Goal: Task Accomplishment & Management: Manage account settings

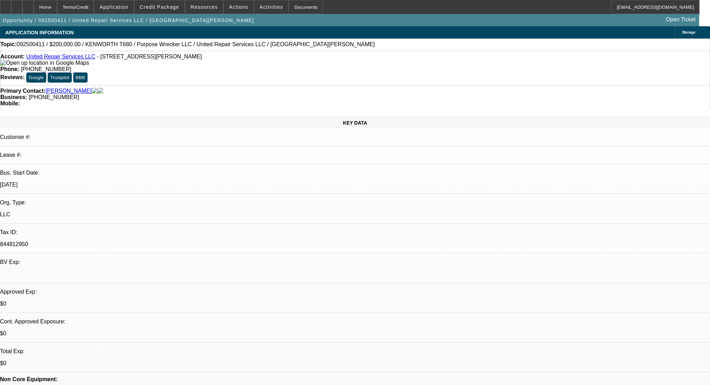
select select "0"
select select "2"
select select "0.1"
select select "4"
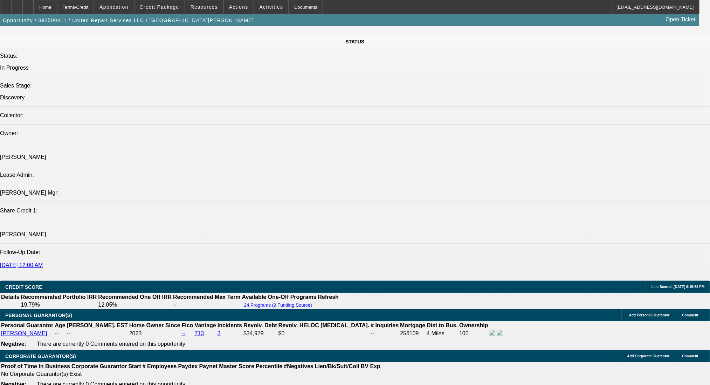
scroll to position [689, 0]
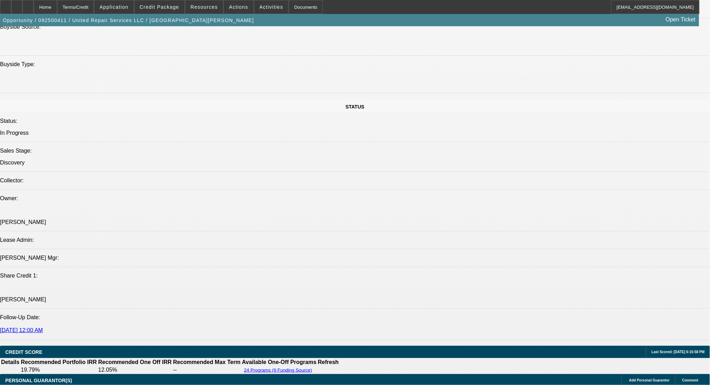
click at [148, 6] on span at bounding box center [159, 7] width 50 height 17
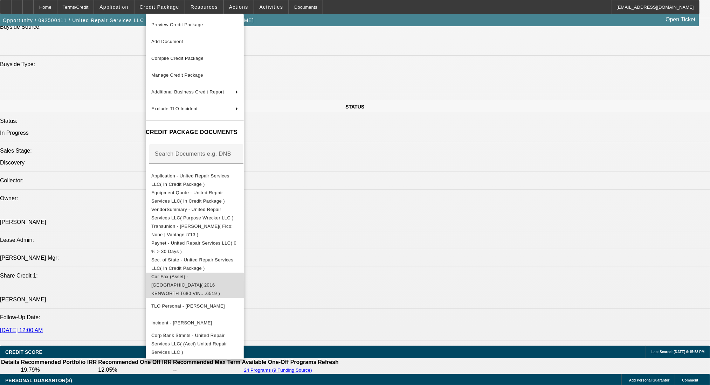
click at [226, 272] on button "Car Fax (Asset) - KENWORTH( 2016 KENWORTH T680 VIN....6519 )" at bounding box center [195, 284] width 98 height 25
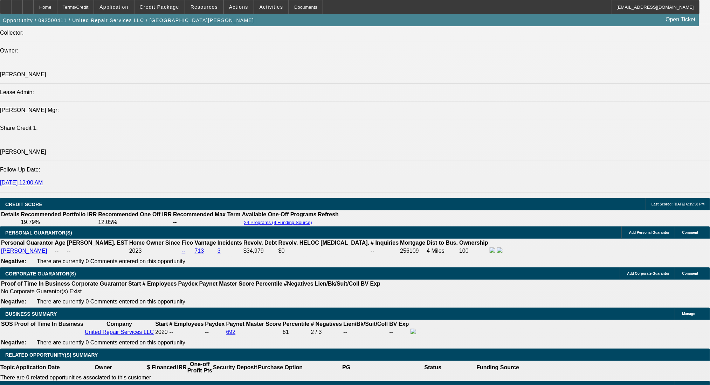
scroll to position [923, 0]
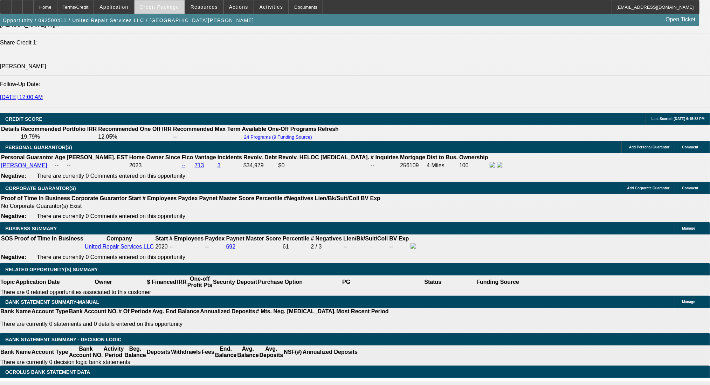
click at [165, 6] on span "Credit Package" at bounding box center [160, 7] width 40 height 6
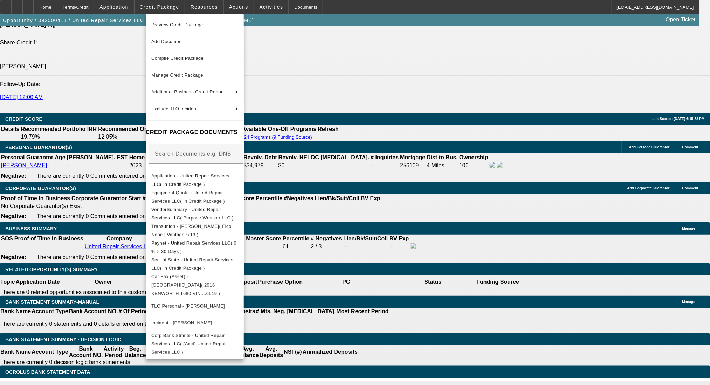
click at [373, 236] on div at bounding box center [355, 192] width 710 height 385
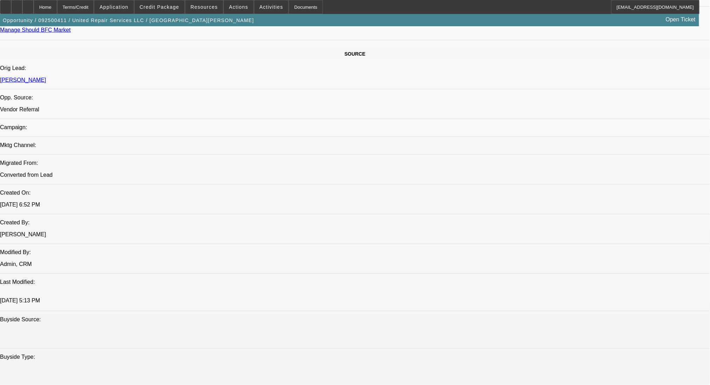
scroll to position [269, 0]
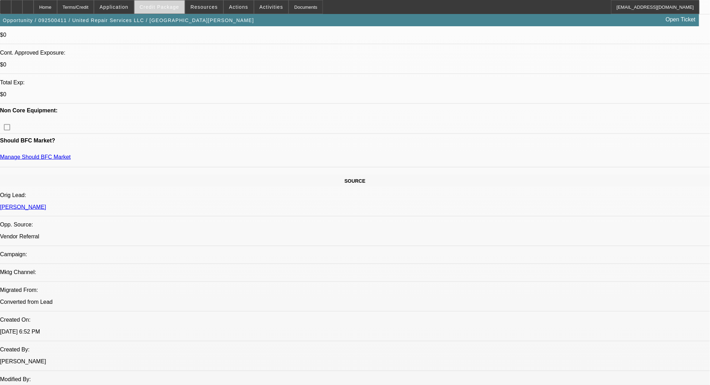
click at [154, 2] on span at bounding box center [159, 7] width 50 height 17
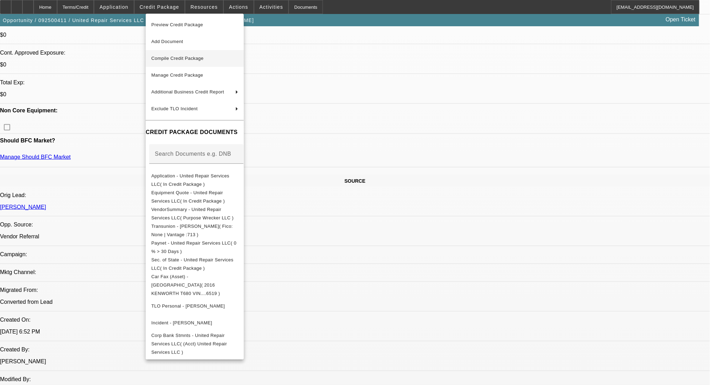
click at [183, 58] on span "Compile Credit Package" at bounding box center [177, 58] width 52 height 5
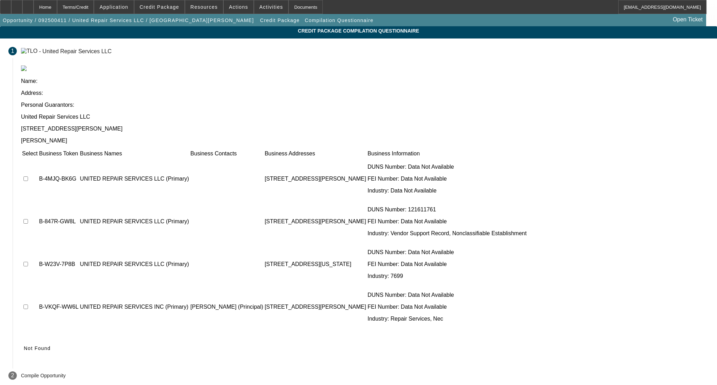
click at [28, 177] on input "checkbox" at bounding box center [25, 179] width 5 height 5
checkbox input "true"
click at [42, 346] on span "Submit" at bounding box center [33, 349] width 18 height 6
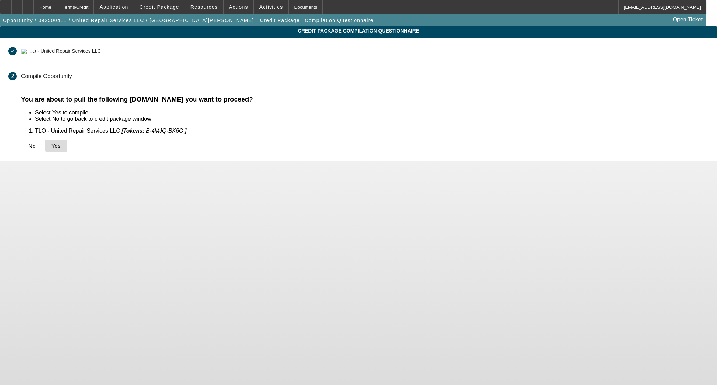
click at [61, 145] on span "Yes" at bounding box center [55, 146] width 9 height 6
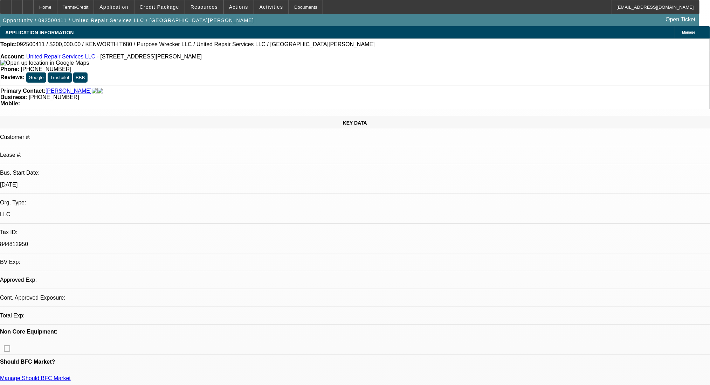
select select "0"
select select "2"
select select "0.1"
select select "4"
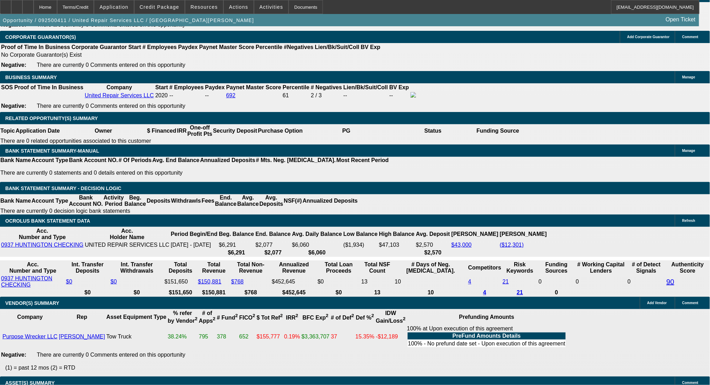
scroll to position [981, 0]
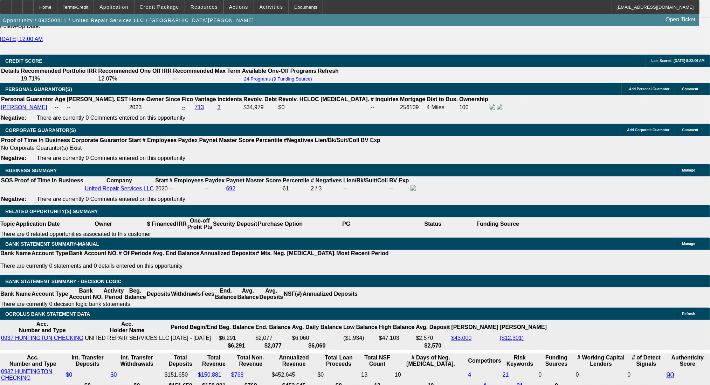
drag, startPoint x: 106, startPoint y: 199, endPoint x: 175, endPoint y: 199, distance: 69.0
type input "48"
type input "$96.00"
type input "UNKNOWN"
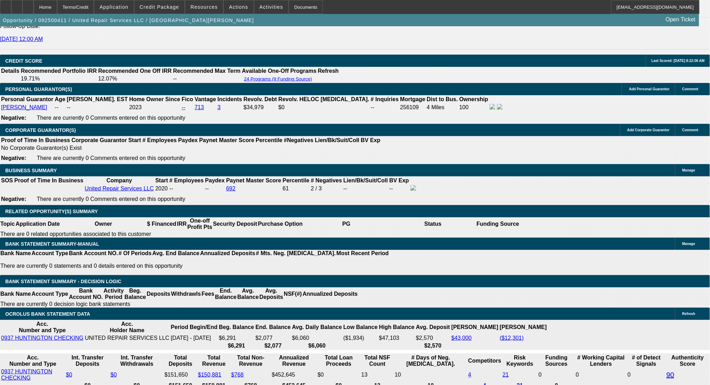
type input "4860"
type input "16"
type input "$9,720.00"
type input "$4,860.00"
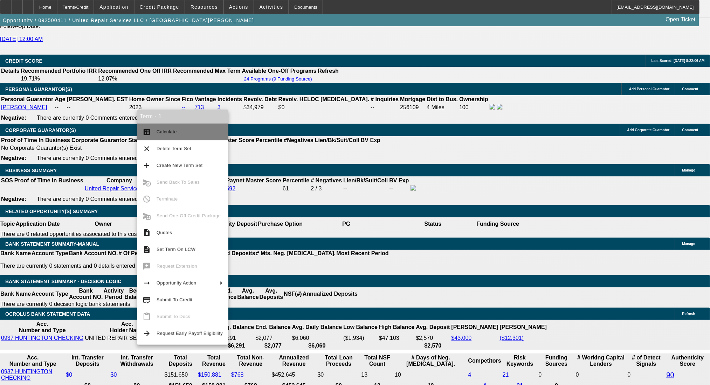
click at [159, 132] on span "Calculate" at bounding box center [167, 131] width 20 height 5
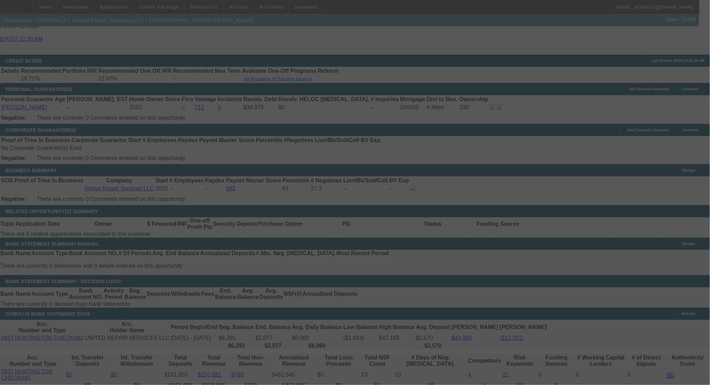
select select "0"
select select "2"
select select "0.1"
select select "4"
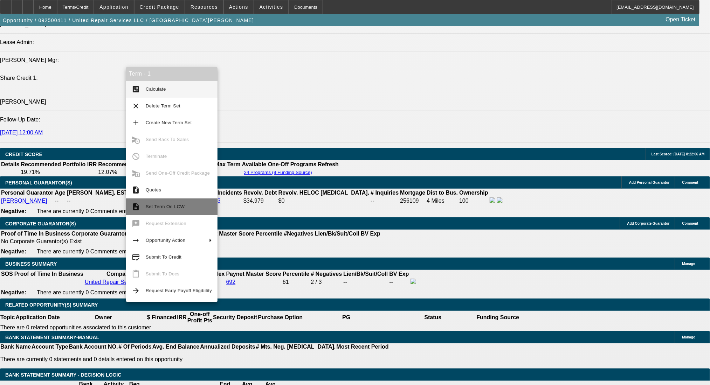
scroll to position [1121, 0]
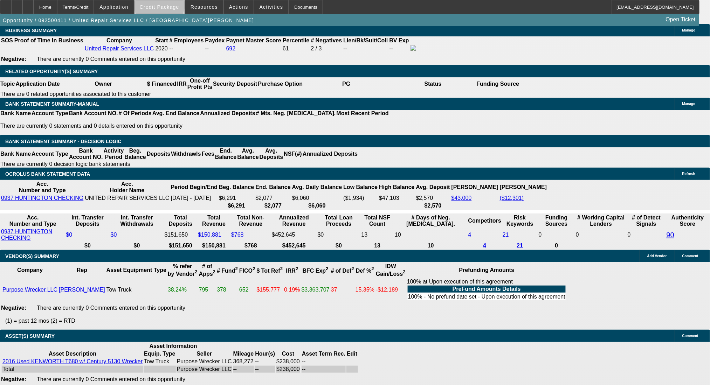
click at [171, 5] on span "Credit Package" at bounding box center [160, 7] width 40 height 6
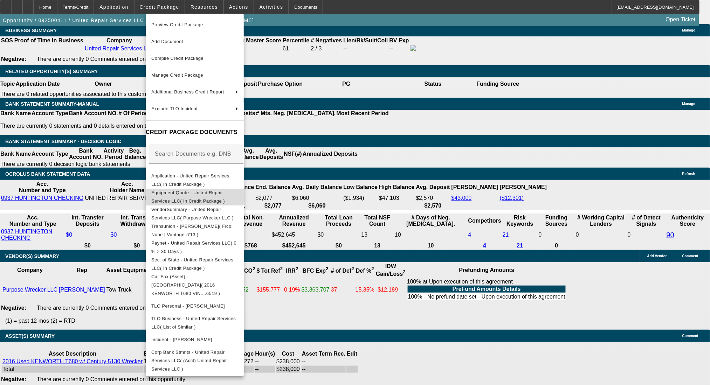
click at [191, 192] on span "Equipment Quote - United Repair Services LLC( In Credit Package )" at bounding box center [188, 197] width 74 height 14
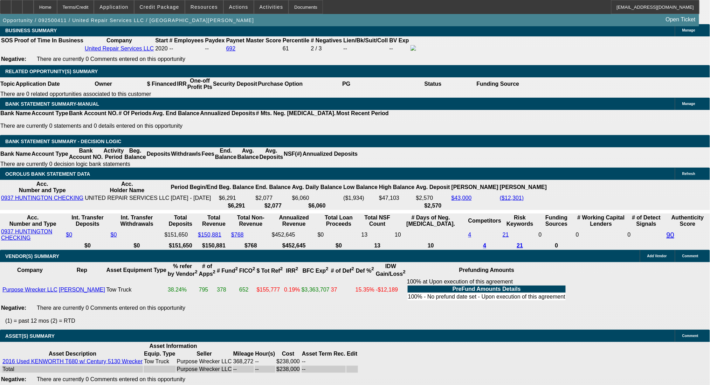
radio input "true"
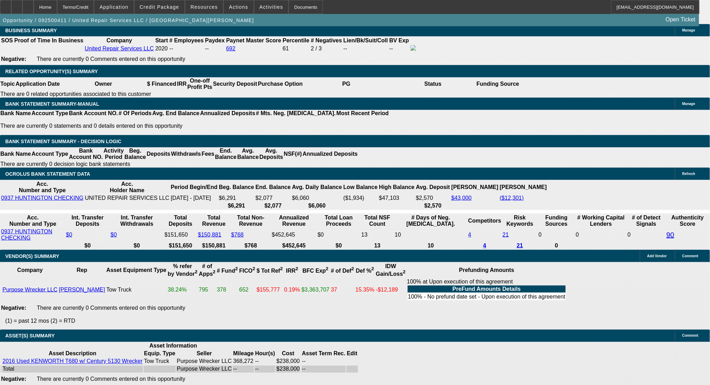
paste textarea "https://purposewrecker.com/2016-kenworth-t680.html"
type textarea "https://purposewrecker.com/2016-kenworth-t680.html"
radio input "true"
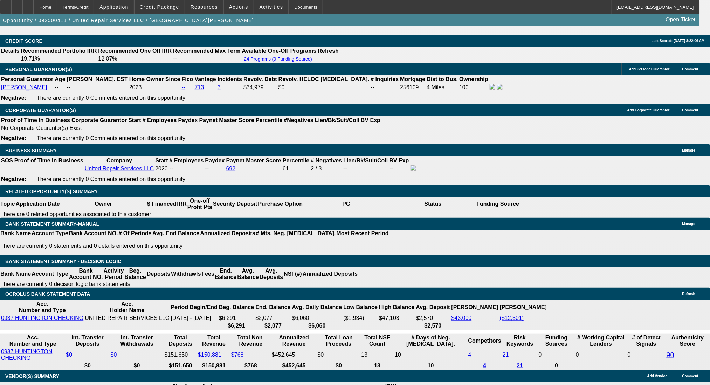
scroll to position [981, 0]
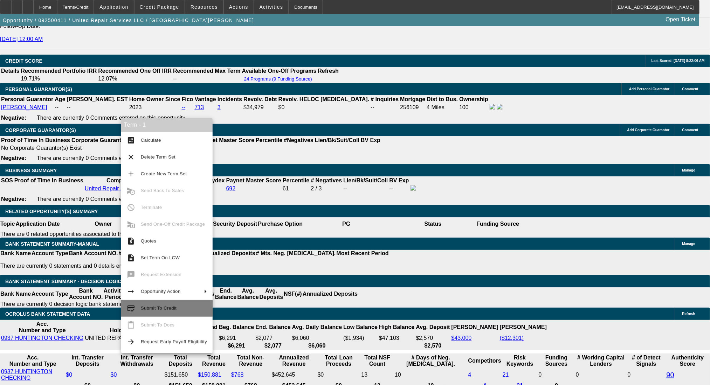
click at [162, 307] on span "Submit To Credit" at bounding box center [159, 308] width 36 height 5
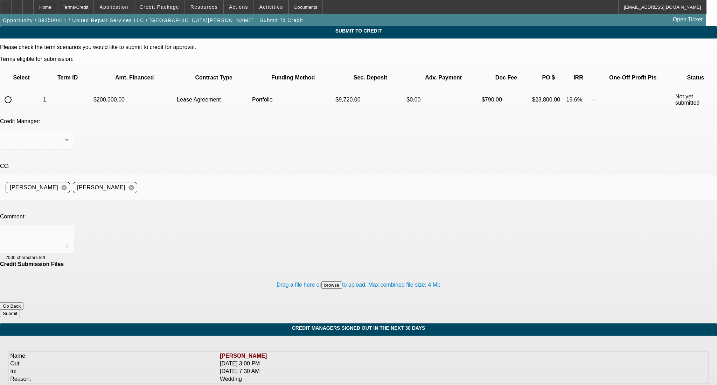
click at [15, 93] on input "radio" at bounding box center [8, 100] width 14 height 14
radio input "true"
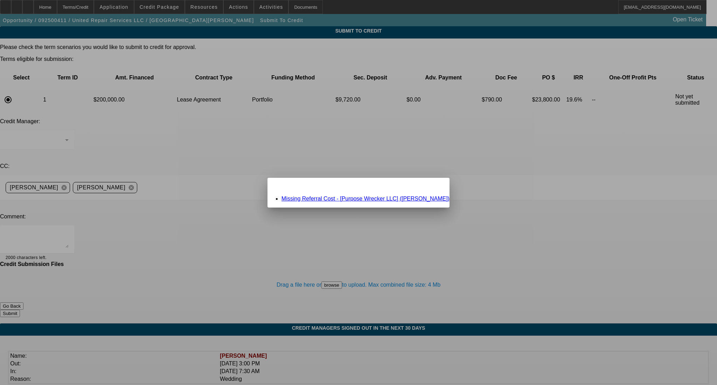
click at [337, 199] on link "Missing Referral Cost - [Purpose Wrecker LLC] (Hish, Alex)" at bounding box center [366, 199] width 168 height 6
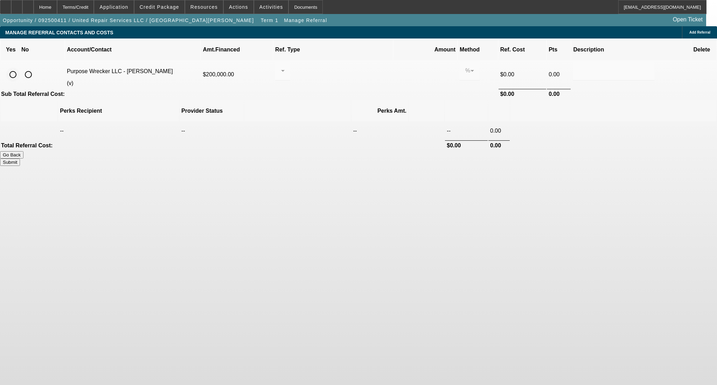
click at [20, 68] on input "radio" at bounding box center [13, 75] width 14 height 14
radio input "true"
drag, startPoint x: 398, startPoint y: 62, endPoint x: 367, endPoint y: 62, distance: 31.5
click at [367, 62] on tr "Purpose Wrecker LLC - Hish, Alex (v) $200,000.00 0.000 % $0.00 0.00" at bounding box center [359, 74] width 716 height 27
click at [348, 101] on th at bounding box center [297, 111] width 106 height 21
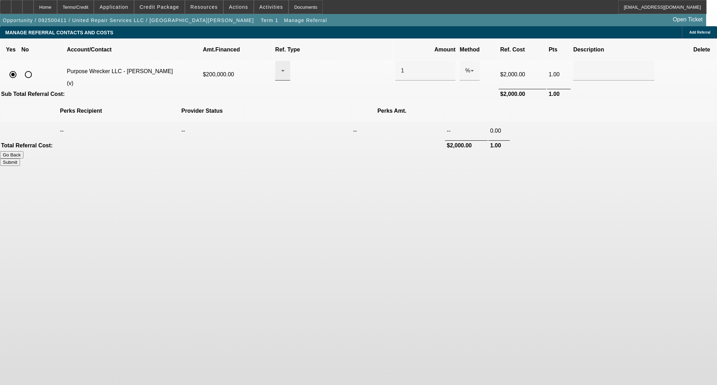
click at [281, 67] on div at bounding box center [281, 71] width 0 height 8
click at [350, 102] on span "Pay vendor COMPANY" at bounding box center [339, 99] width 61 height 8
click at [511, 101] on th at bounding box center [614, 111] width 206 height 21
click at [20, 159] on button "Submit" at bounding box center [10, 162] width 20 height 7
type input "1.000"
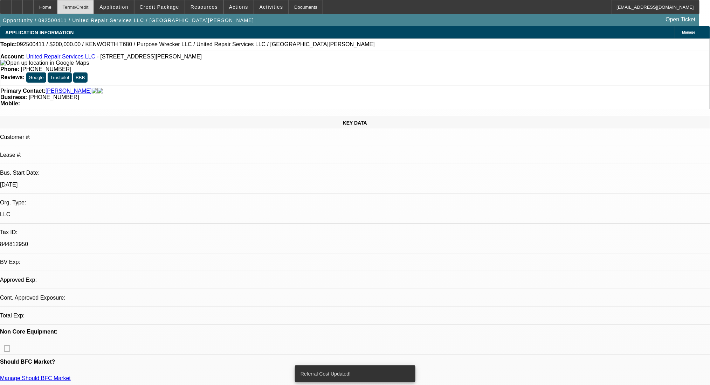
select select "0"
select select "2"
select select "0.1"
select select "4"
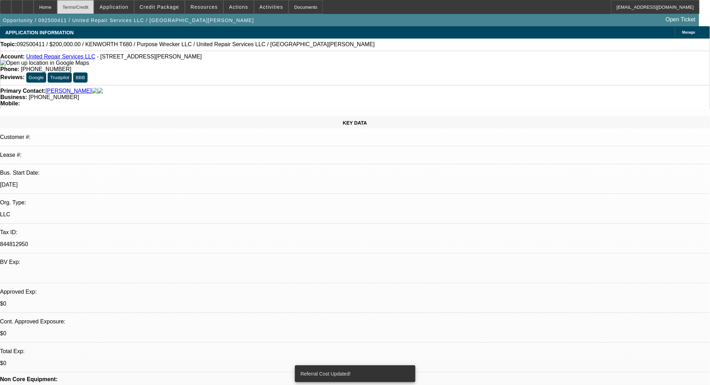
click at [91, 5] on div "Terms/Credit" at bounding box center [75, 7] width 37 height 14
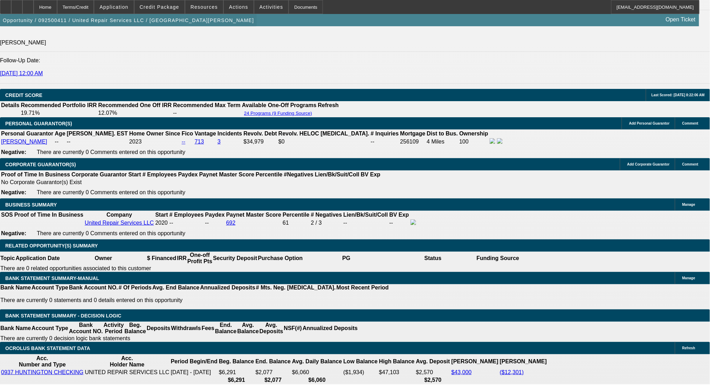
scroll to position [970, 0]
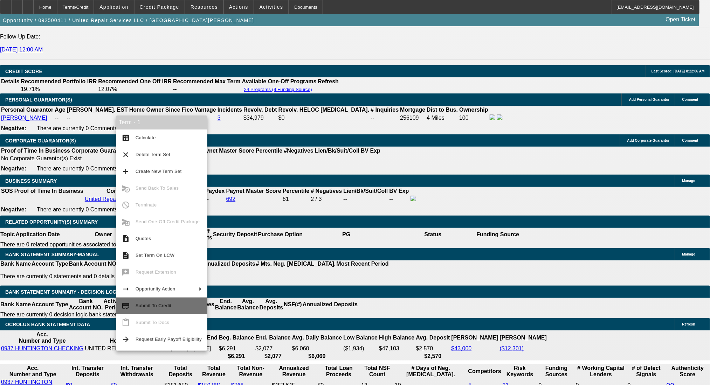
click at [169, 311] on button "credit_score Submit To Credit" at bounding box center [161, 306] width 91 height 17
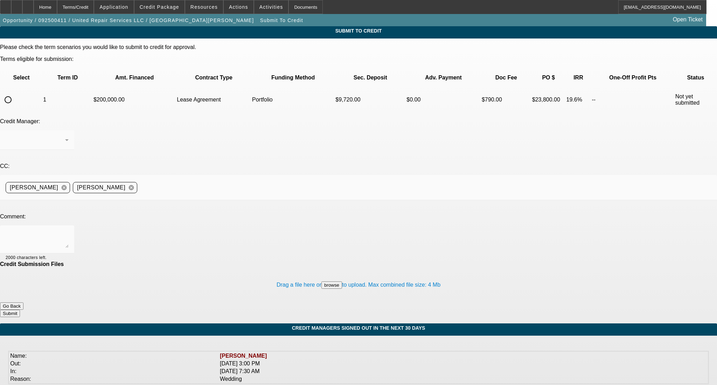
click at [15, 93] on input "radio" at bounding box center [8, 100] width 14 height 14
radio input "true"
click at [65, 136] on div "Arida, George" at bounding box center [36, 140] width 60 height 8
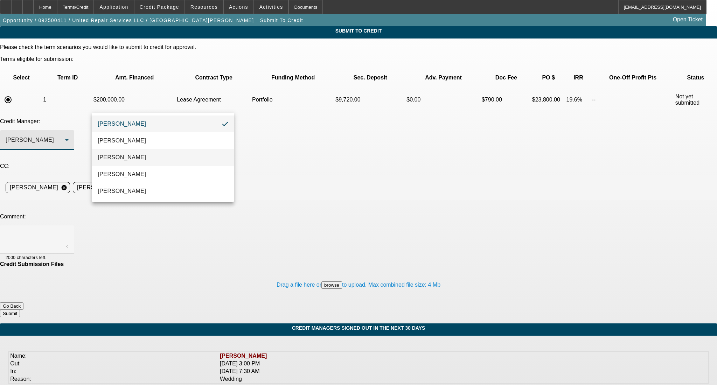
click at [160, 160] on mat-option "Arida, Michael" at bounding box center [162, 157] width 141 height 17
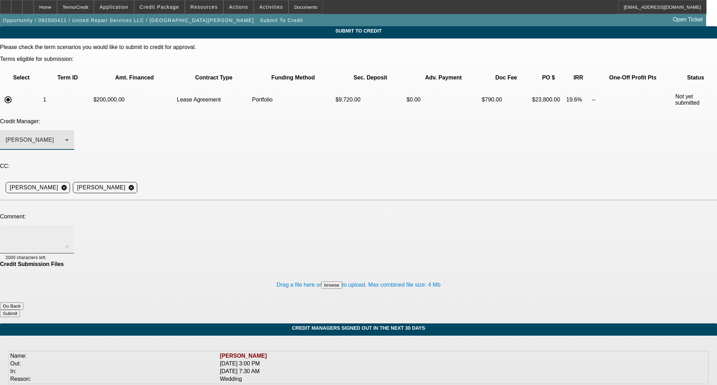
click at [69, 231] on textarea at bounding box center [37, 239] width 63 height 17
paste textarea "Good Morning- United Repair Services LLC is looking at adding this 16' KW 25ton…"
type textarea "Good Morning- United Repair Services LLC is looking at adding this 16' KW 25ton…"
click at [20, 310] on button "Submit" at bounding box center [10, 313] width 20 height 7
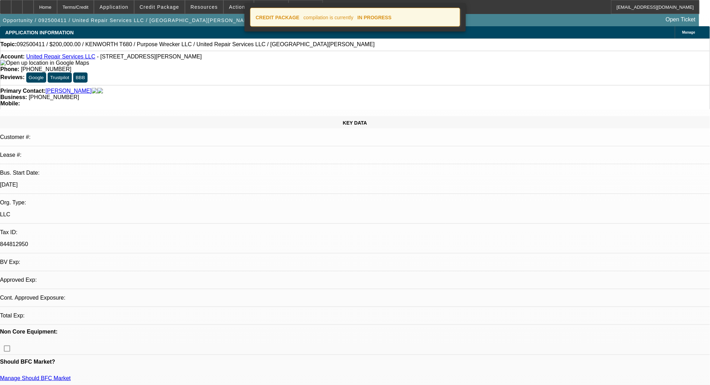
select select "0"
select select "2"
select select "0.1"
select select "4"
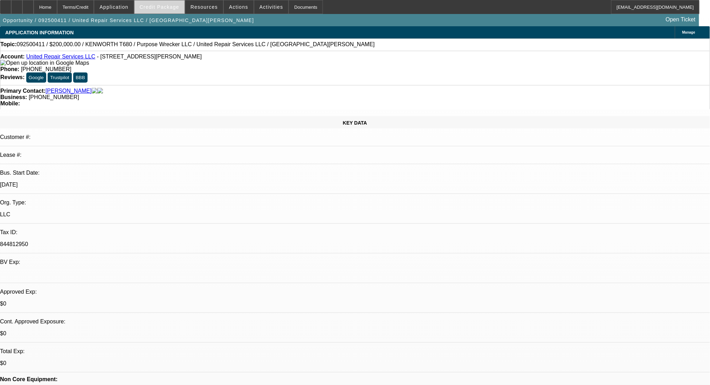
click at [167, 10] on span at bounding box center [159, 7] width 50 height 17
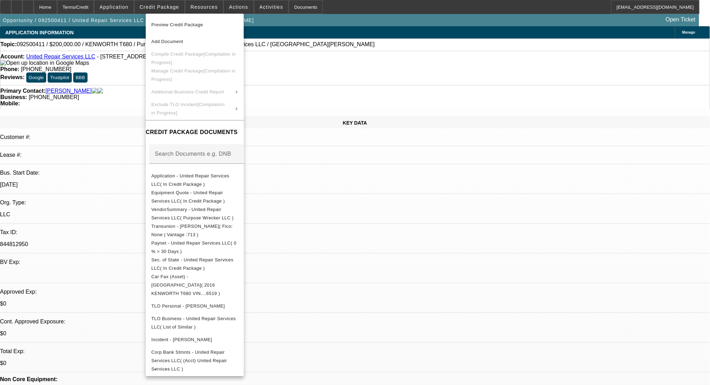
click at [167, 10] on div at bounding box center [355, 192] width 710 height 385
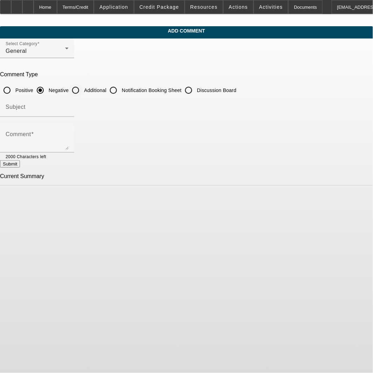
click at [83, 90] on input "Additional" at bounding box center [76, 90] width 14 height 14
radio input "true"
click at [69, 144] on textarea "Comment" at bounding box center [37, 141] width 63 height 17
click at [69, 133] on textarea "Good Morning- United Repair Services LLC is looking at adding this 16' KW 25ton…" at bounding box center [37, 141] width 63 height 17
click at [66, 145] on textarea "Good Morning- United Repair Services LLC is looking at adding this 16' KW 25ton…" at bounding box center [37, 141] width 63 height 17
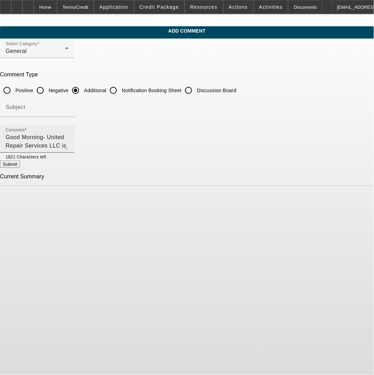
click at [69, 148] on textarea "Good Morning- United Repair Services LLC is looking at adding this 16' KW 25ton…" at bounding box center [37, 141] width 63 height 17
click at [69, 145] on textarea "Good Morning- United Repair Services LLC is looking at adding this 16' KW 25ton…" at bounding box center [37, 141] width 63 height 17
click at [69, 142] on textarea "Good Morning- United Repair Services LLC is looking at adding this 16' KW 25ton…" at bounding box center [37, 141] width 63 height 17
click at [69, 138] on textarea "Good Morning- United Repair Services LLC is looking at adding this 16' KW 25ton…" at bounding box center [37, 141] width 63 height 17
click at [69, 151] on div "Comment Good Morning- United Repair Services LLC is looking at adding this 16' …" at bounding box center [37, 139] width 63 height 28
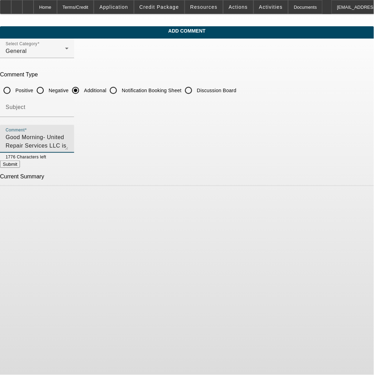
click at [69, 141] on textarea "Good Morning- United Repair Services LLC is looking at adding this 16' KW 25ton…" at bounding box center [37, 141] width 63 height 17
click at [69, 146] on textarea "Good Morning- United Repair Services LLC is looking at adding this 16' KW 25ton…" at bounding box center [37, 141] width 63 height 17
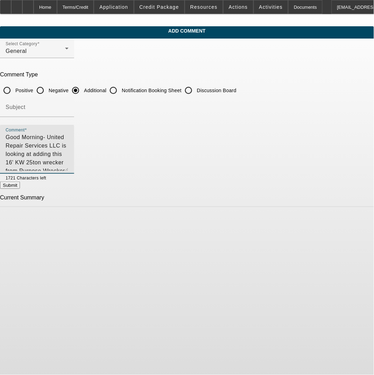
drag, startPoint x: 343, startPoint y: 148, endPoint x: 344, endPoint y: 170, distance: 21.4
click at [69, 170] on textarea "Good Morning- United Repair Services LLC is looking at adding this 16' KW 25ton…" at bounding box center [37, 152] width 63 height 38
drag, startPoint x: 326, startPoint y: 149, endPoint x: 2, endPoint y: 137, distance: 324.6
click at [2, 137] on app-comments-manage "Add Comment Select Category General Comment Type Positive Negative Additional N…" at bounding box center [187, 116] width 374 height 181
type textarea "Good Morning- United Repair Services LLC is looking at adding this 16' KW 25ton…"
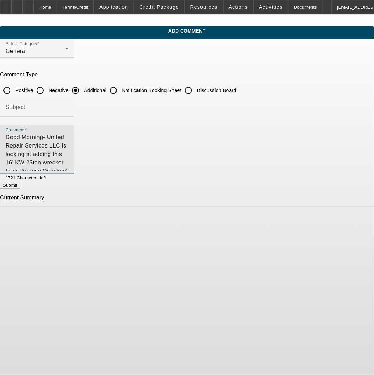
click at [20, 187] on button "Submit" at bounding box center [10, 184] width 20 height 7
radio input "true"
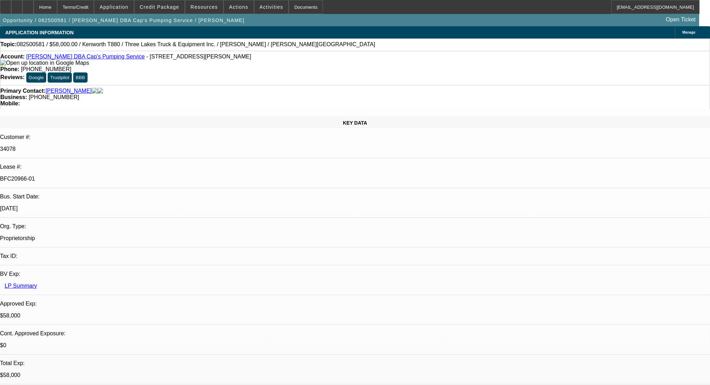
select select "0"
select select "9"
select select "0"
select select "6"
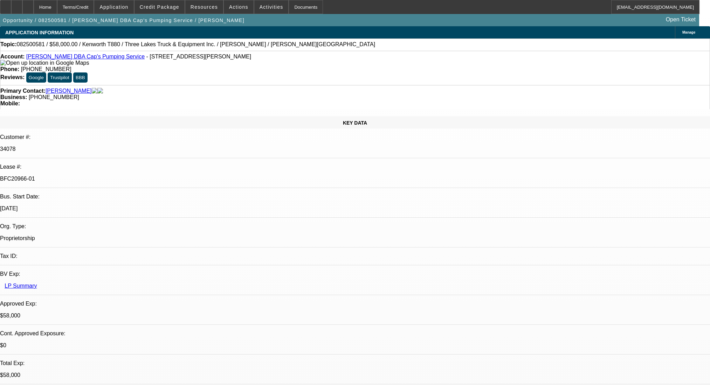
select select "0"
select select "9"
select select "0"
select select "6"
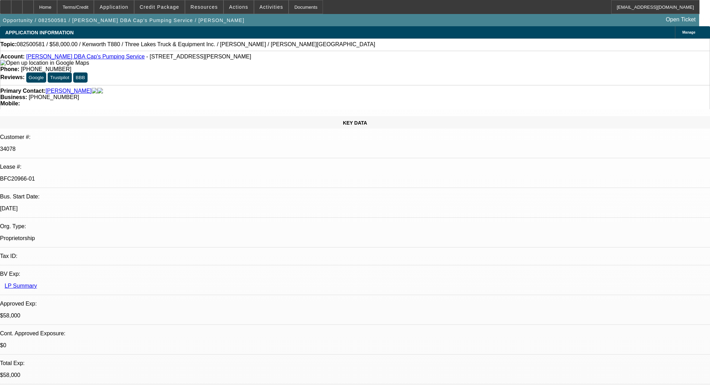
select select "0"
select select "9"
select select "0.1"
select select "4"
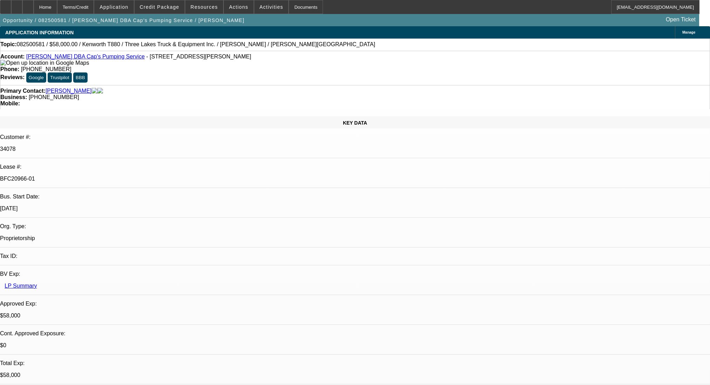
select select "0"
select select "0.1"
select select "4"
click at [28, 5] on icon at bounding box center [28, 5] width 0 height 0
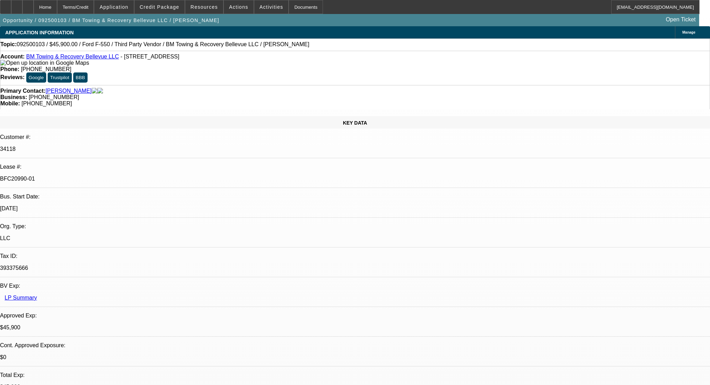
select select "0.15"
select select "2"
select select "0.1"
select select "4"
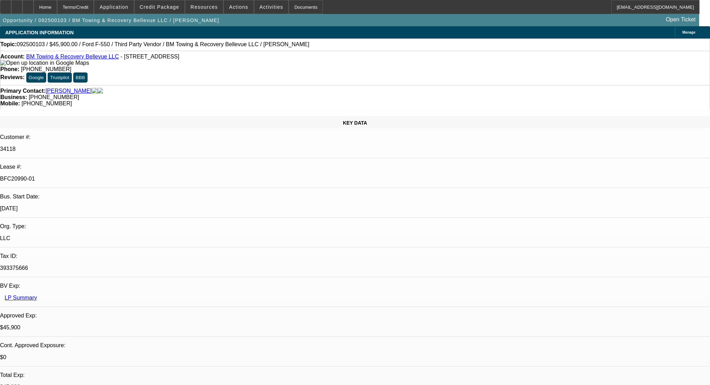
select select "0"
select select "2"
select select "0.1"
select select "4"
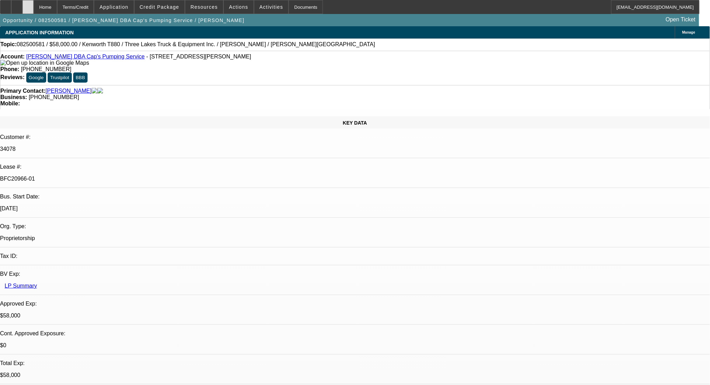
select select "0"
select select "9"
select select "0"
select select "6"
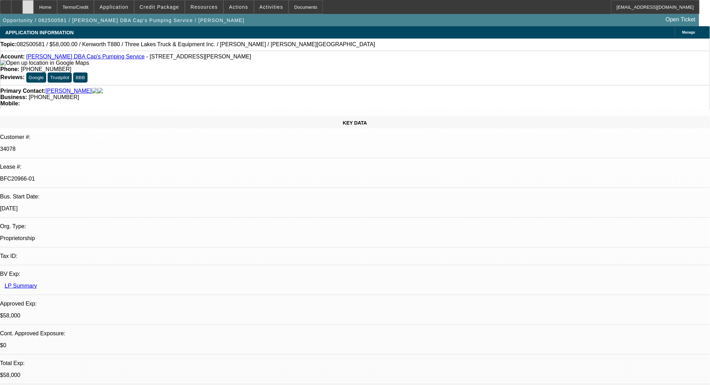
select select "0"
select select "9"
select select "0"
select select "6"
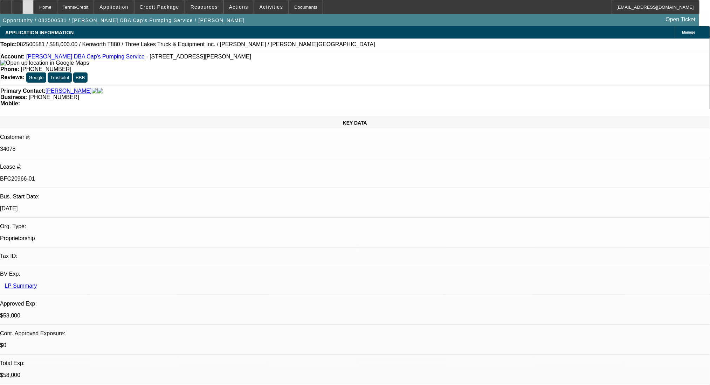
select select "0"
select select "9"
select select "0.1"
select select "4"
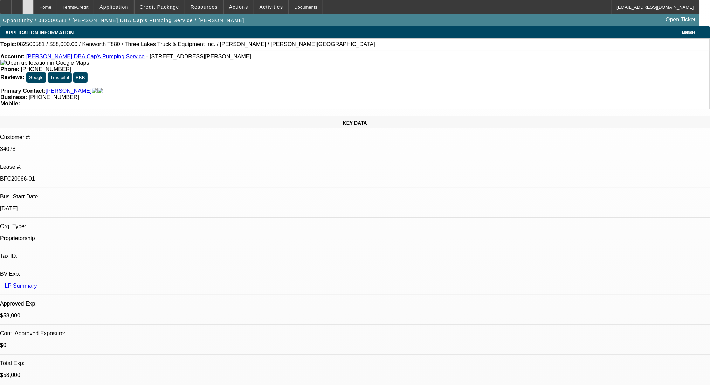
select select "0"
select select "0.1"
select select "4"
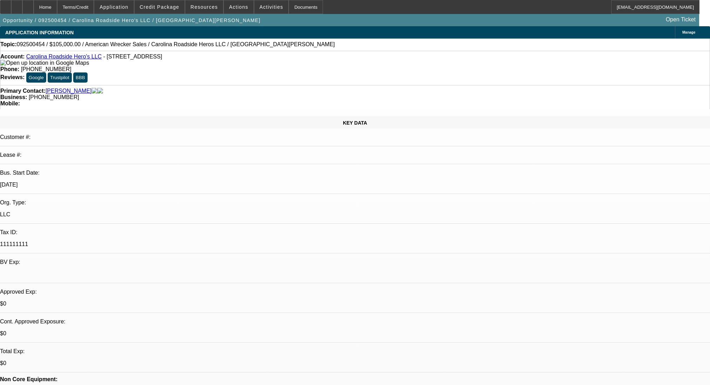
select select "0"
select select "2"
select select "0.1"
select select "4"
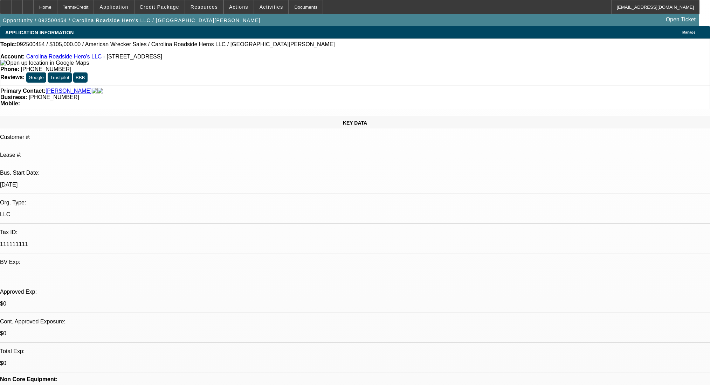
scroll to position [955, 0]
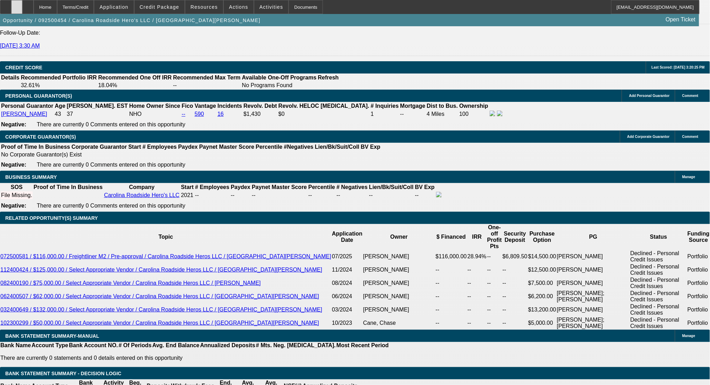
click at [22, 6] on div at bounding box center [16, 7] width 11 height 14
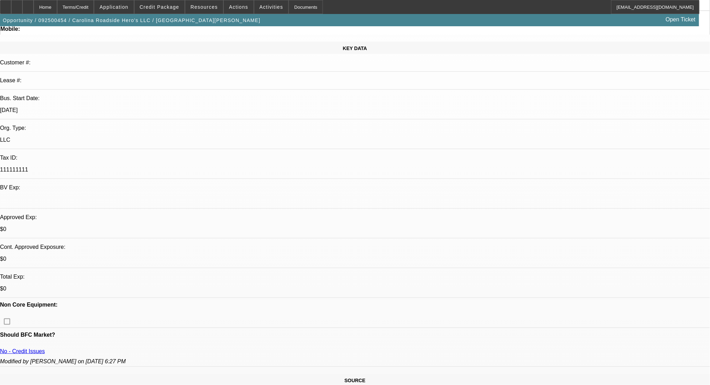
scroll to position [0, 0]
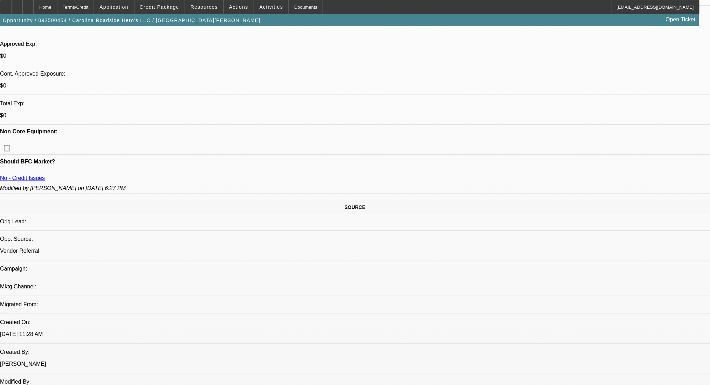
scroll to position [187, 0]
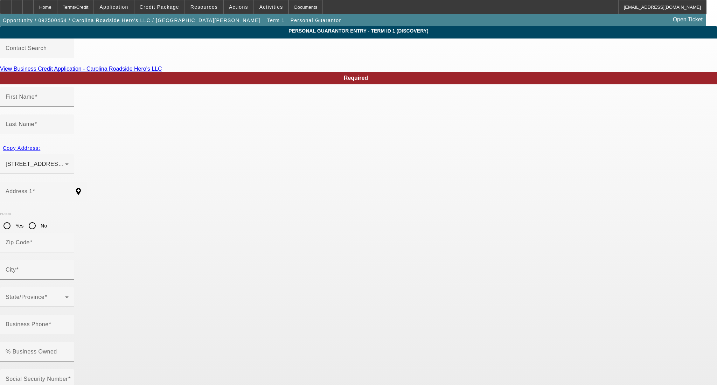
type input "[PERSON_NAME]"
type input "[STREET_ADDRESS][PERSON_NAME]"
radio input "true"
type input "29115"
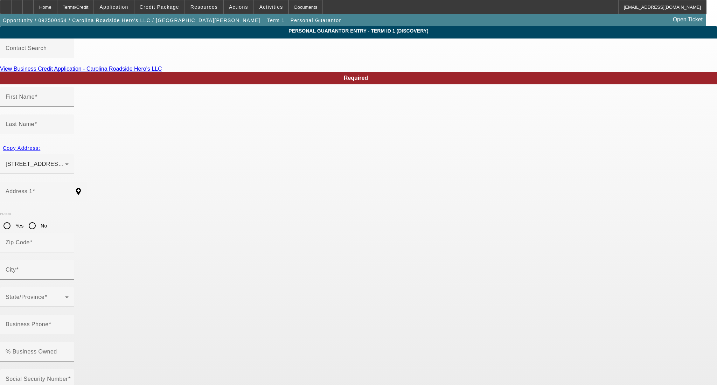
type input "Orangeburg"
type input "[PHONE_NUMBER]"
type input "100"
type input "248-69-8283"
type input "[EMAIL_ADDRESS][DOMAIN_NAME]"
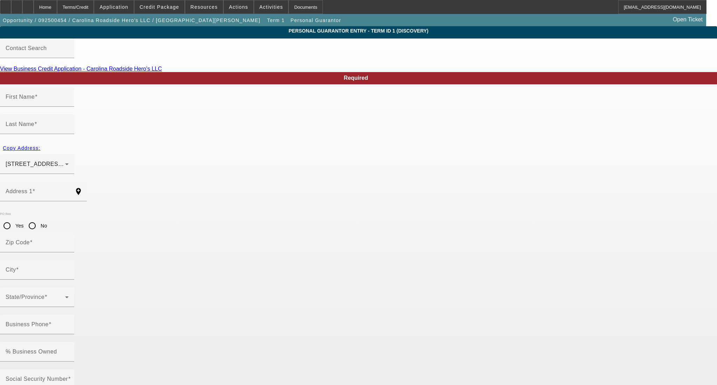
type input "[PERSON_NAME]"
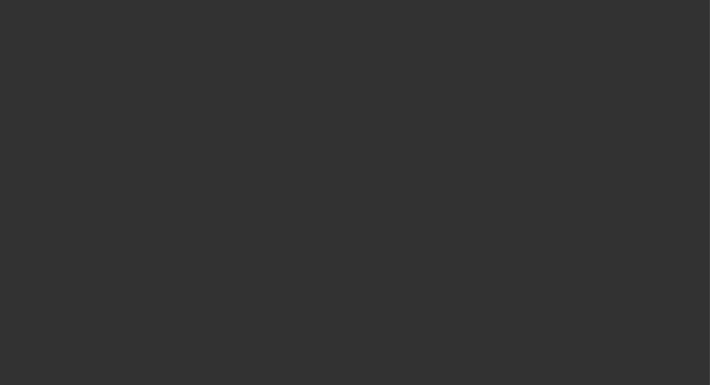
scroll to position [1010, 0]
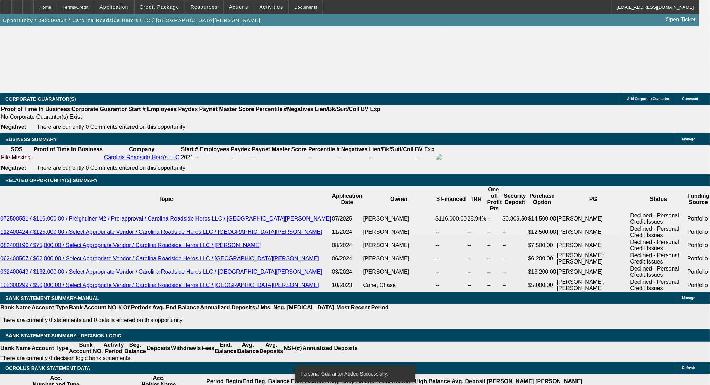
select select "0"
select select "2"
select select "0.1"
select select "4"
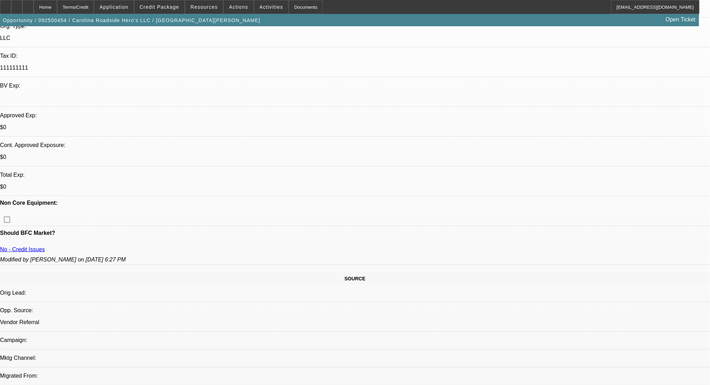
scroll to position [115, 0]
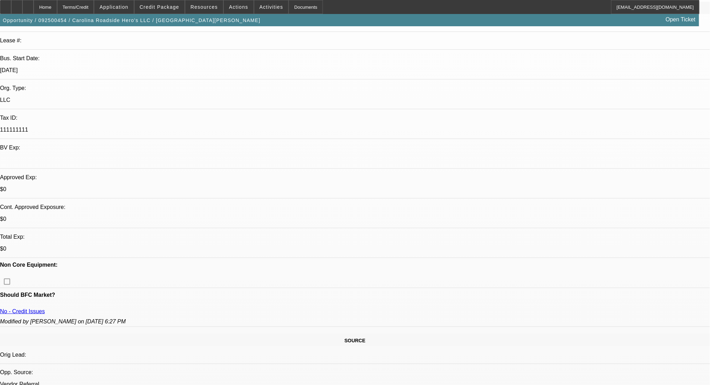
click at [11, 4] on div at bounding box center [5, 7] width 11 height 14
click at [164, 8] on span "Credit Package" at bounding box center [160, 7] width 40 height 6
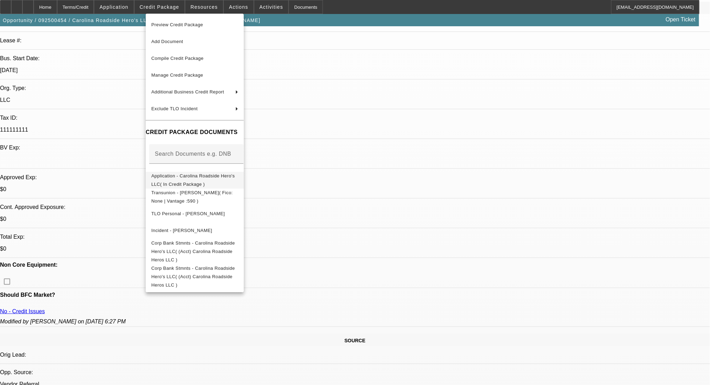
click at [211, 178] on span "Application - Carolina Roadside Hero's LLC( In Credit Package )" at bounding box center [192, 180] width 83 height 14
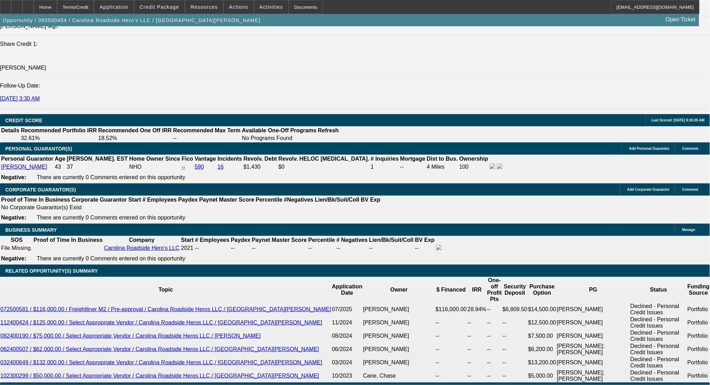
scroll to position [909, 0]
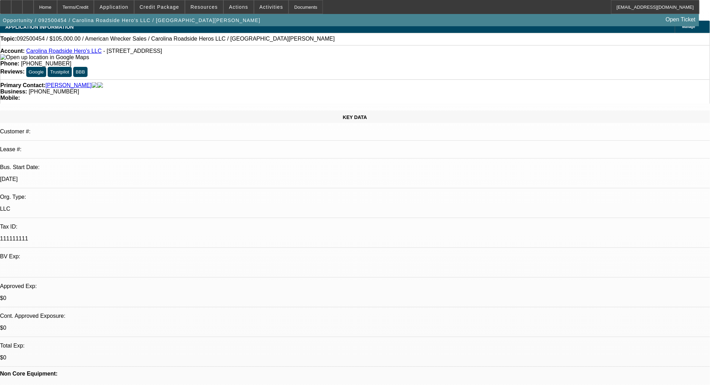
scroll to position [0, 0]
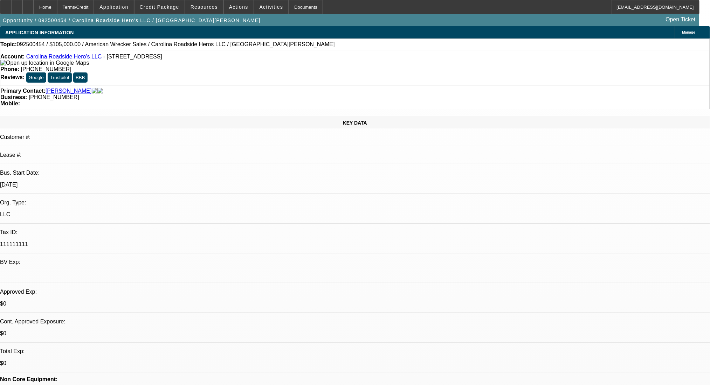
type input "$0.00"
click at [682, 30] on span "Manage" at bounding box center [688, 32] width 13 height 4
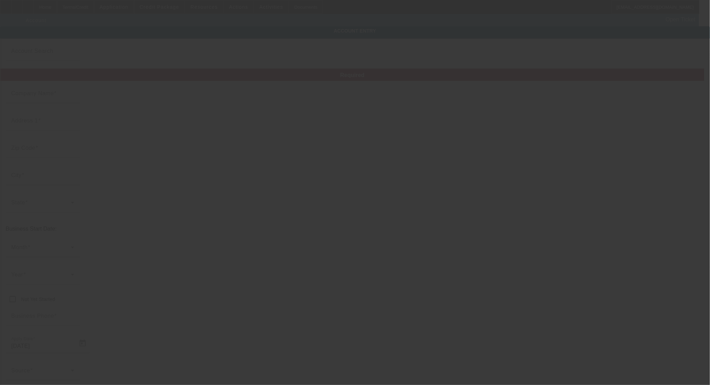
type input "Carolina Roadside Hero's LLC"
type input "4303 Stillwater Rd"
type input "29118"
type input "Orangeburg"
type input "(803) 614-6392"
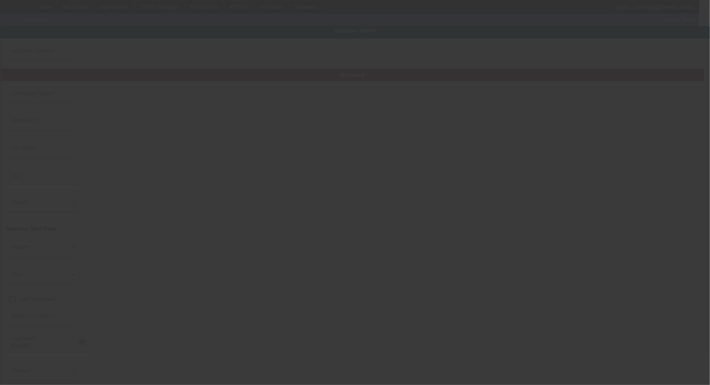
type input "stacilpn83@gmail.com"
type input "111111111"
type input "https://www.facebook.com/people/Carolina-Roadside-Heros-LLC/100092606689792/"
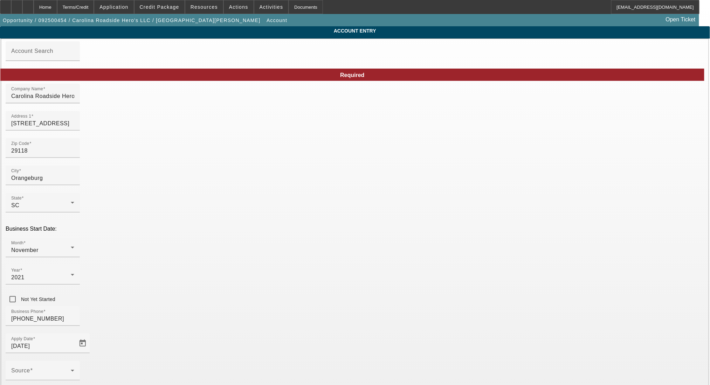
type input "9/22/2025"
drag, startPoint x: 489, startPoint y: 277, endPoint x: 433, endPoint y: 274, distance: 56.1
type input "921166246"
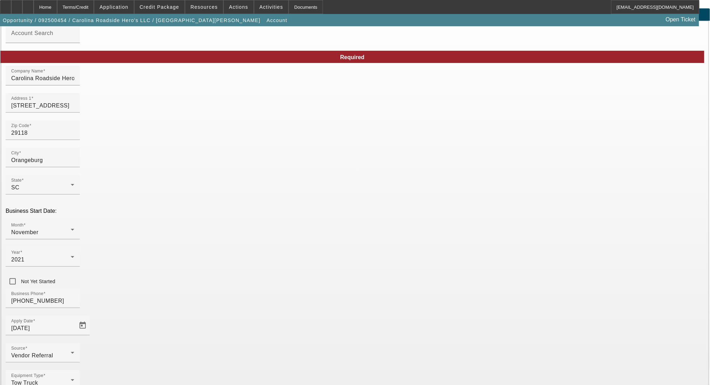
scroll to position [28, 0]
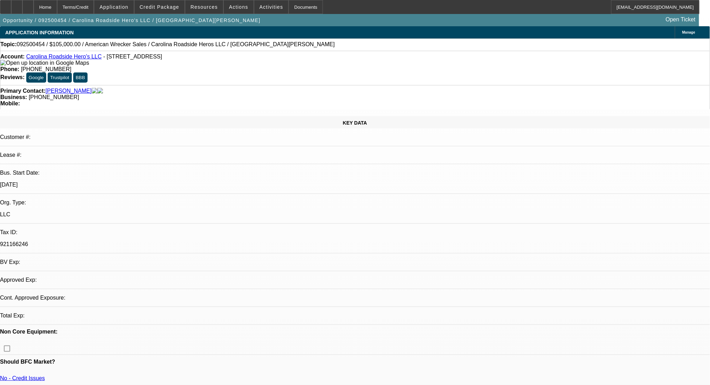
select select "0"
select select "2"
select select "0.1"
select select "4"
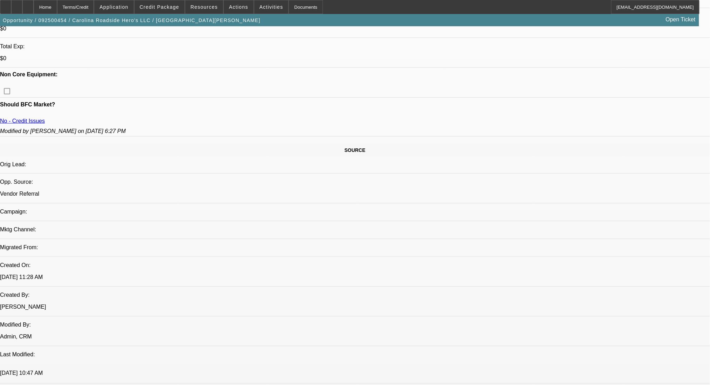
scroll to position [327, 0]
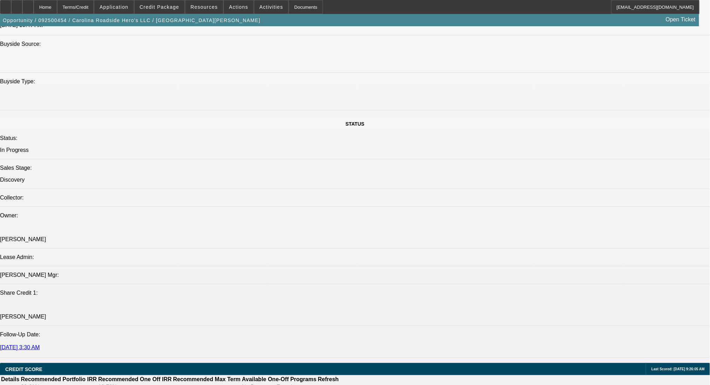
scroll to position [981, 0]
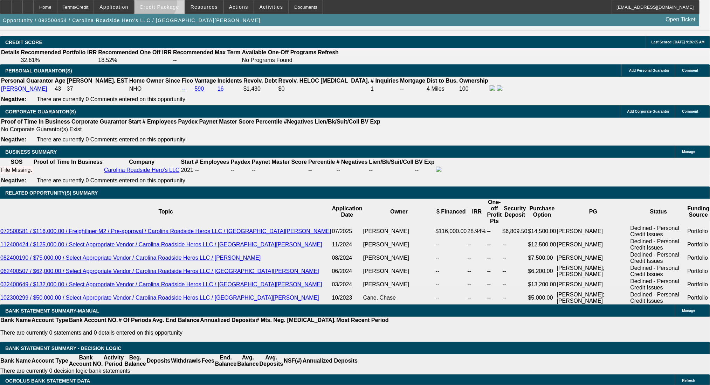
click at [164, 4] on span "Credit Package" at bounding box center [160, 7] width 40 height 6
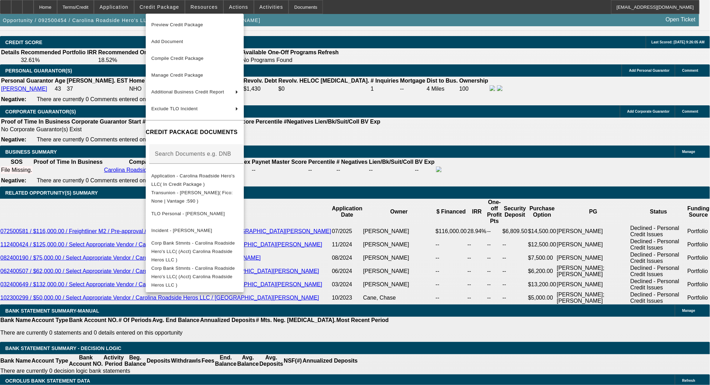
click at [398, 163] on div at bounding box center [355, 192] width 710 height 385
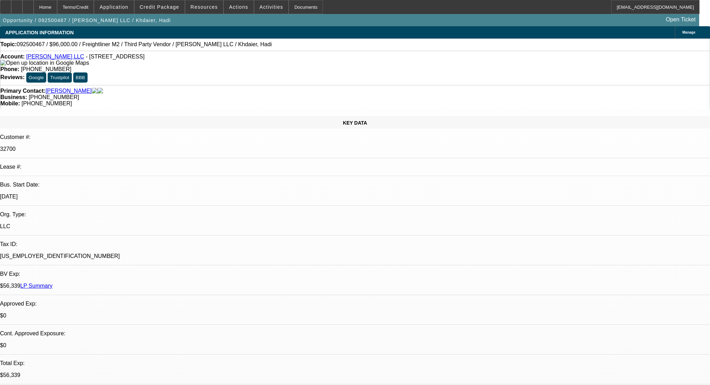
select select "0"
select select "2"
select select "0.1"
select select "4"
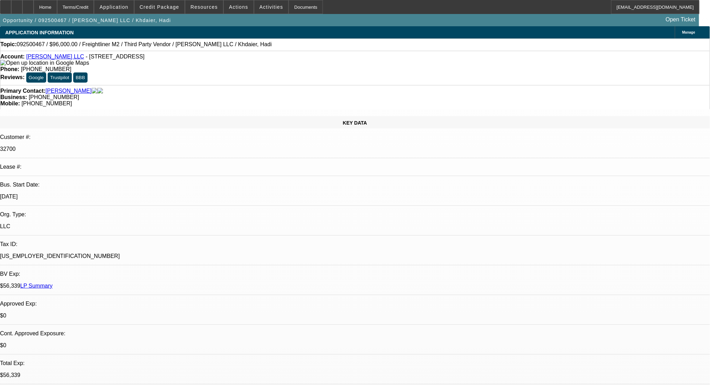
click at [28, 5] on icon at bounding box center [28, 5] width 0 height 0
select select "0"
select select "2"
select select "0.1"
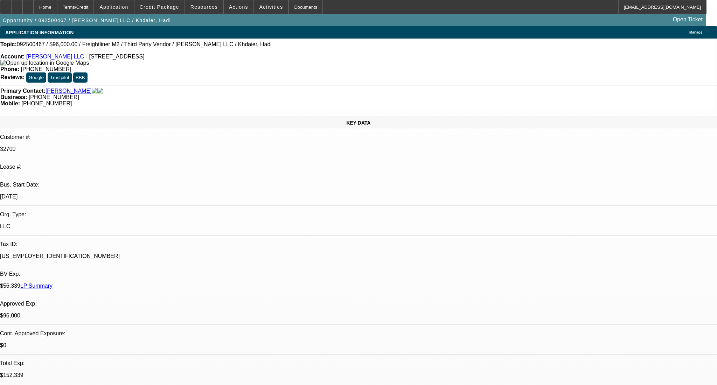
select select "4"
select select "0"
select select "2"
select select "0.1"
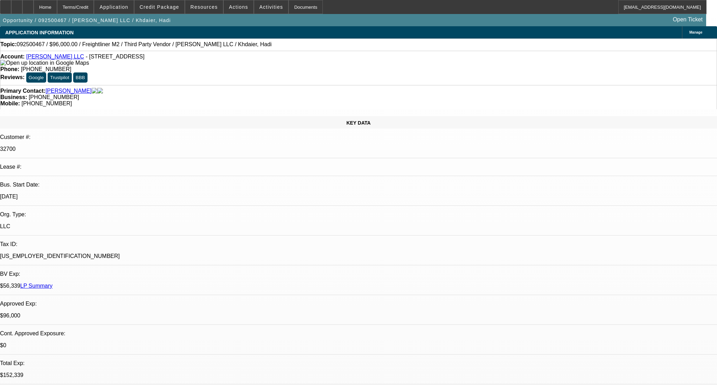
select select "4"
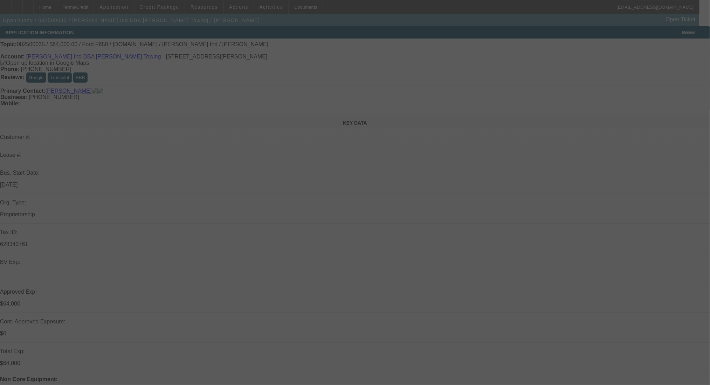
select select "0"
select select "2"
select select "0"
select select "6"
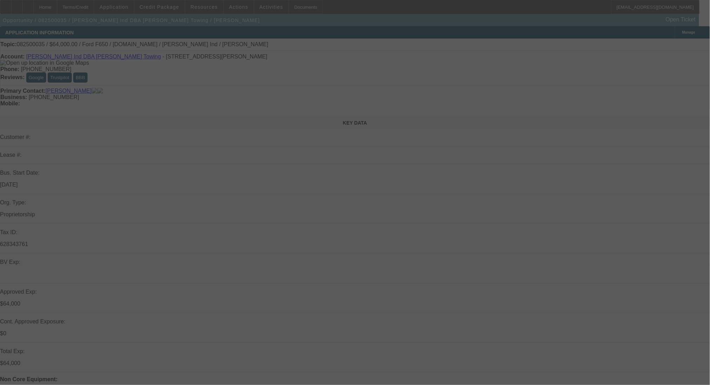
select select "0"
select select "2"
select select "0"
select select "6"
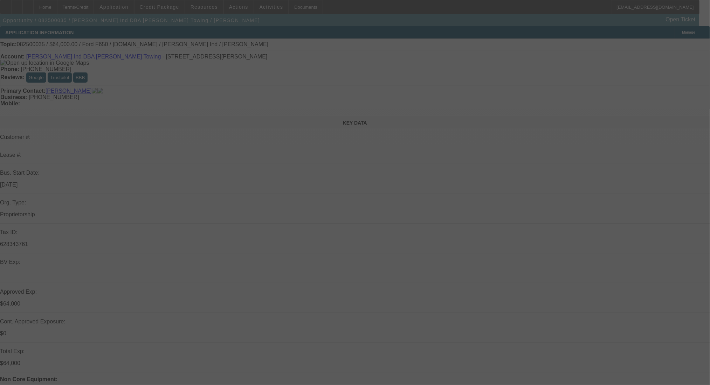
select select "0"
select select "2"
select select "0"
select select "6"
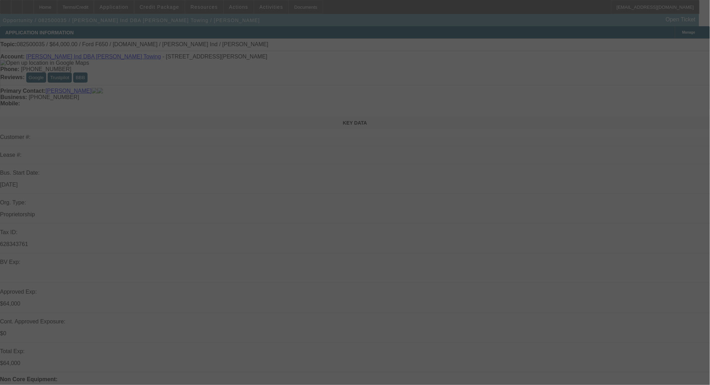
select select "0"
select select "2"
select select "0"
select select "6"
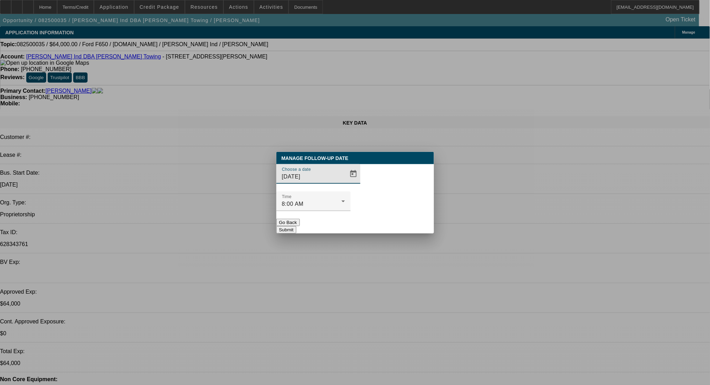
click at [300, 219] on button "Go Back" at bounding box center [287, 222] width 23 height 7
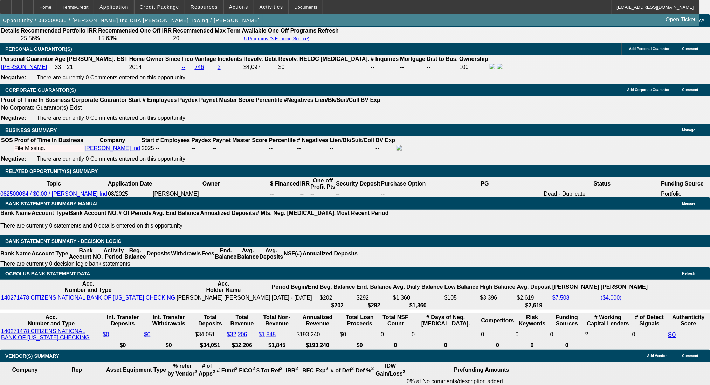
scroll to position [1027, 0]
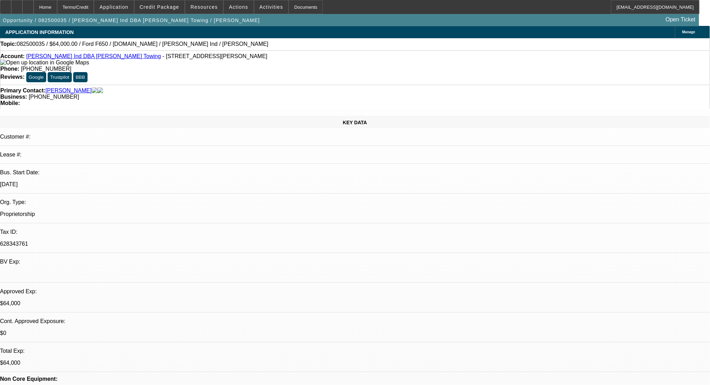
scroll to position [0, 0]
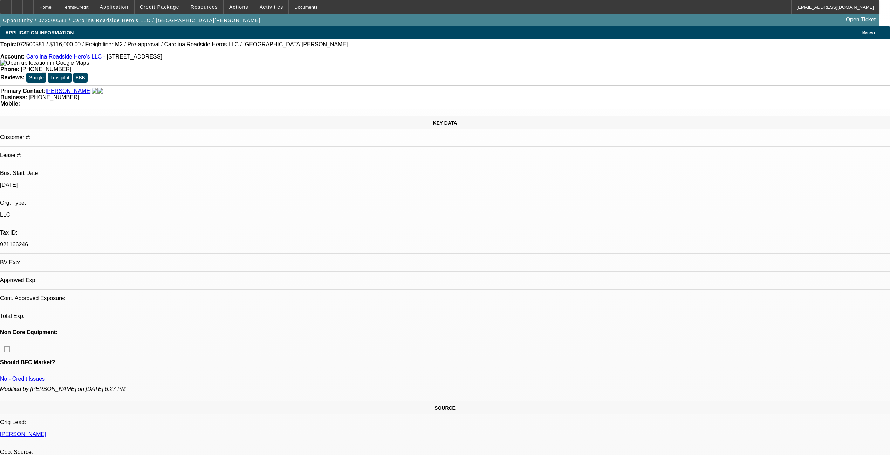
select select "0.2"
select select "2"
select select "0.1"
select select "4"
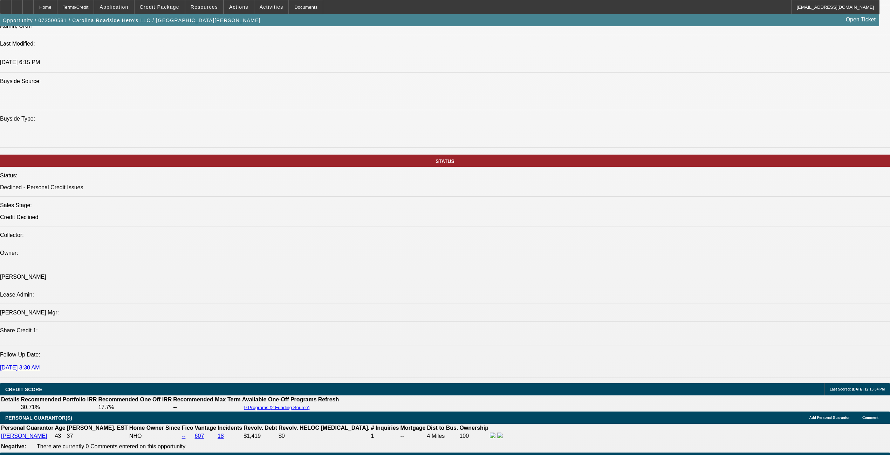
scroll to position [747, 0]
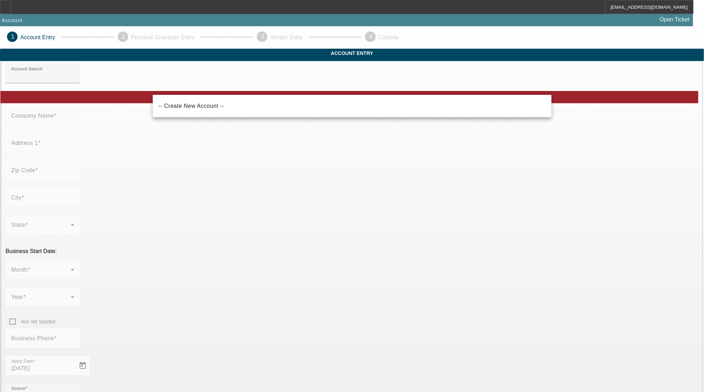
click at [234, 112] on mat-option "-- Create New Account --" at bounding box center [352, 106] width 399 height 17
type input "-- Create New Account --"
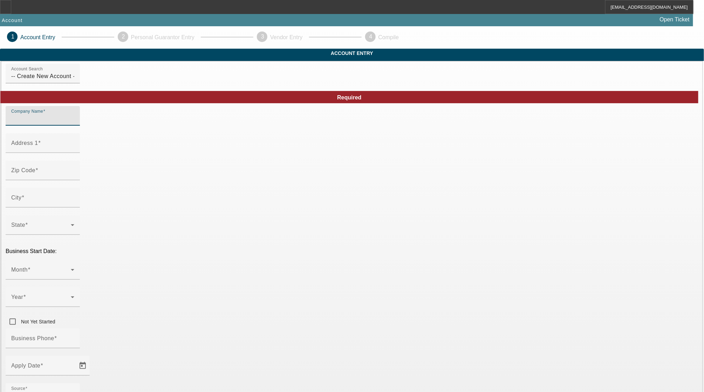
click at [74, 123] on input "Company Name" at bounding box center [42, 119] width 63 height 8
paste input "[PERSON_NAME] DBA Strong Arm Welding"
type input "[PERSON_NAME] DBA Strong Arm Welding"
click at [74, 153] on div "Address 1" at bounding box center [42, 143] width 63 height 20
paste input "[STREET_ADDRESS][PERSON_NAME]"
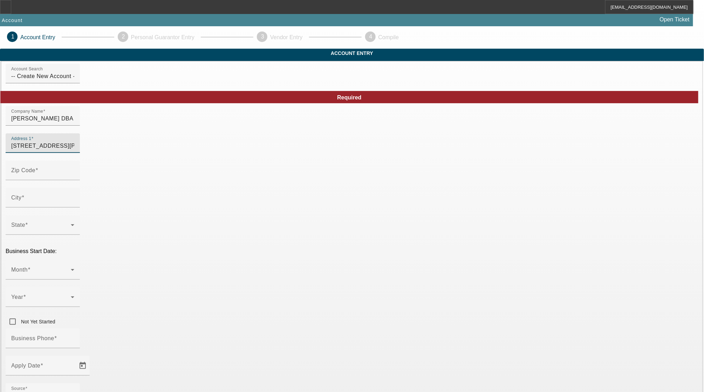
type input "[STREET_ADDRESS][PERSON_NAME]"
click at [35, 173] on mat-label "Zip Code" at bounding box center [23, 170] width 24 height 6
click at [74, 178] on input "Zip Code" at bounding box center [42, 173] width 63 height 8
paste input "28609"
type input "28609"
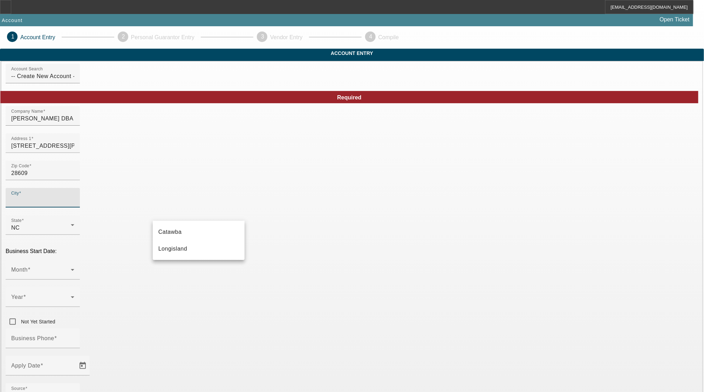
type input "Catawba"
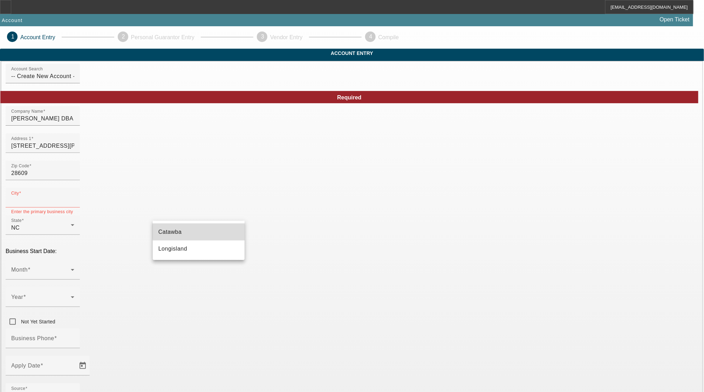
click at [208, 230] on mat-option "Catawba" at bounding box center [199, 232] width 92 height 17
type input "Catawba"
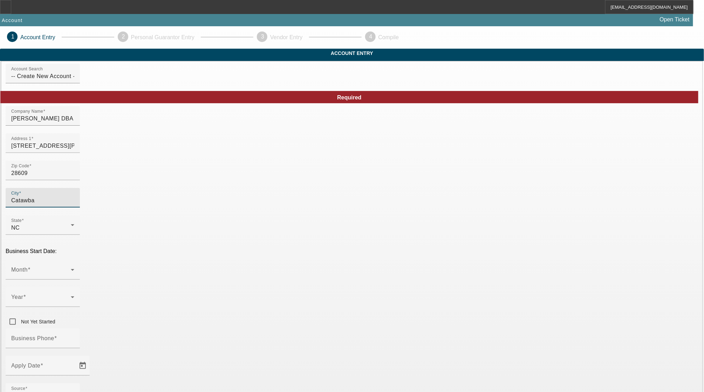
drag, startPoint x: 181, startPoint y: 213, endPoint x: 73, endPoint y: 207, distance: 108.4
drag, startPoint x: 221, startPoint y: 159, endPoint x: 101, endPoint y: 160, distance: 119.4
click at [74, 150] on input "[STREET_ADDRESS][PERSON_NAME]" at bounding box center [42, 146] width 63 height 8
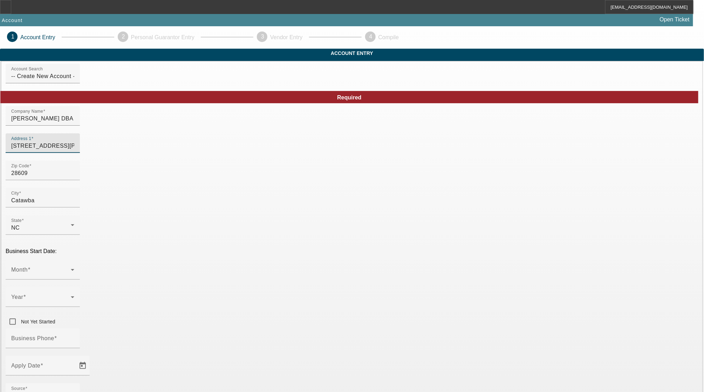
click at [74, 150] on input "[STREET_ADDRESS][PERSON_NAME]" at bounding box center [42, 146] width 63 height 8
paste input "al"
type input "[STREET_ADDRESS]"
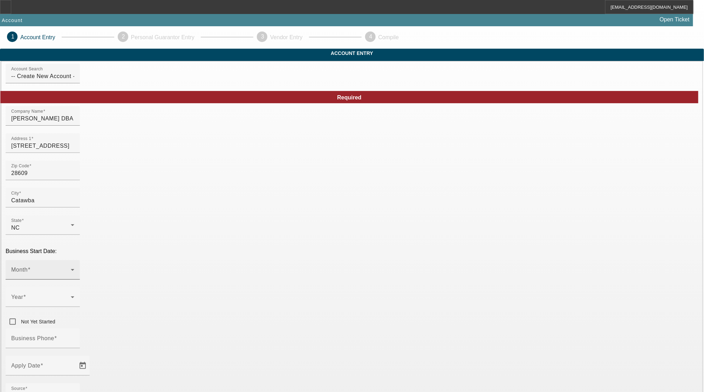
click at [74, 260] on div "Month" at bounding box center [42, 270] width 63 height 20
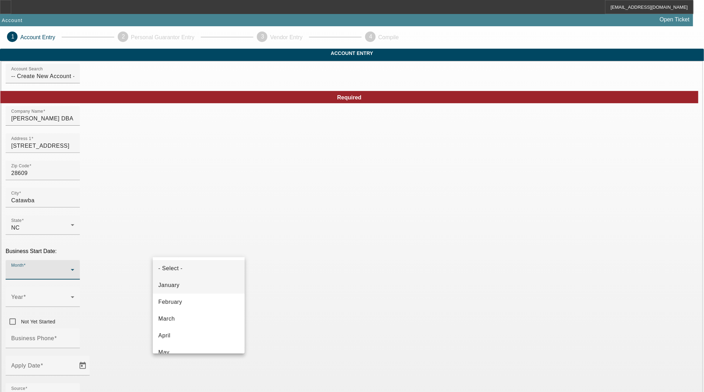
click at [187, 286] on mat-option "January" at bounding box center [199, 285] width 92 height 17
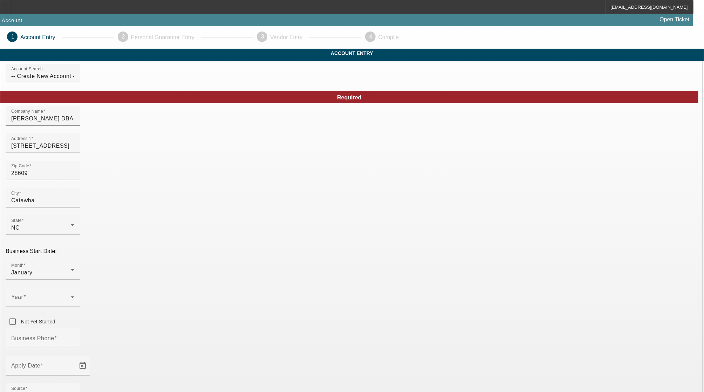
click at [80, 307] on div at bounding box center [43, 311] width 74 height 8
click at [77, 293] on icon at bounding box center [72, 297] width 8 height 8
drag, startPoint x: 272, startPoint y: 325, endPoint x: 208, endPoint y: 302, distance: 68.5
click at [272, 326] on span "2019" at bounding box center [267, 327] width 13 height 8
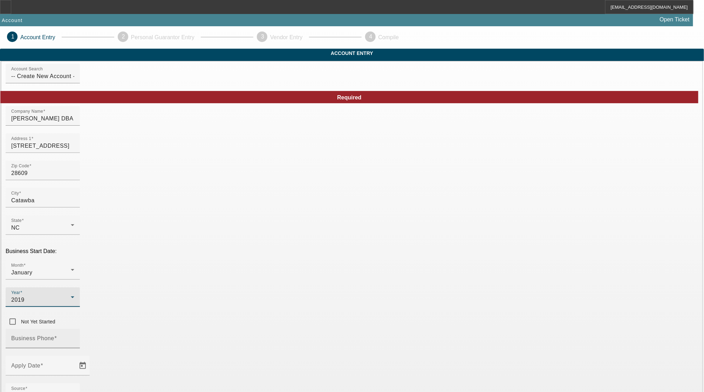
click at [74, 329] on div "Business Phone" at bounding box center [42, 339] width 63 height 20
click at [74, 337] on input "Business Phone" at bounding box center [42, 341] width 63 height 8
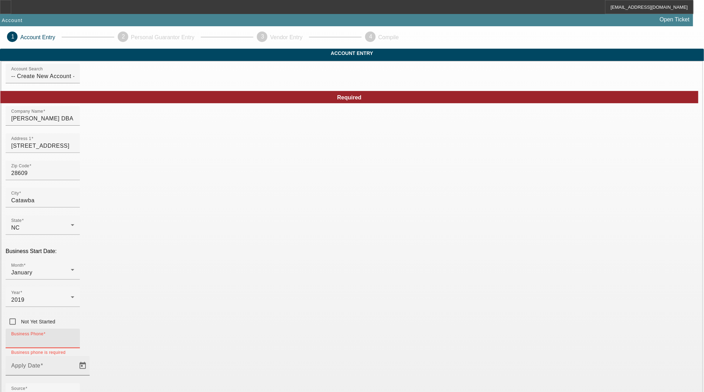
paste input "[PHONE_NUMBER]"
type input "[PHONE_NUMBER]"
click at [91, 358] on span "Open calendar" at bounding box center [82, 366] width 17 height 17
click at [189, 274] on span "23" at bounding box center [190, 268] width 13 height 13
type input "[DATE]"
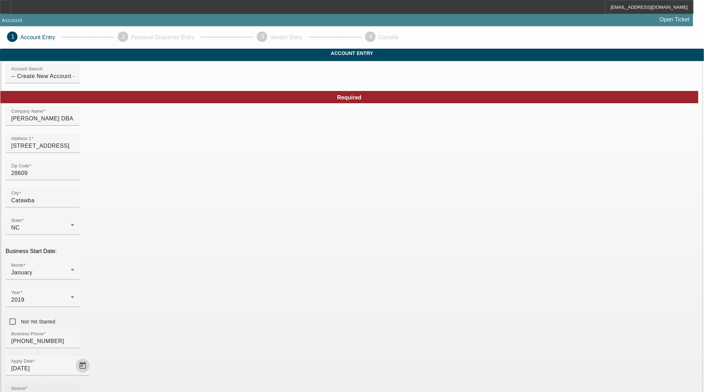
click at [74, 384] on div "Source - Select -" at bounding box center [42, 394] width 63 height 20
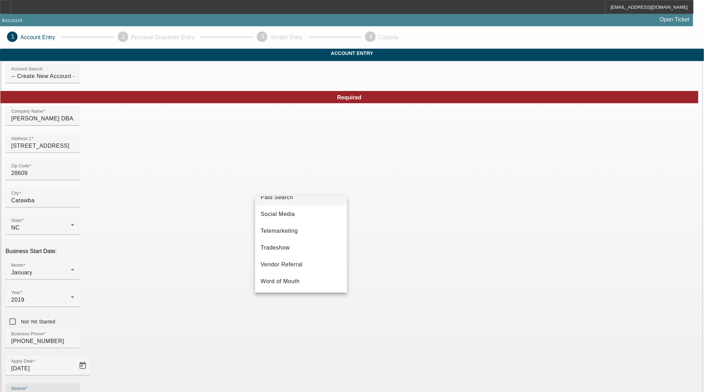
scroll to position [253, 0]
click at [297, 263] on span "Vendor Referral" at bounding box center [282, 265] width 42 height 8
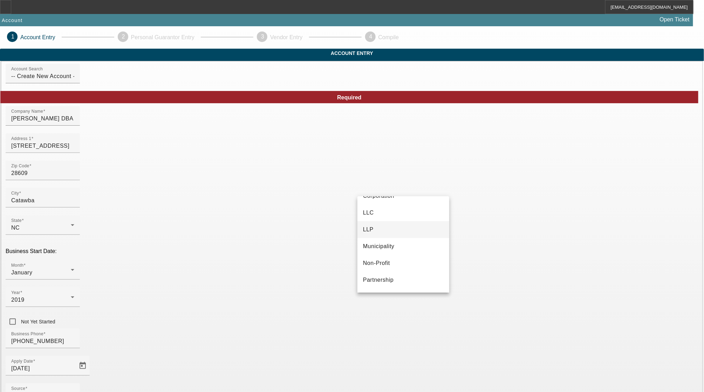
scroll to position [43, 0]
click at [396, 286] on mat-option "Proprietorship" at bounding box center [403, 282] width 92 height 17
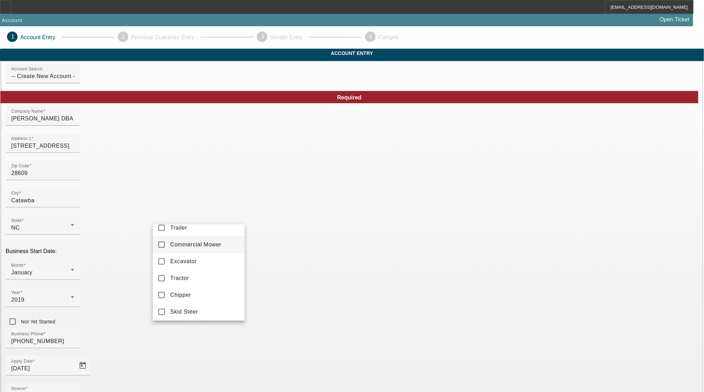
scroll to position [129, 0]
click at [198, 255] on span "Commercial Truck Other" at bounding box center [202, 258] width 64 height 8
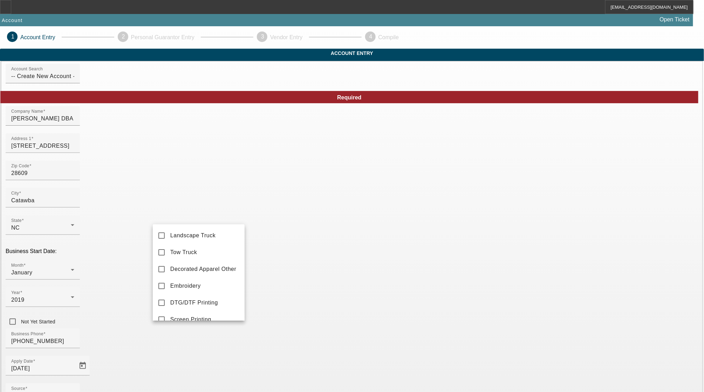
click at [272, 346] on div at bounding box center [352, 196] width 704 height 392
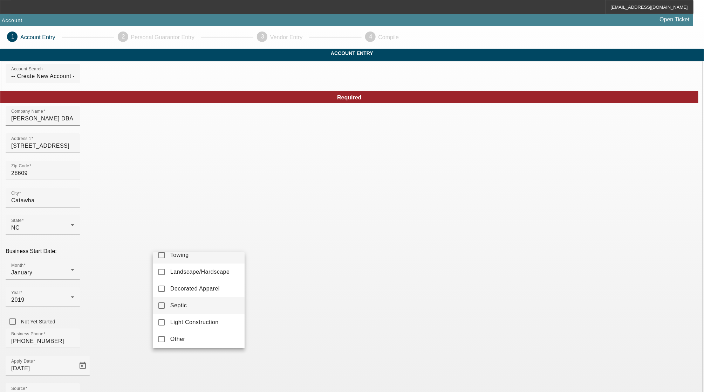
scroll to position [10, 0]
click at [166, 336] on mat-option "Other" at bounding box center [199, 337] width 92 height 17
click at [296, 349] on div at bounding box center [352, 196] width 704 height 392
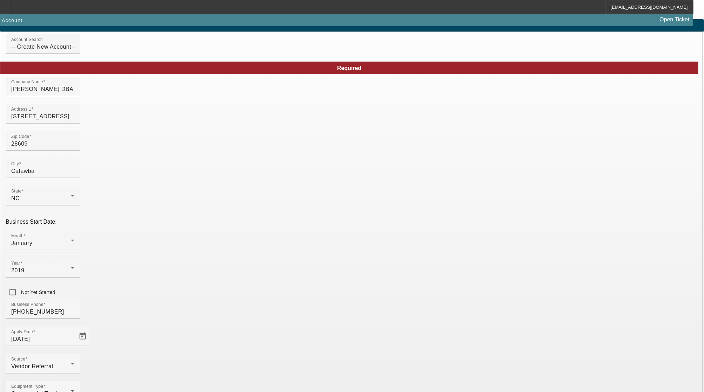
scroll to position [50, 0]
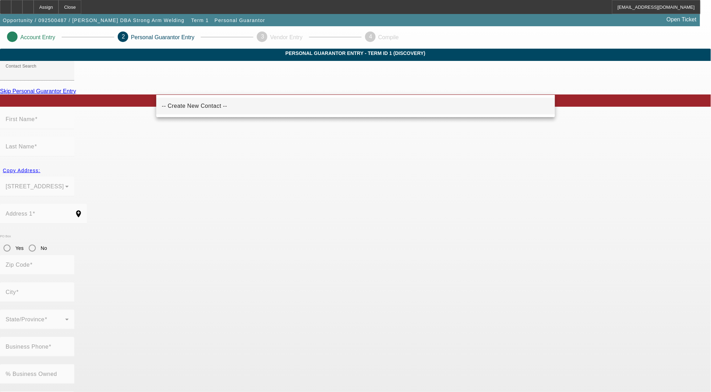
click at [294, 104] on mat-option "-- Create New Contact --" at bounding box center [355, 106] width 399 height 17
type input "-- Create New Contact --"
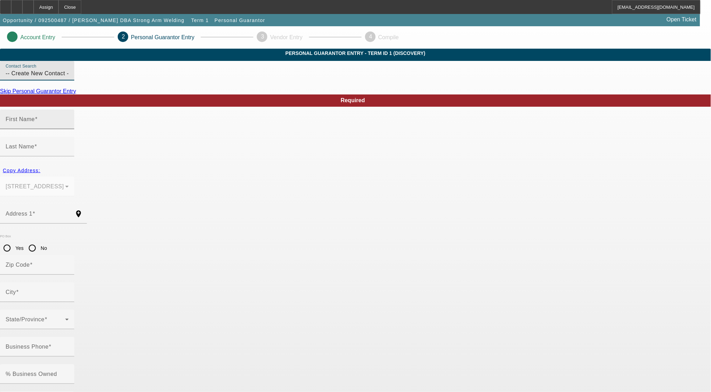
click at [37, 122] on span at bounding box center [36, 119] width 3 height 6
click at [69, 126] on input "First Name" at bounding box center [37, 122] width 63 height 8
type input "[PERSON_NAME]"
click at [43, 162] on span "button" at bounding box center [21, 170] width 43 height 17
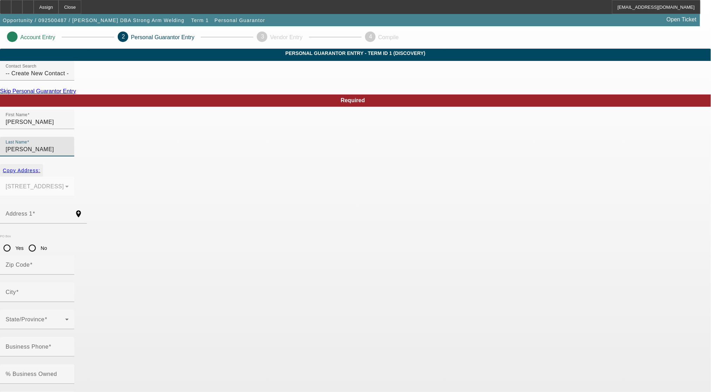
type input "[STREET_ADDRESS]"
type input "28609"
type input "Catawba"
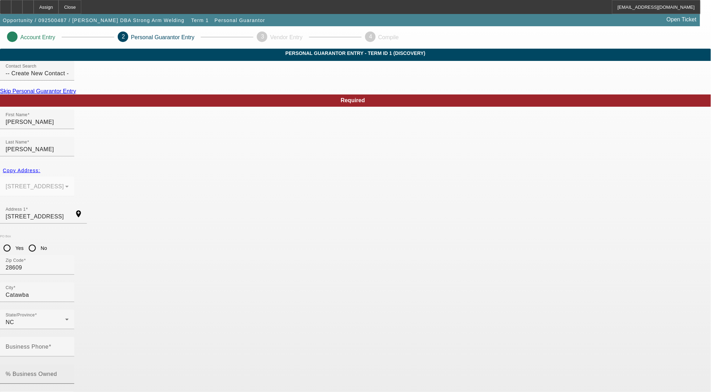
click at [57, 371] on mat-label "% Business Owned" at bounding box center [31, 374] width 51 height 6
click at [69, 373] on input "% Business Owned" at bounding box center [37, 377] width 63 height 8
type input "2"
type input "100"
click at [69, 346] on input "Business Phone" at bounding box center [37, 350] width 63 height 8
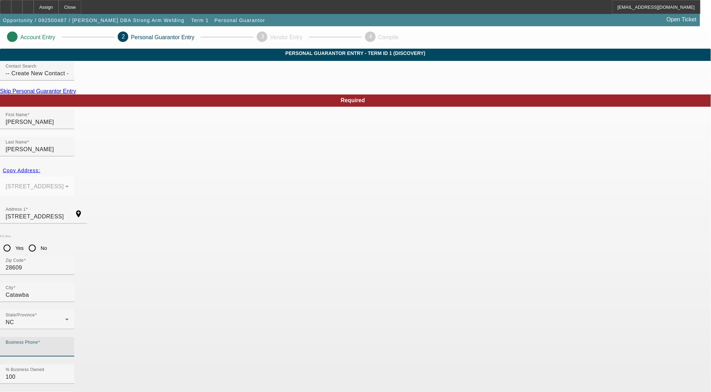
paste input "[PHONE_NUMBER]"
type input "[PHONE_NUMBER]"
paste input "240-85-2327"
type input "240-85-2327"
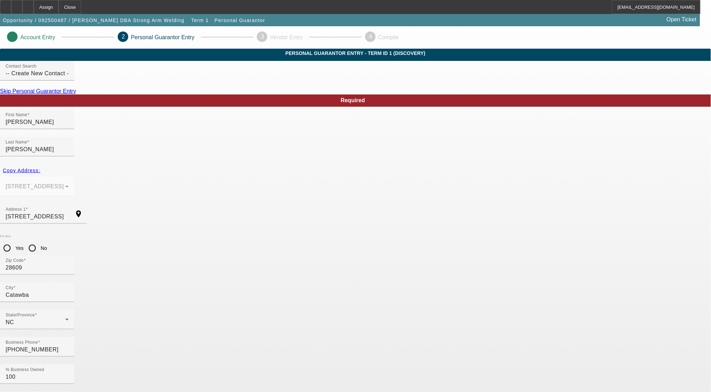
paste input "[EMAIL_ADDRESS][DOMAIN_NAME]"
type input "[EMAIL_ADDRESS][DOMAIN_NAME]"
drag, startPoint x: 491, startPoint y: 329, endPoint x: 487, endPoint y: 328, distance: 4.3
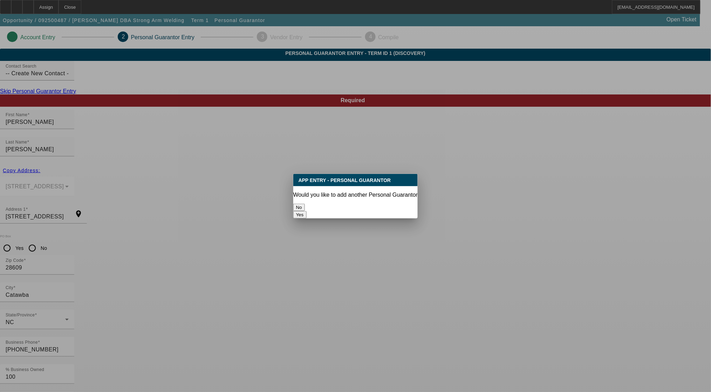
click at [305, 204] on button "No" at bounding box center [299, 207] width 12 height 7
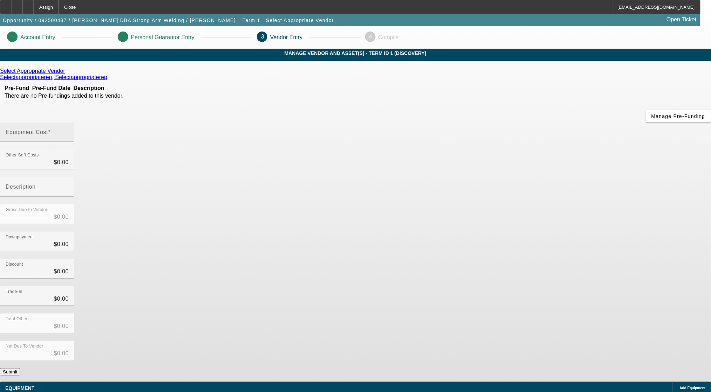
click at [69, 131] on input "Equipment Cost" at bounding box center [37, 135] width 63 height 8
type input "1"
type input "$1.00"
type input "19"
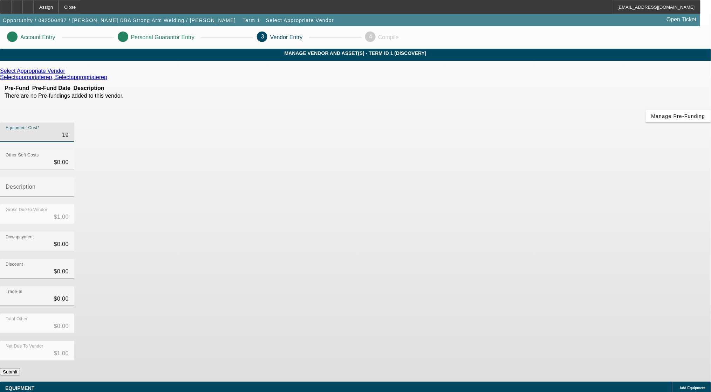
type input "$19.00"
type input "190"
type input "$190.00"
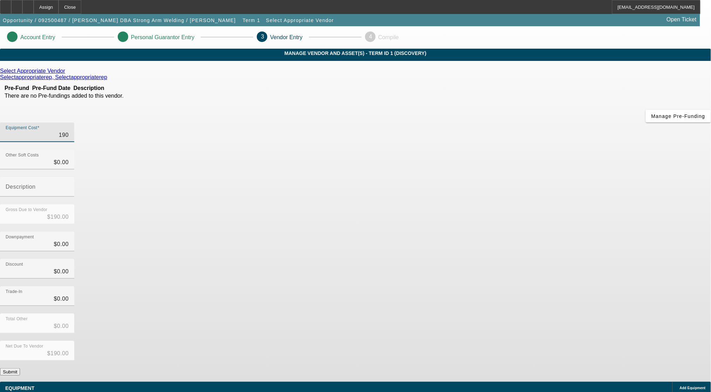
type input "1900"
type input "$1,900.00"
type input "19000"
type input "$19,000.00"
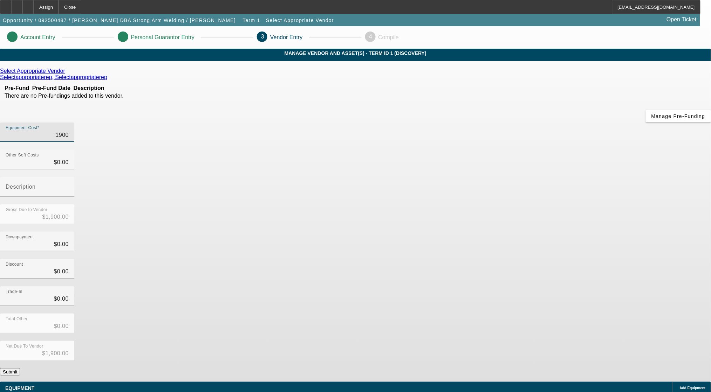
type input "$19,000.00"
type input "190000"
type input "$190,000.00"
type input "19000"
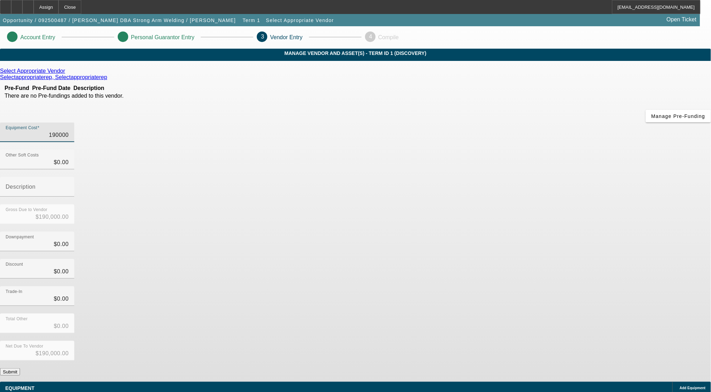
type input "$19,000.00"
click at [67, 74] on icon at bounding box center [67, 71] width 0 height 6
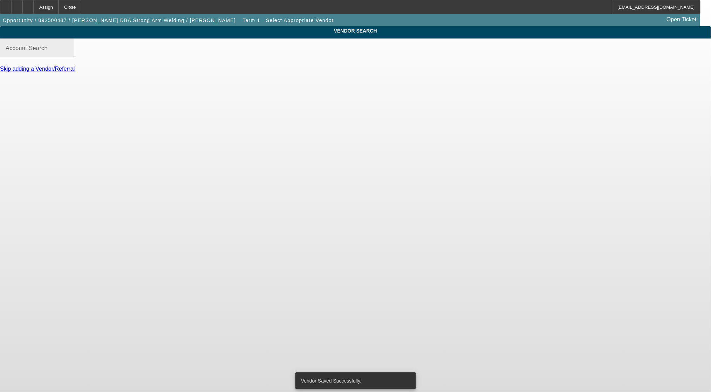
click at [69, 58] on div "Account Search" at bounding box center [37, 49] width 63 height 20
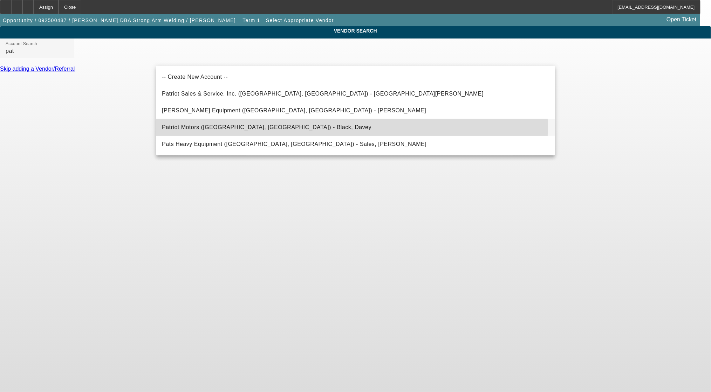
click at [228, 127] on span "Patriot Motors ([GEOGRAPHIC_DATA], [GEOGRAPHIC_DATA]) - Black, Davey" at bounding box center [266, 127] width 209 height 6
type input "Patriot Motors ([GEOGRAPHIC_DATA], [GEOGRAPHIC_DATA]) - Black, Davey"
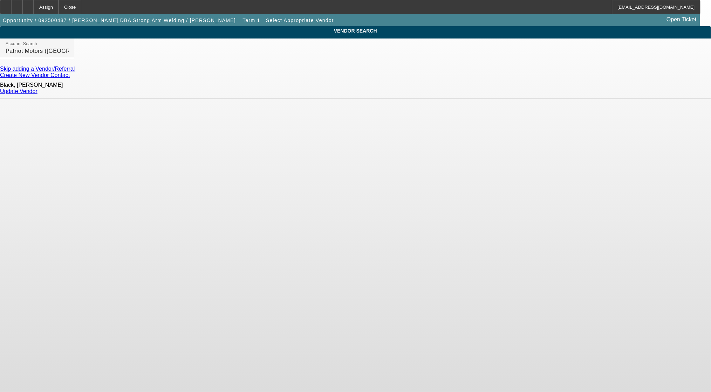
click at [37, 90] on link "Update Vendor" at bounding box center [18, 91] width 37 height 6
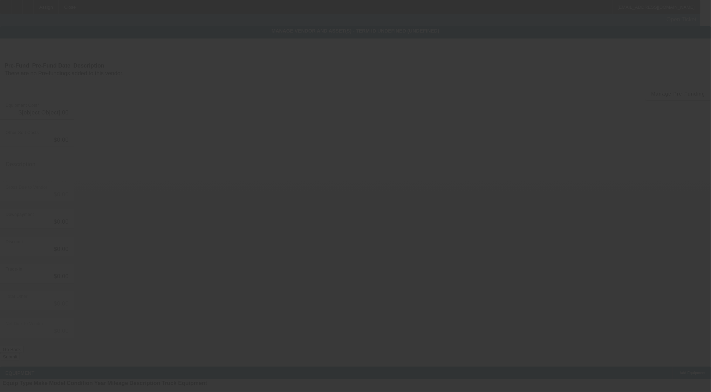
type input "$19,000.00"
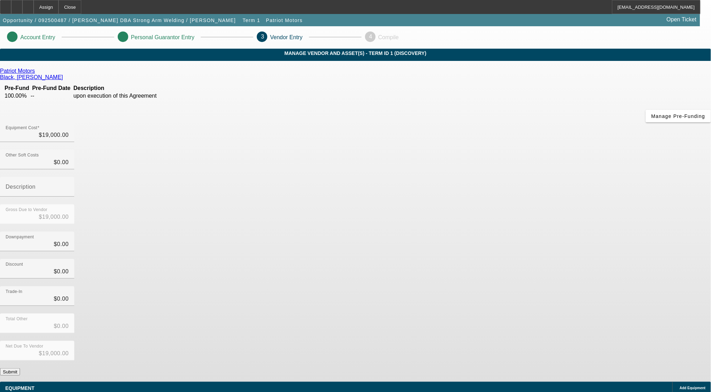
click at [679, 386] on span "Add Equipment" at bounding box center [692, 388] width 26 height 4
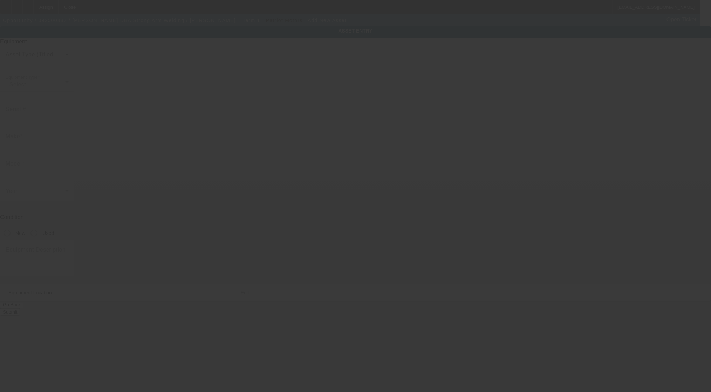
type input "[STREET_ADDRESS]"
type input "Catawba"
type input "28609"
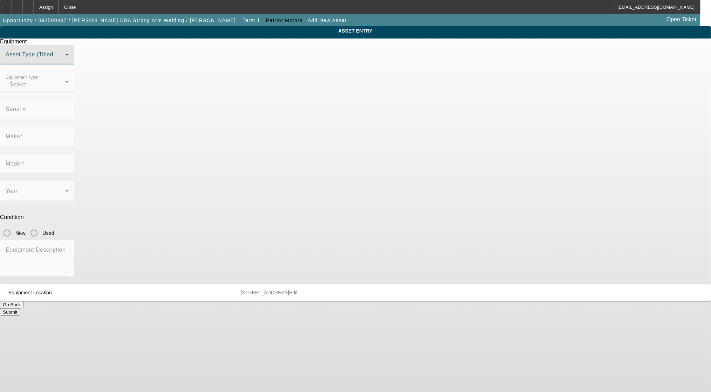
click at [65, 62] on span at bounding box center [36, 57] width 60 height 8
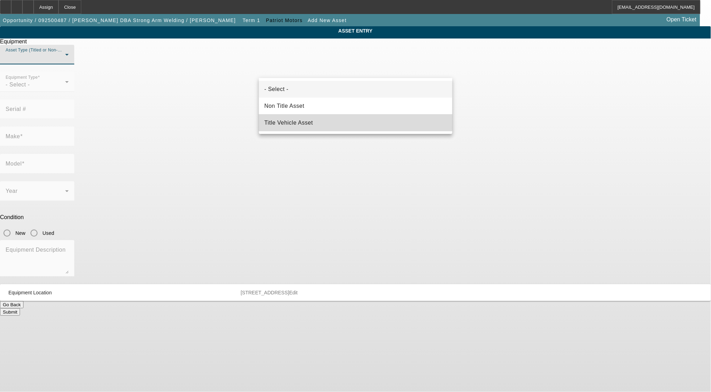
click at [324, 122] on mat-option "Title Vehicle Asset" at bounding box center [356, 123] width 194 height 17
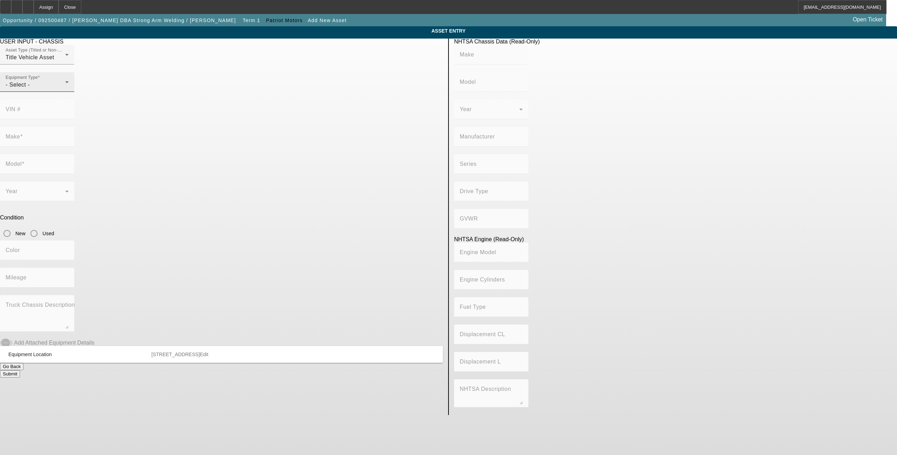
click at [69, 92] on div "Equipment Type - Select -" at bounding box center [37, 82] width 63 height 20
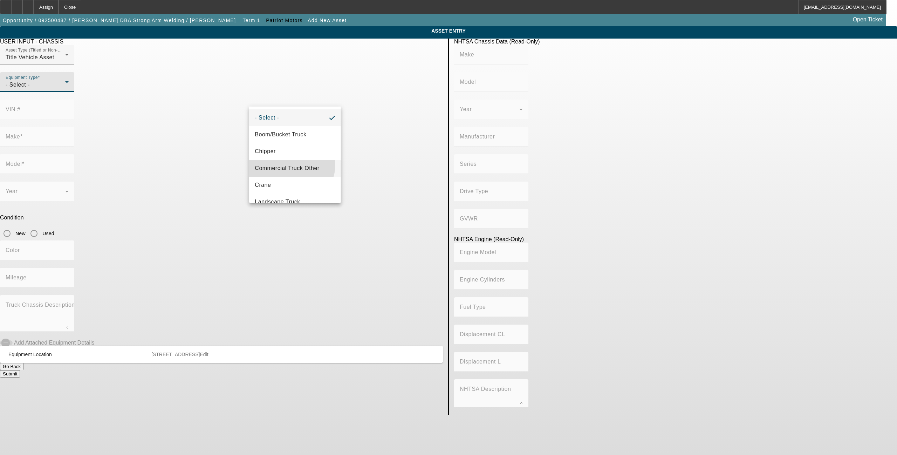
click at [290, 164] on span "Commercial Truck Other" at bounding box center [287, 168] width 64 height 8
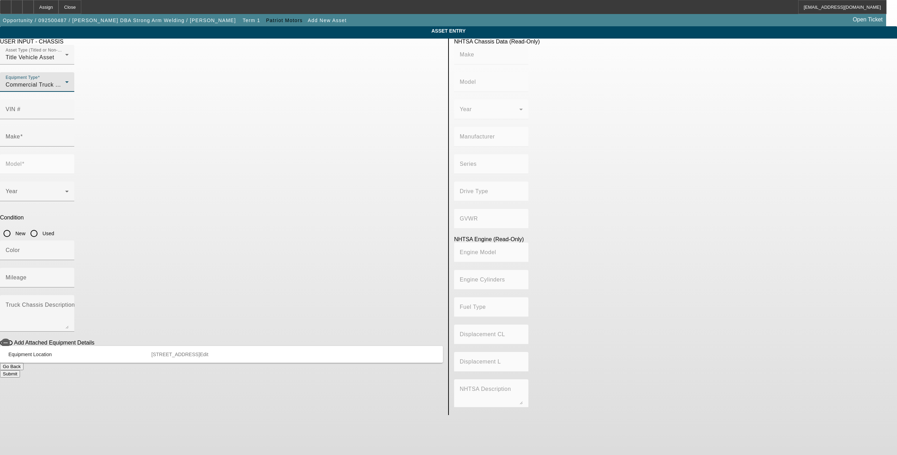
click at [65, 89] on div "Commercial Truck Other" at bounding box center [36, 85] width 60 height 8
drag, startPoint x: 285, startPoint y: 160, endPoint x: 282, endPoint y: 170, distance: 9.6
click at [284, 164] on mat-option "Commercial Truck Other" at bounding box center [294, 168] width 91 height 17
click at [69, 108] on input "VIN #" at bounding box center [37, 112] width 63 height 8
paste input "[US_VEHICLE_IDENTIFICATION_NUMBER]"
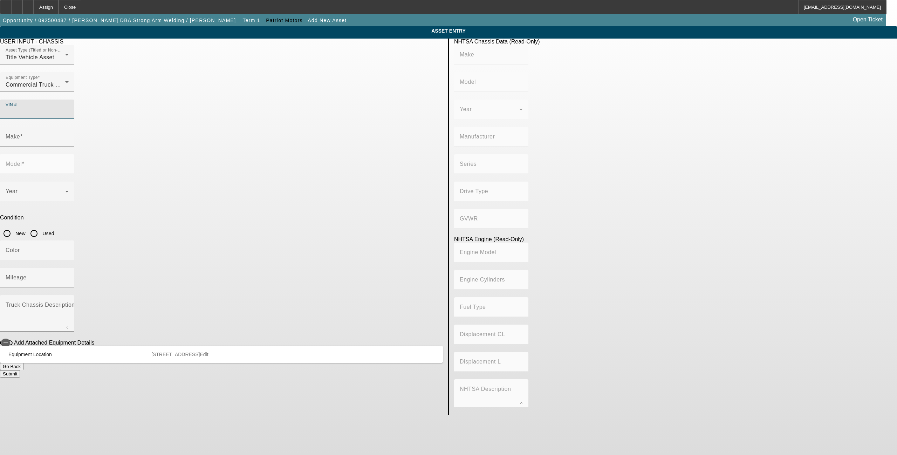
type input "[US_VEHICLE_IDENTIFICATION_NUMBER]"
type input "FORD"
type input "F-550"
type input "FORD MOTOR COMPANY"
type input "4x2"
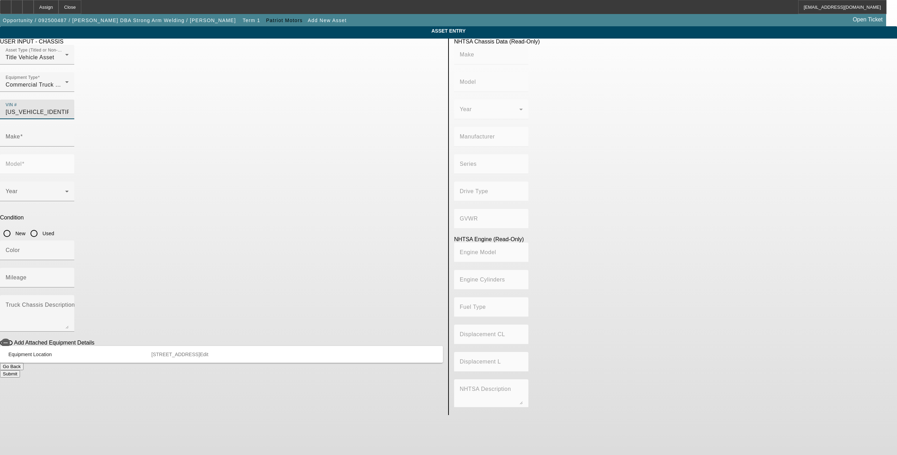
type input "Class 5: 16,001 - 19,500 lb (7,258 - 8,845 kg)"
type input "8"
type input "Diesel"
type input "408.85908543470"
type input "6.7"
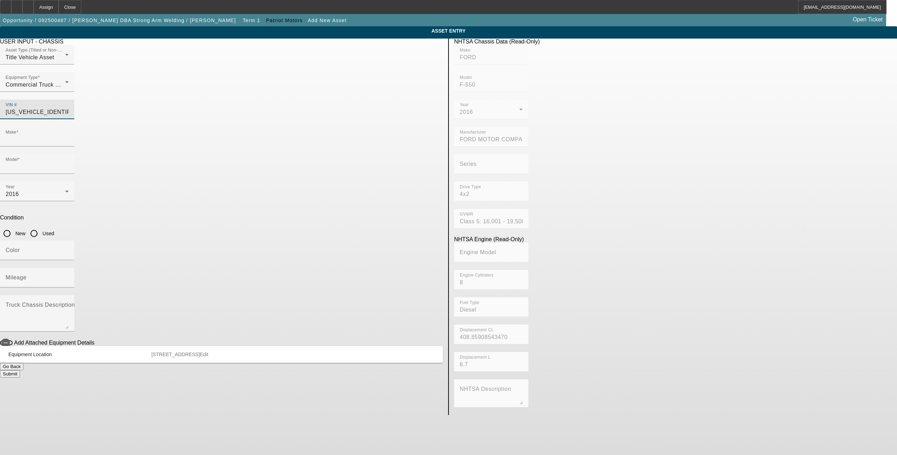
type input "FORD"
type input "F-550"
type input "[US_VEHICLE_IDENTIFICATION_NUMBER]"
type input "FORD"
type input "F-550"
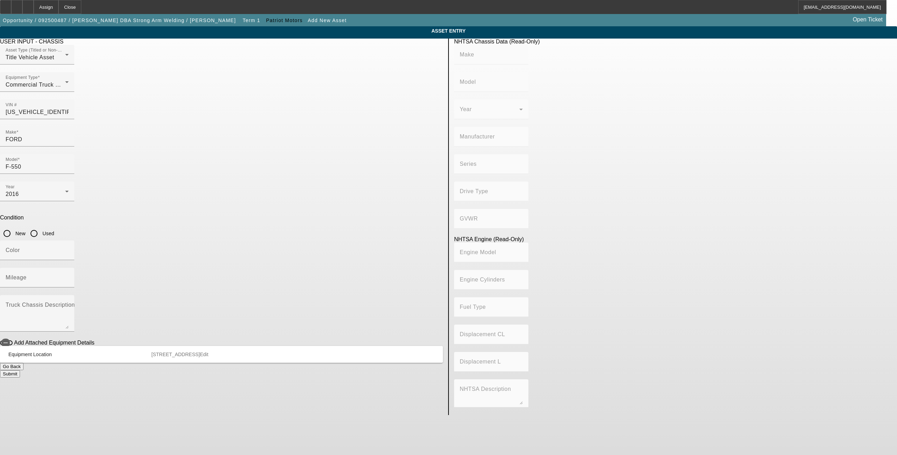
type input "FORD MOTOR COMPANY"
type input "4x2"
type input "Class 5: 16,001 - 19,500 lb (7,258 - 8,845 kg)"
type input "8"
type input "Diesel"
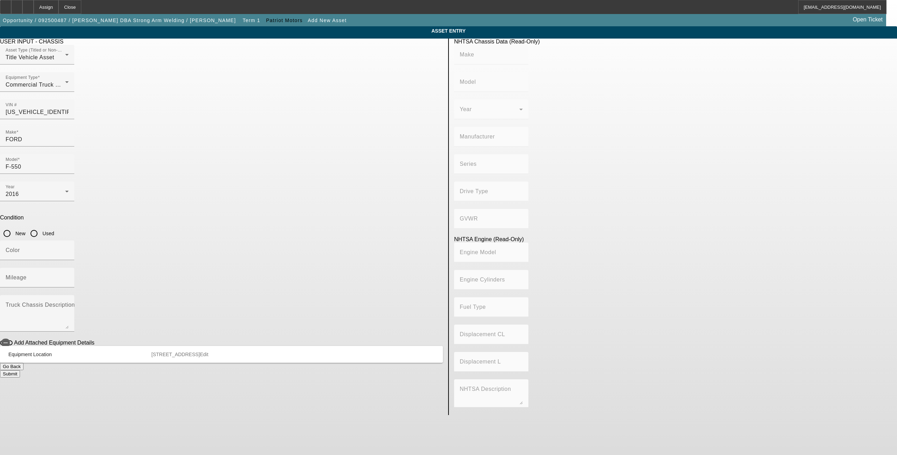
type input "408.85908543470"
type input "6.7"
click at [69, 268] on div "Mileage" at bounding box center [37, 278] width 63 height 20
paste input "173378"
type input "173378"
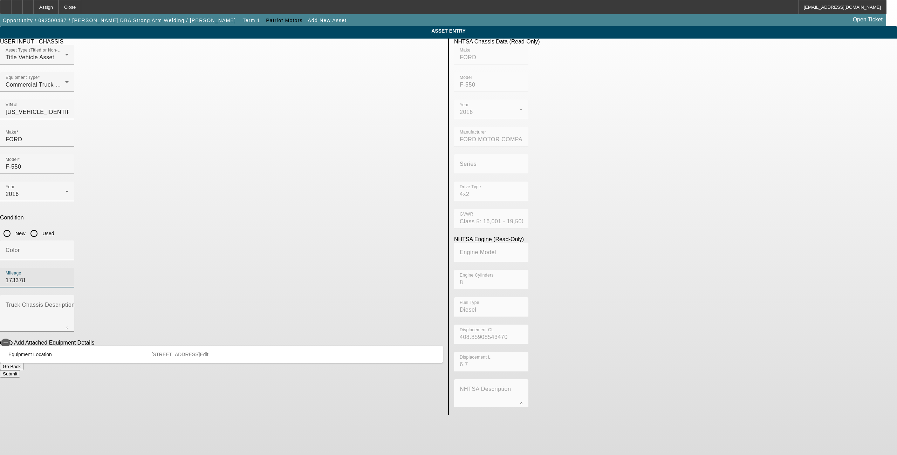
click at [41, 226] on input "Used" at bounding box center [34, 233] width 14 height 14
radio input "true"
click at [69, 240] on div "Color" at bounding box center [37, 250] width 63 height 20
type input "white"
click at [69, 303] on textarea "Truck Chassis Description (Describe the truck chassis only)" at bounding box center [37, 315] width 63 height 25
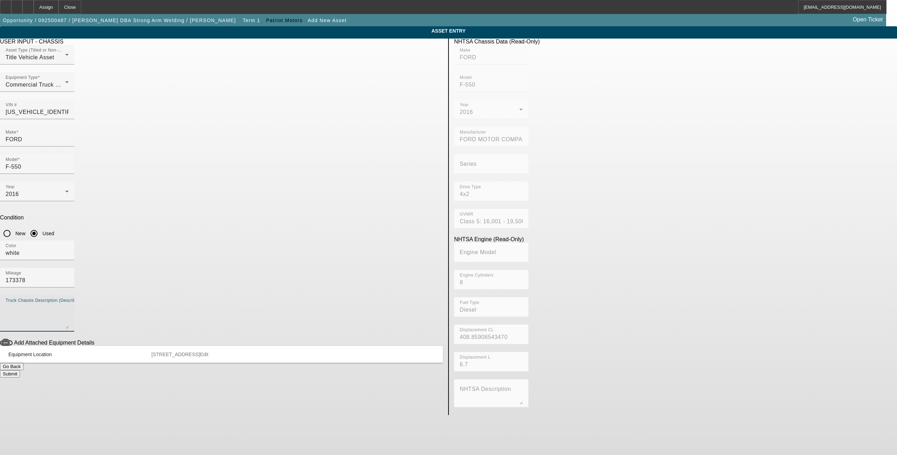
paste textarea "11 ft Southco Utility body"
type textarea "11 ft Southco Utility body"
click at [20, 370] on button "Submit" at bounding box center [10, 373] width 20 height 7
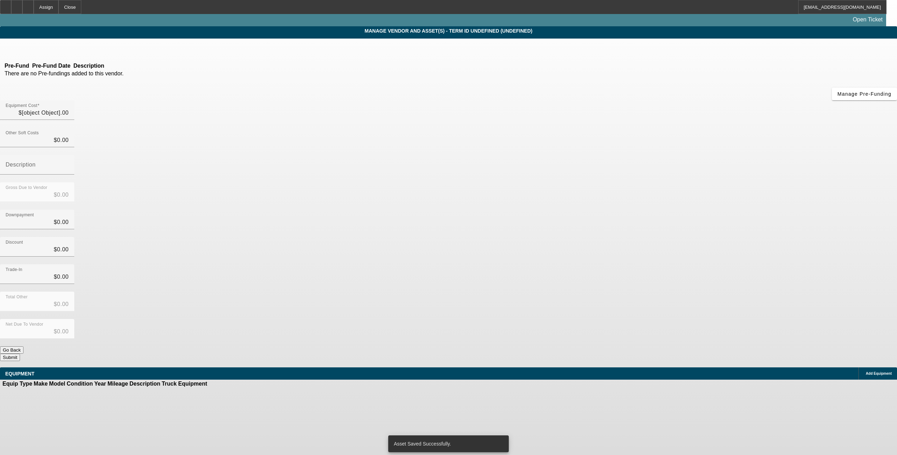
type input "$19,000.00"
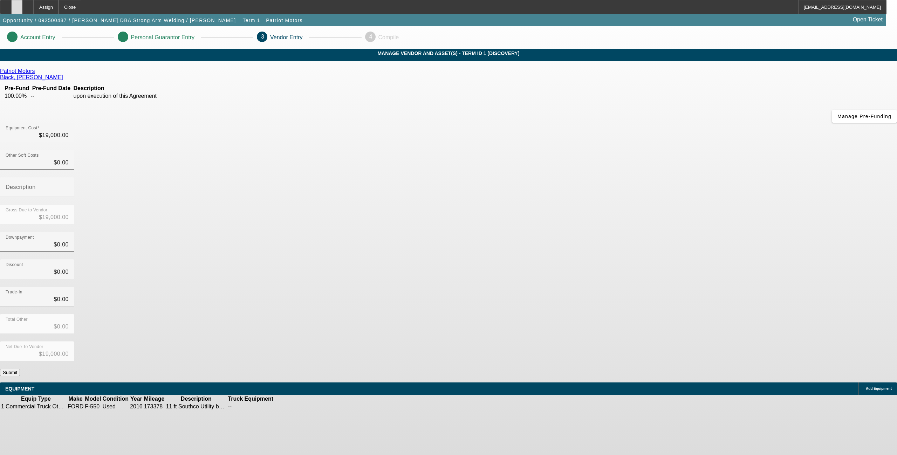
click at [22, 8] on div at bounding box center [16, 7] width 11 height 14
click at [20, 368] on button "Submit" at bounding box center [10, 371] width 20 height 7
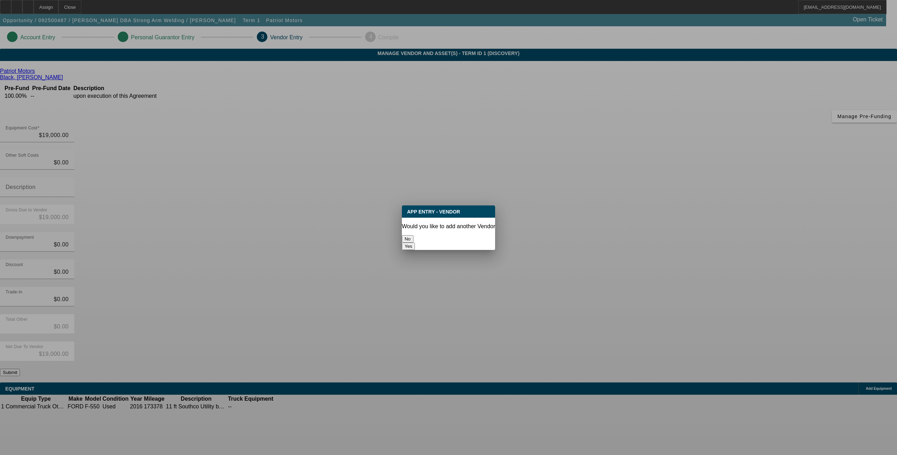
drag, startPoint x: 432, startPoint y: 239, endPoint x: 455, endPoint y: 239, distance: 23.1
click at [413, 239] on button "No" at bounding box center [408, 238] width 12 height 7
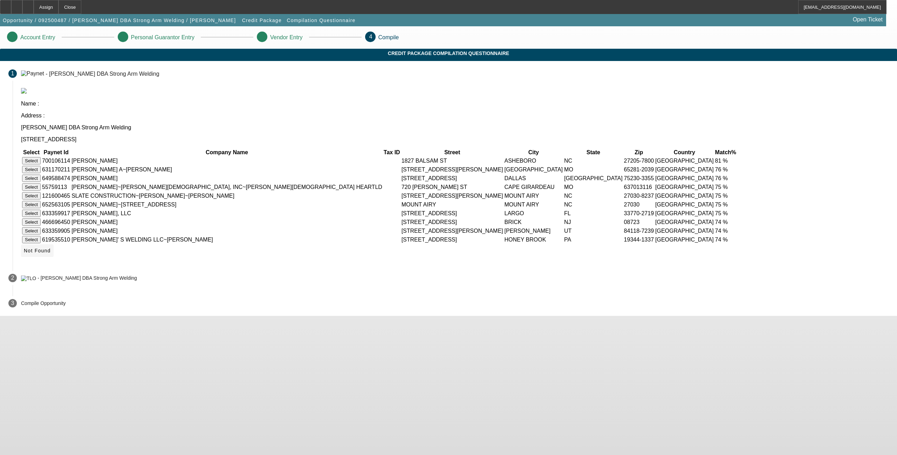
click at [51, 253] on span "Not Found" at bounding box center [37, 251] width 27 height 6
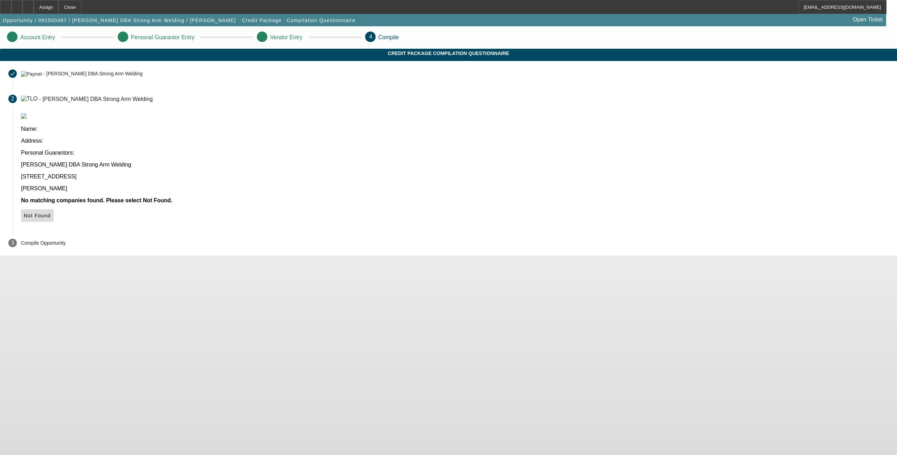
click at [51, 213] on span "Not Found" at bounding box center [37, 216] width 27 height 6
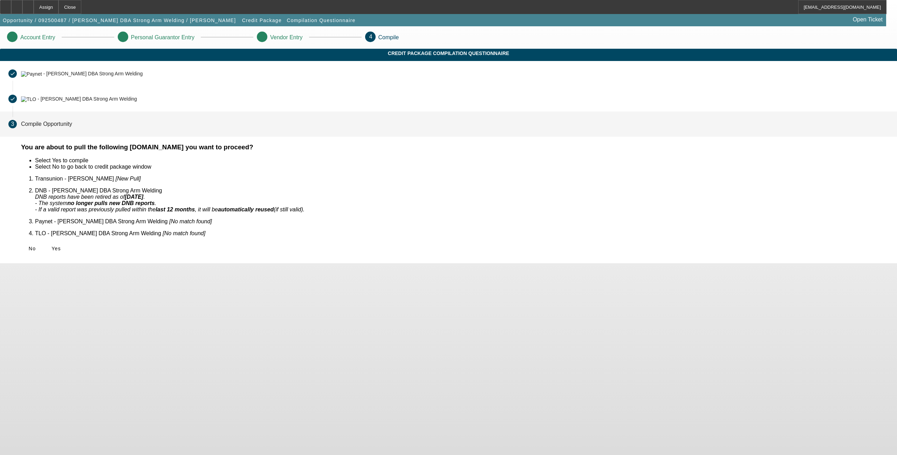
click at [61, 246] on span "Yes" at bounding box center [55, 249] width 9 height 6
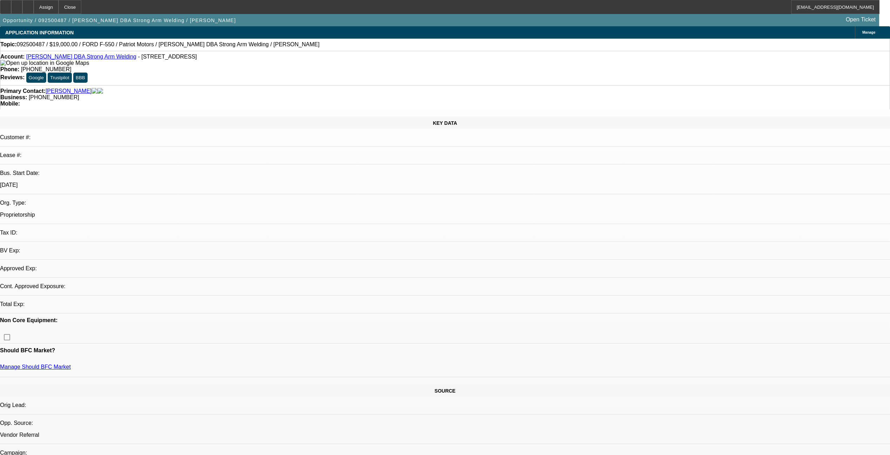
select select "0"
select select "2"
select select "0.1"
select select "1"
select select "2"
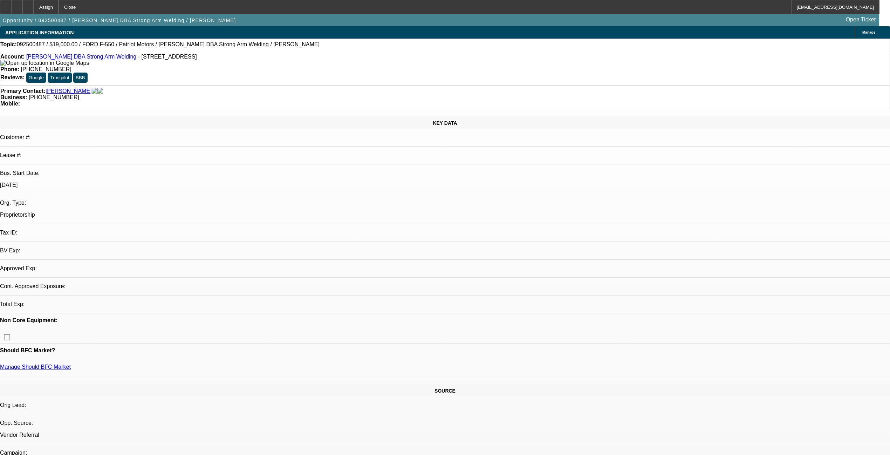
select select "4"
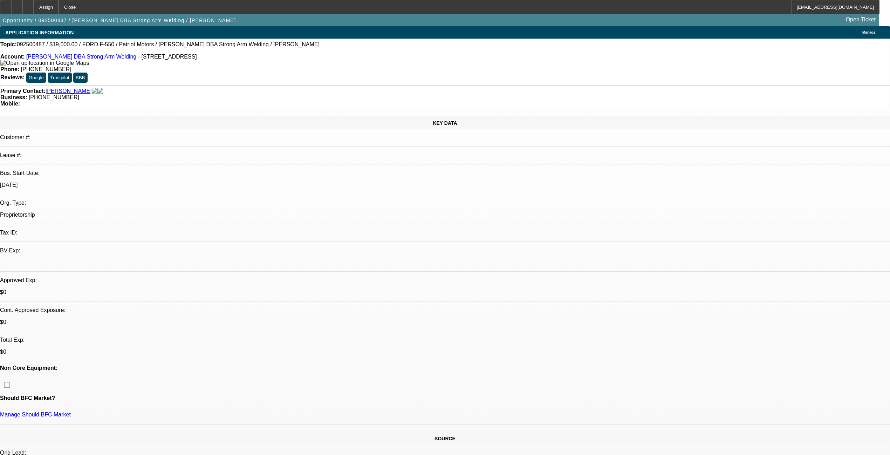
radio input "true"
paste textarea "[URL][DOMAIN_NAME]"
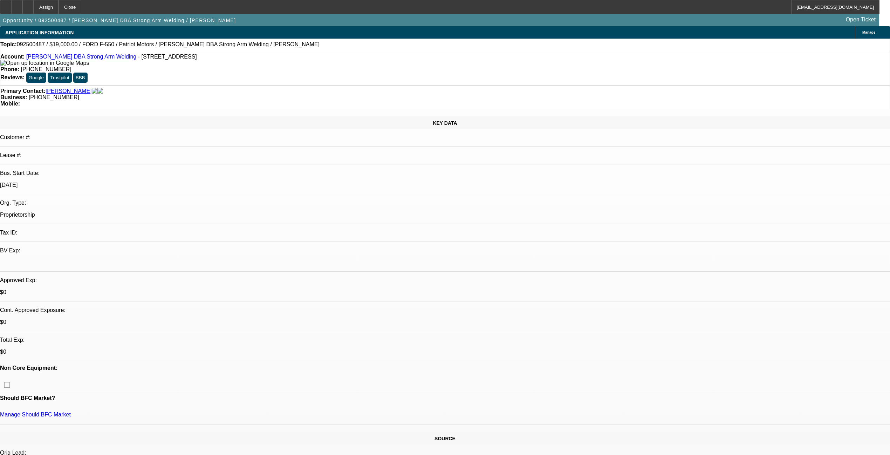
type textarea "[URL][DOMAIN_NAME]"
drag, startPoint x: 845, startPoint y: 165, endPoint x: 871, endPoint y: 165, distance: 26.6
radio input "true"
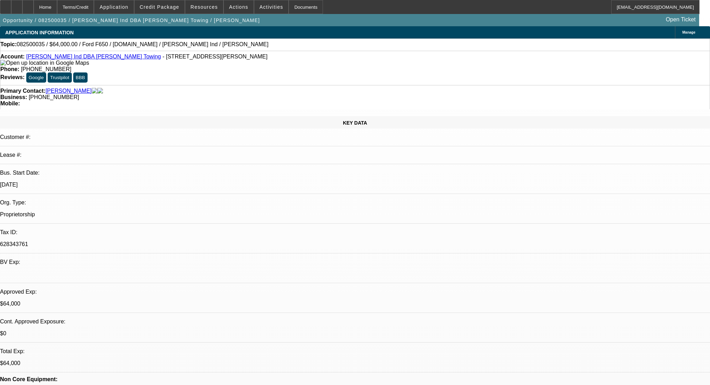
select select "0"
select select "2"
select select "0"
select select "6"
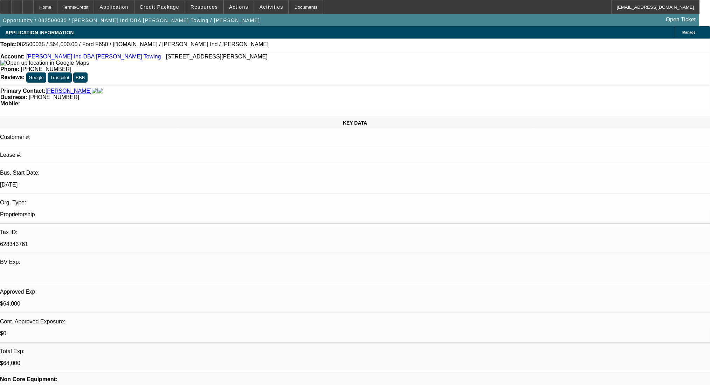
select select "0"
select select "2"
select select "0"
select select "6"
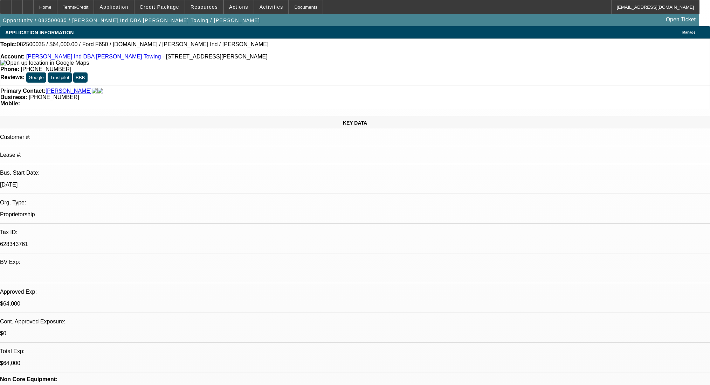
select select "0"
select select "2"
select select "0"
select select "6"
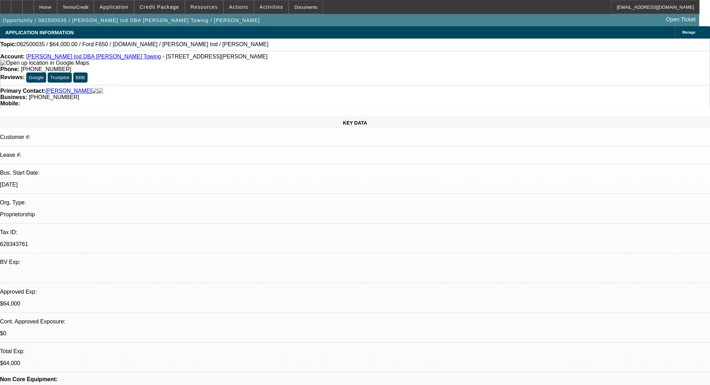
select select "0"
select select "2"
select select "0"
select select "6"
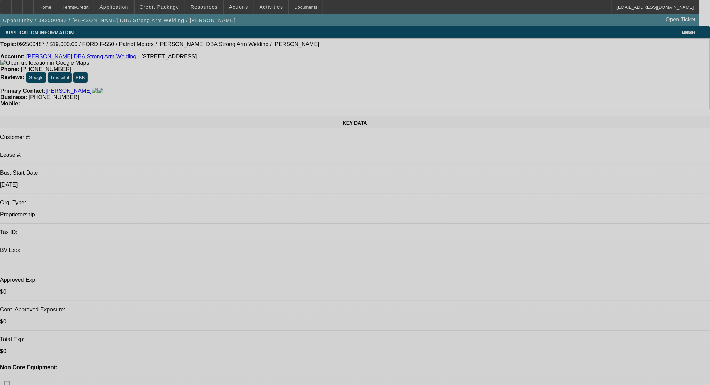
select select "0"
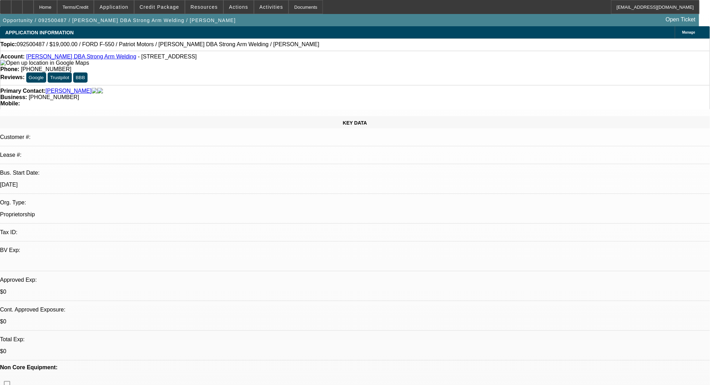
select select "2"
select select "0.1"
select select "1"
select select "2"
select select "4"
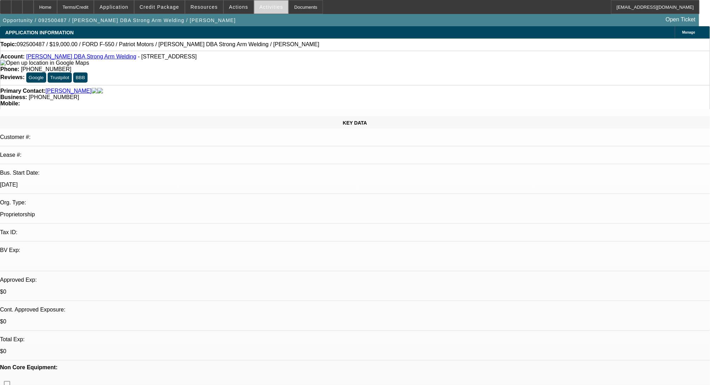
click at [270, 6] on span "Activities" at bounding box center [272, 7] width 24 height 6
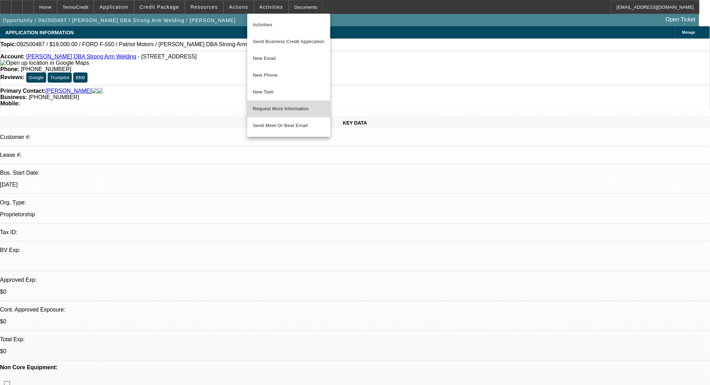
click at [288, 110] on span "Request More Information" at bounding box center [289, 109] width 72 height 8
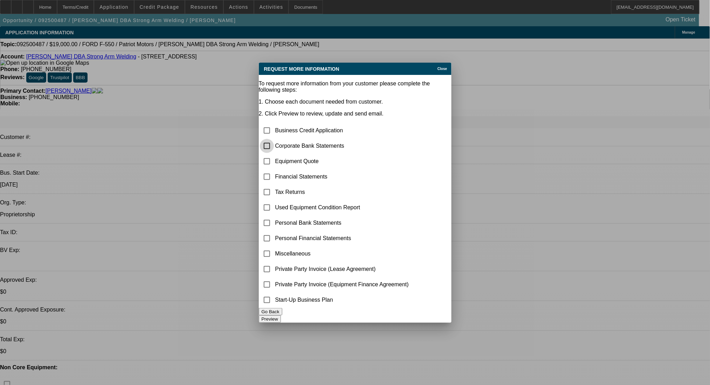
click at [274, 139] on input "checkbox" at bounding box center [267, 146] width 14 height 14
checkbox input "true"
click at [281, 316] on button "Preview" at bounding box center [270, 319] width 22 height 7
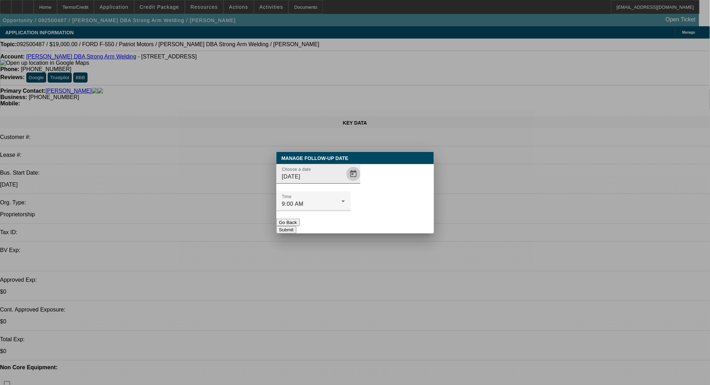
click at [345, 182] on span "Open calendar" at bounding box center [353, 174] width 17 height 17
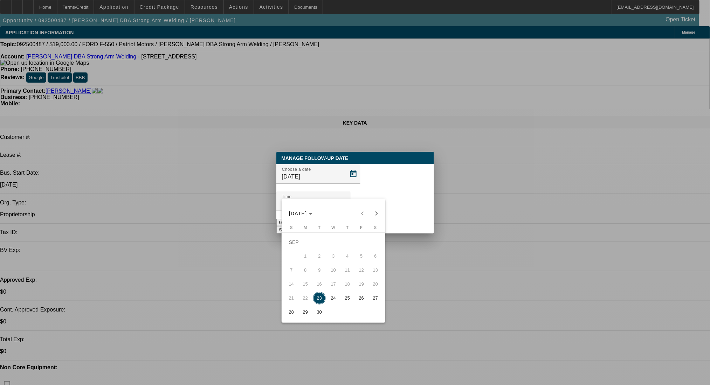
click at [349, 302] on span "25" at bounding box center [347, 298] width 13 height 13
type input "9/25/2025"
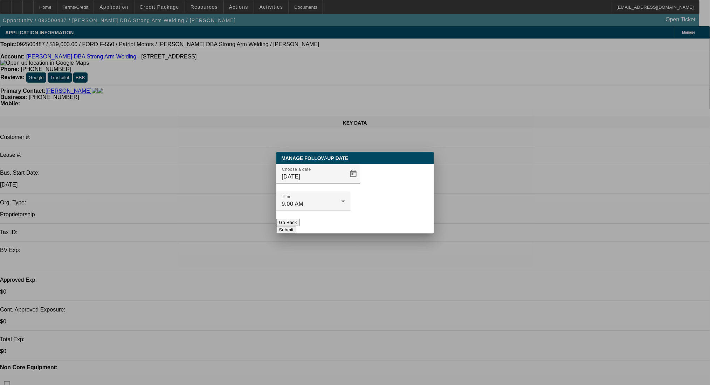
click at [296, 226] on button "Submit" at bounding box center [286, 229] width 20 height 7
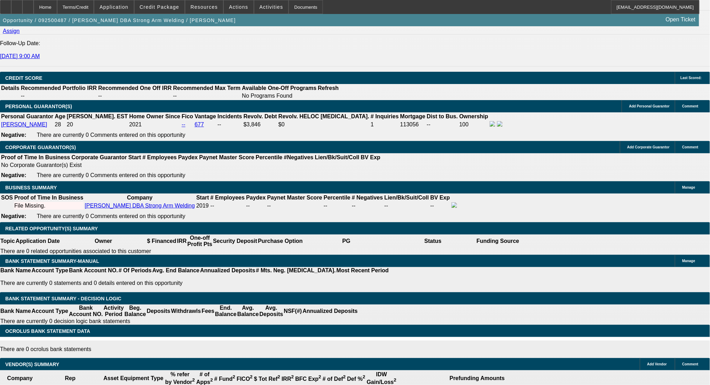
scroll to position [934, 0]
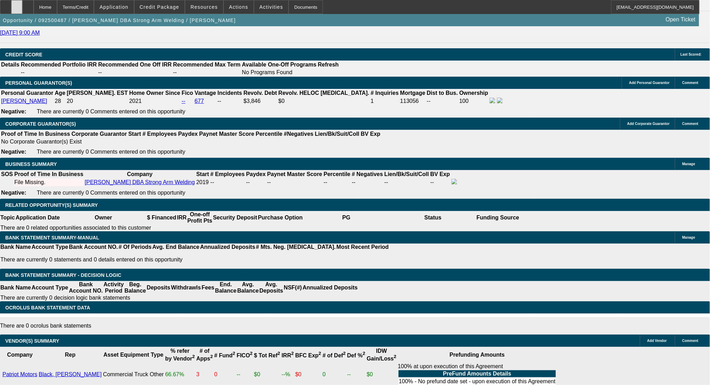
click at [22, 2] on div at bounding box center [16, 7] width 11 height 14
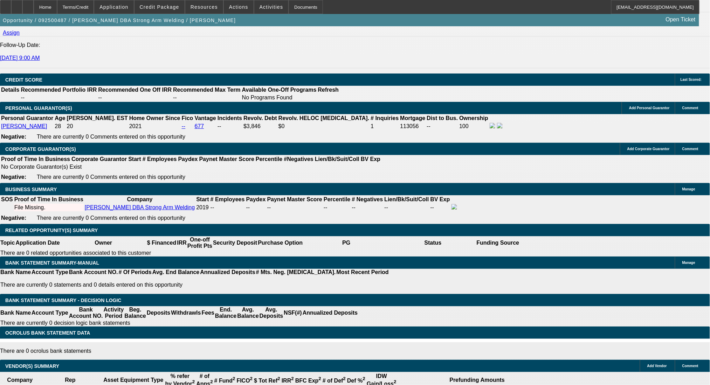
scroll to position [887, 0]
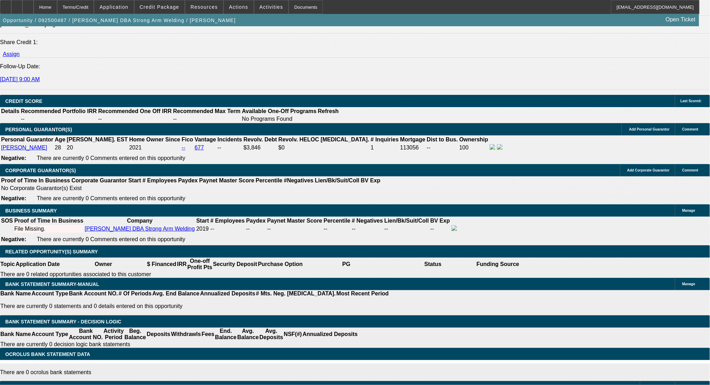
type input "24"
type input "$2,500.00"
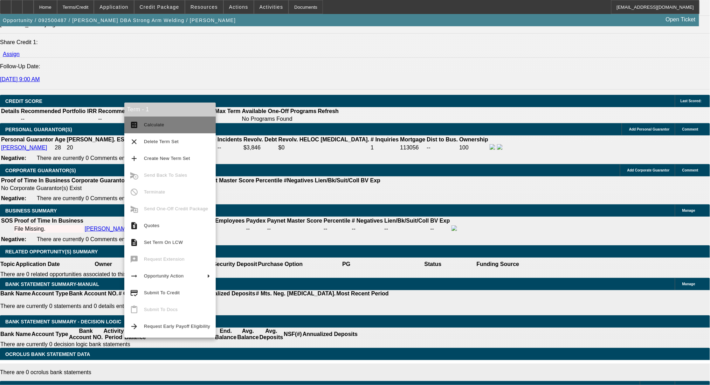
click at [148, 124] on span "Calculate" at bounding box center [154, 124] width 20 height 5
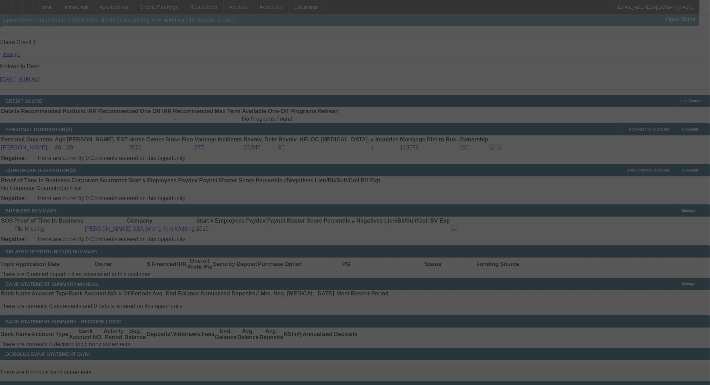
scroll to position [0, 0]
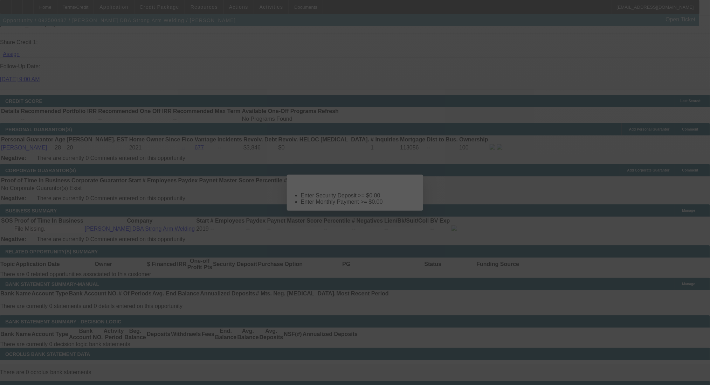
select select "0"
select select "2"
select select "0.1"
select select "4"
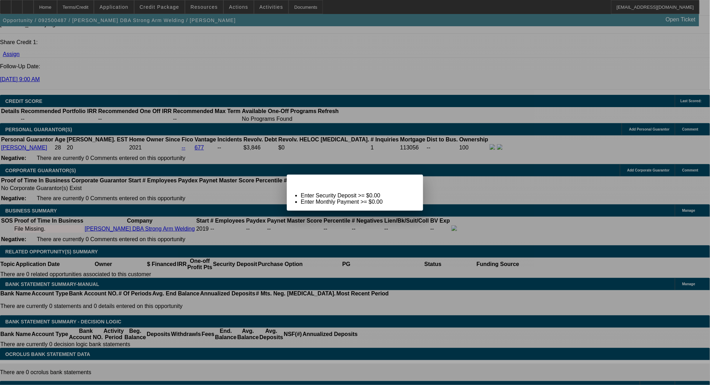
click at [408, 183] on icon at bounding box center [408, 181] width 0 height 4
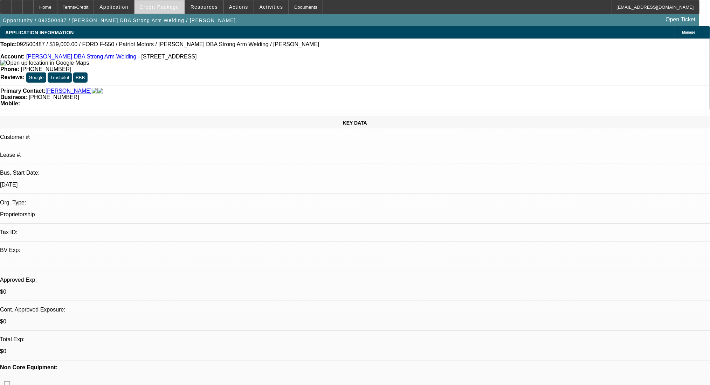
scroll to position [887, 0]
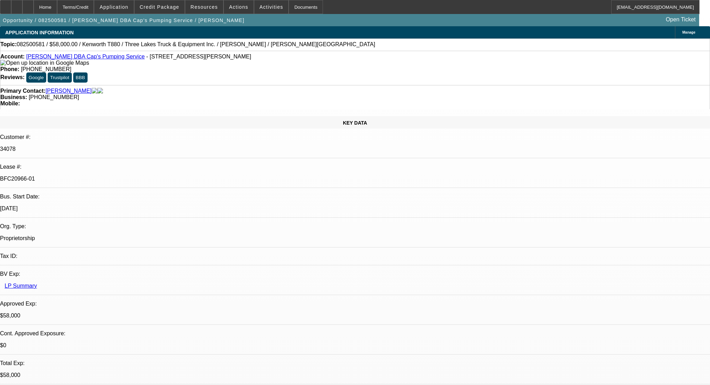
select select "0"
select select "9"
select select "0"
select select "6"
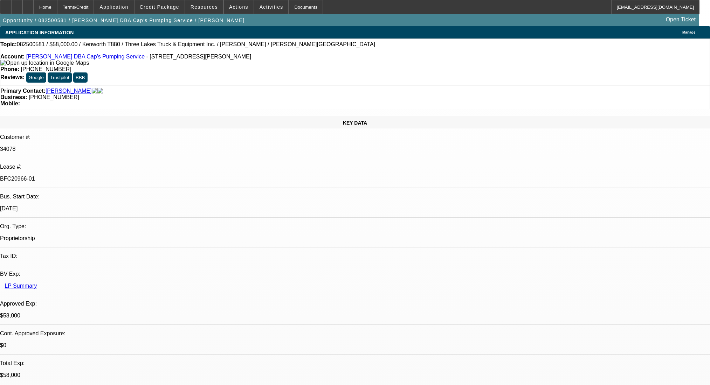
select select "0"
select select "9"
select select "0"
select select "6"
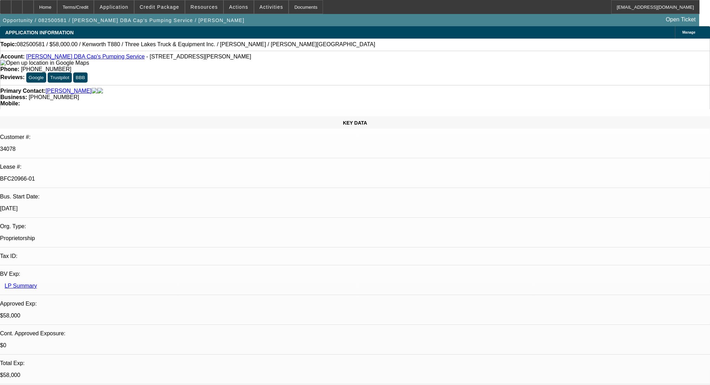
select select "0"
select select "9"
select select "0.1"
select select "4"
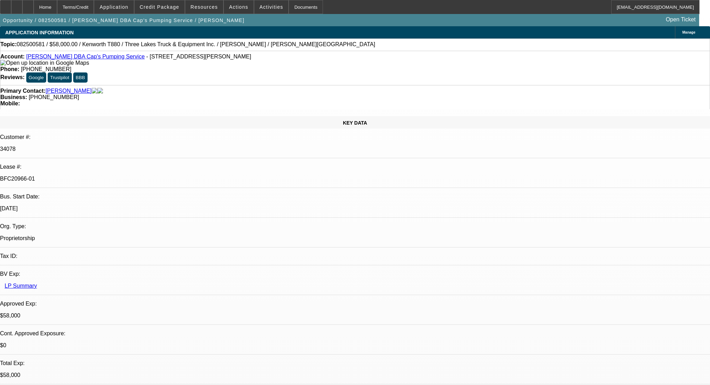
select select "0"
select select "0.1"
select select "4"
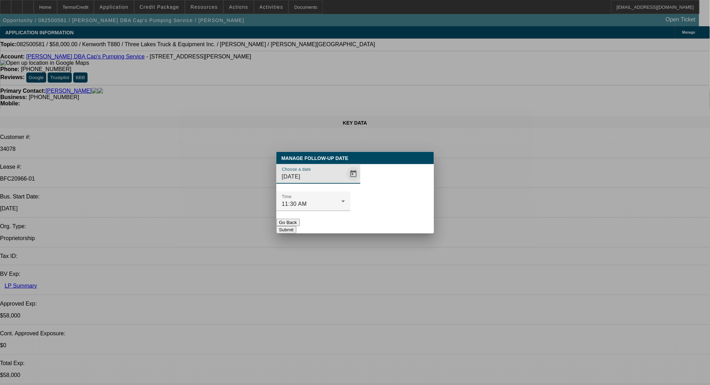
click at [345, 182] on span "Open calendar" at bounding box center [353, 174] width 17 height 17
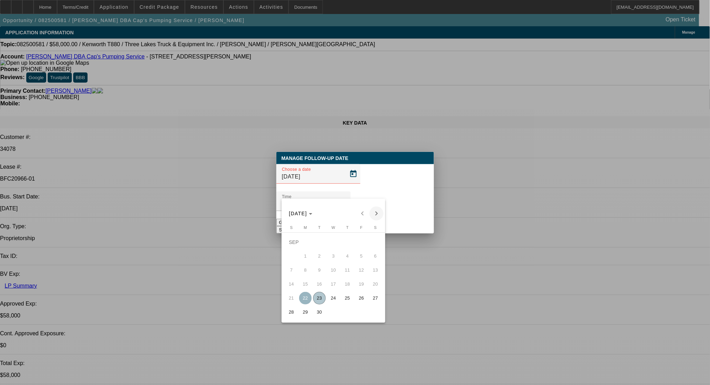
click at [337, 295] on button "24" at bounding box center [333, 298] width 14 height 14
type input "9/24/2025"
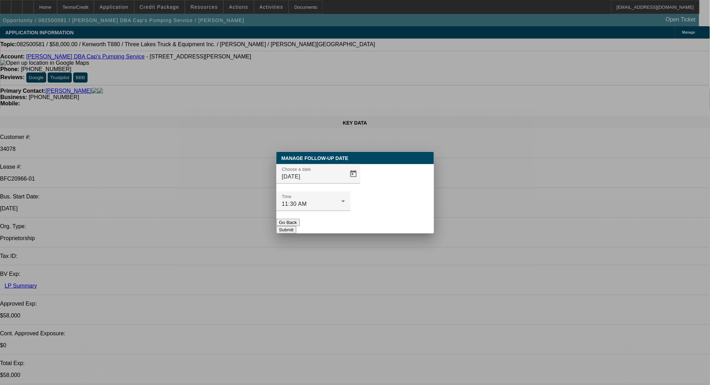
click at [296, 226] on button "Submit" at bounding box center [286, 229] width 20 height 7
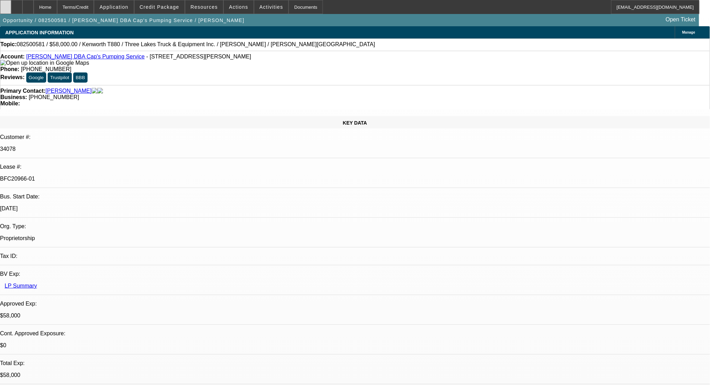
click at [6, 5] on icon at bounding box center [6, 5] width 0 height 0
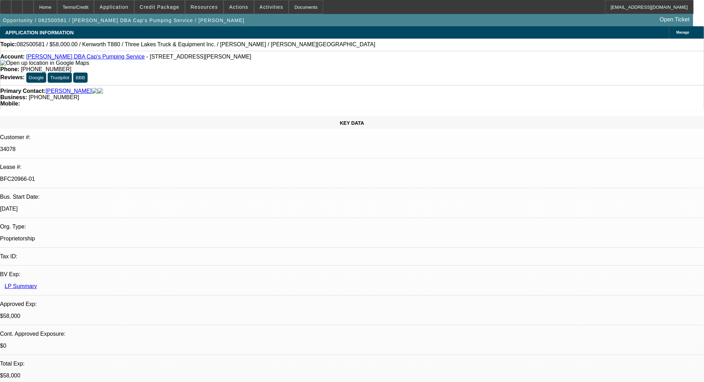
click at [26, 164] on p "Lease #:" at bounding box center [352, 167] width 704 height 6
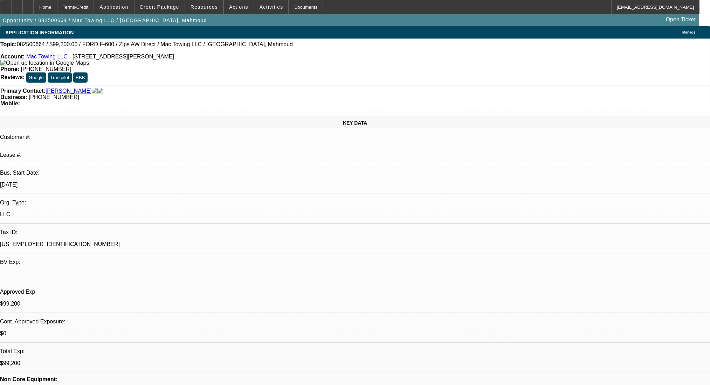
select select "0"
select select "2"
select select "0"
select select "6"
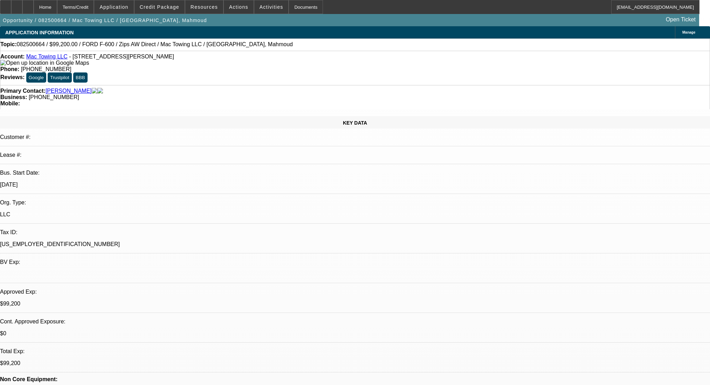
select select "0.2"
select select "2"
select select "0"
select select "6"
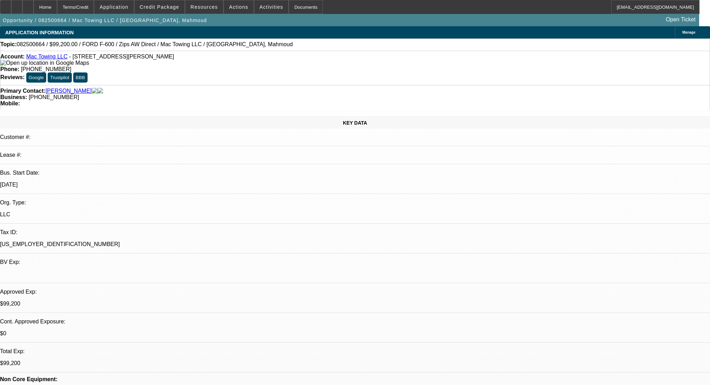
select select "0.2"
select select "2"
select select "0"
select select "6"
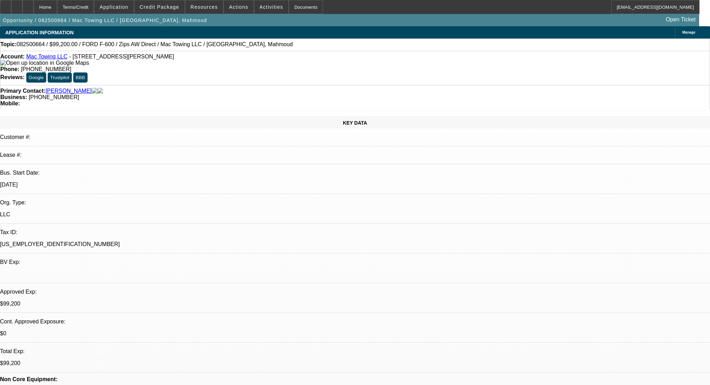
select select "0.2"
select select "2"
select select "0"
select select "6"
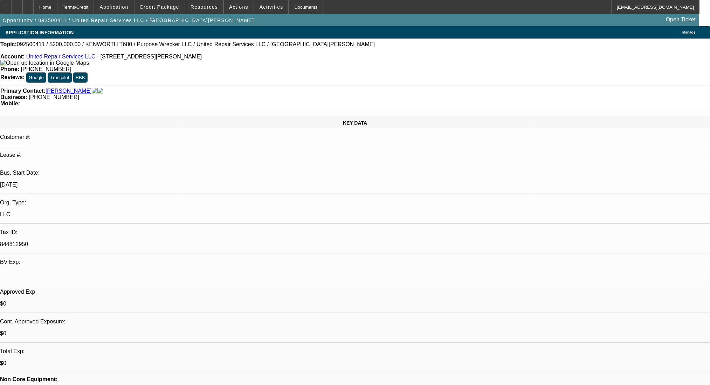
select select "0"
select select "2"
select select "0.1"
select select "4"
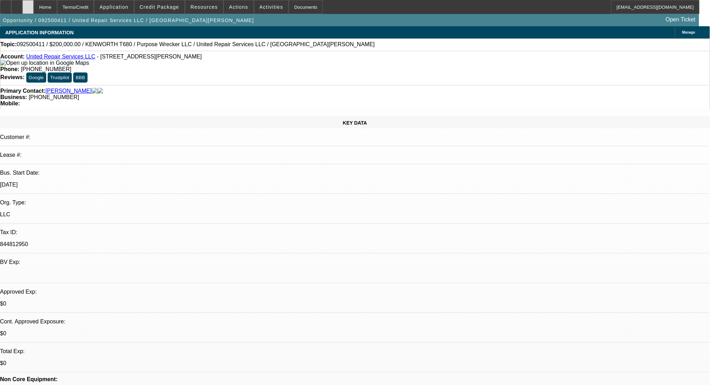
click at [34, 2] on div at bounding box center [27, 7] width 11 height 14
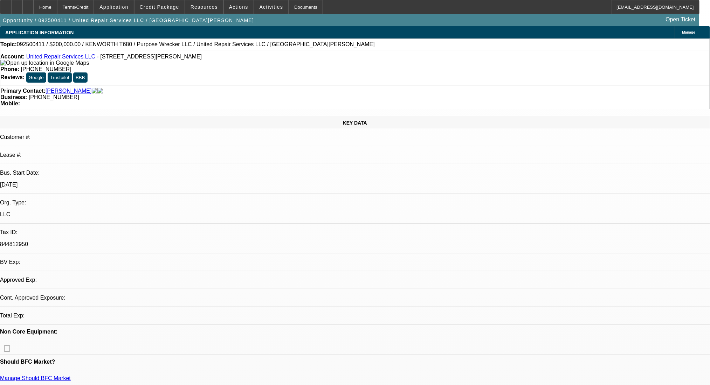
select select "0"
select select "2"
select select "0.1"
select select "4"
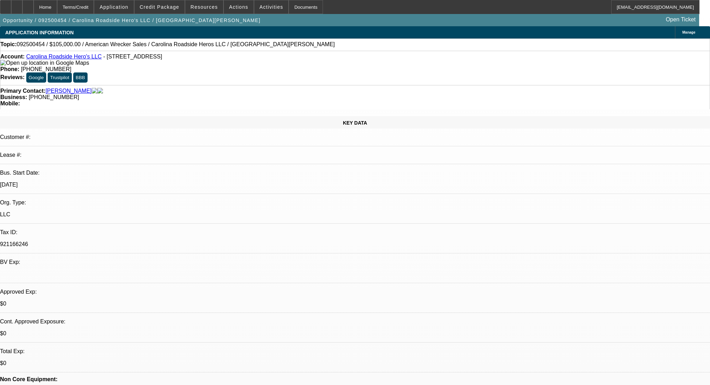
select select "0"
select select "2"
select select "0.1"
select select "4"
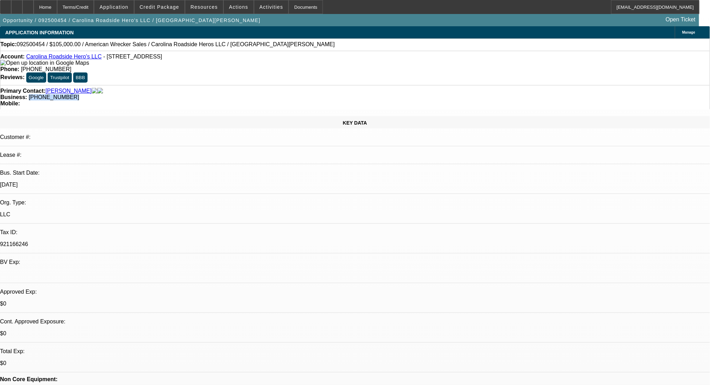
drag, startPoint x: 303, startPoint y: 74, endPoint x: 265, endPoint y: 83, distance: 38.8
click at [265, 85] on div "Primary Contact: Frazier, Staci Business: (803) 587-6022 Mobile:" at bounding box center [355, 97] width 710 height 24
copy span "(803) 587-6022"
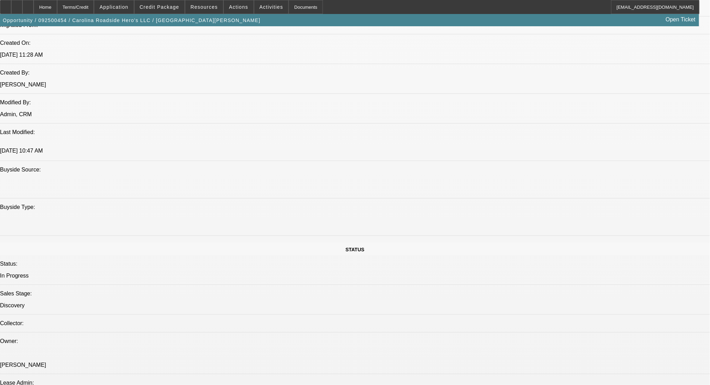
scroll to position [467, 0]
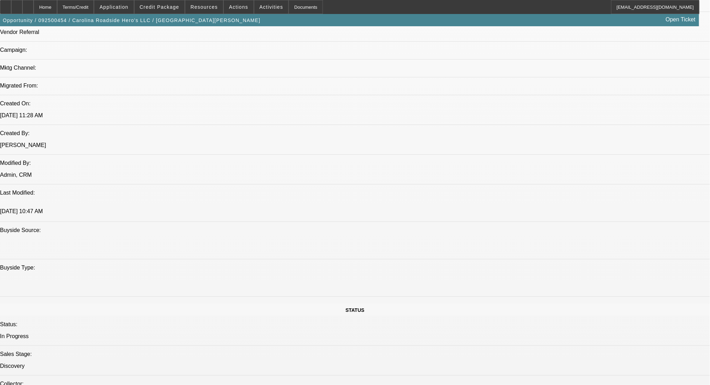
drag, startPoint x: 261, startPoint y: 258, endPoint x: 300, endPoint y: 262, distance: 39.1
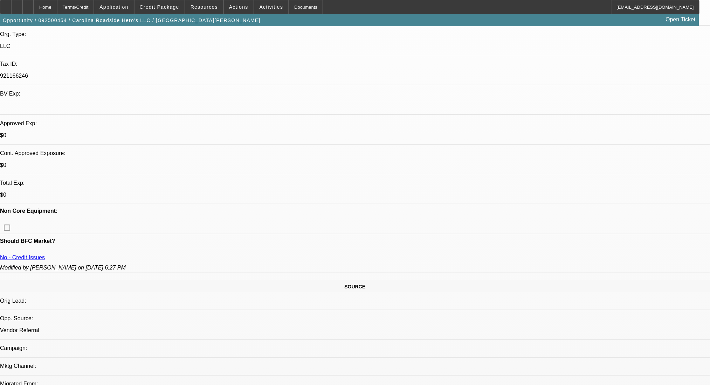
scroll to position [93, 0]
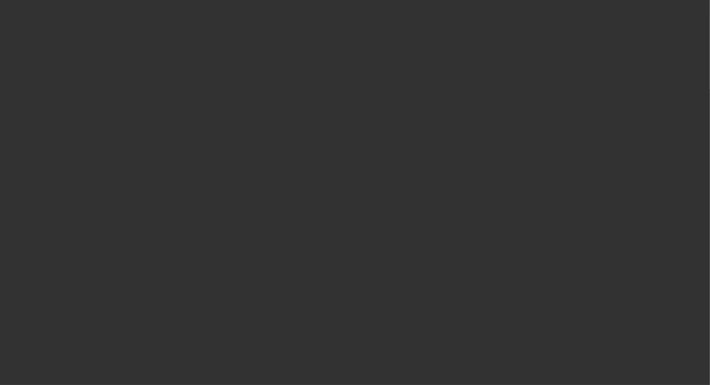
scroll to position [0, 0]
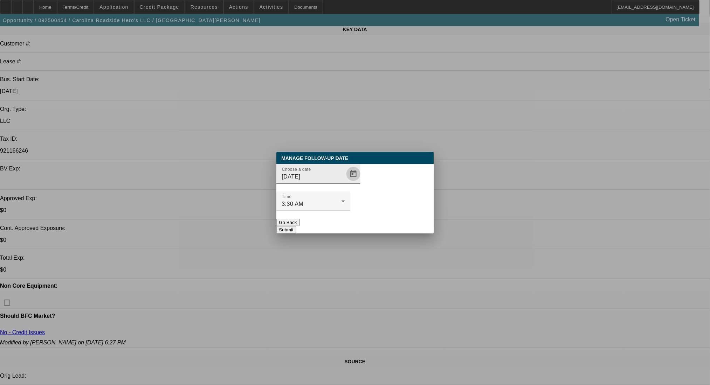
click at [349, 182] on span "Open calendar" at bounding box center [353, 174] width 17 height 17
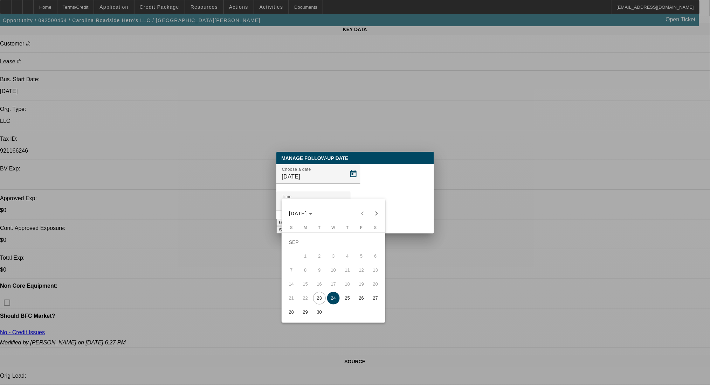
drag, startPoint x: 360, startPoint y: 299, endPoint x: 365, endPoint y: 282, distance: 17.2
click at [360, 298] on span "26" at bounding box center [361, 298] width 13 height 13
type input "9/26/2025"
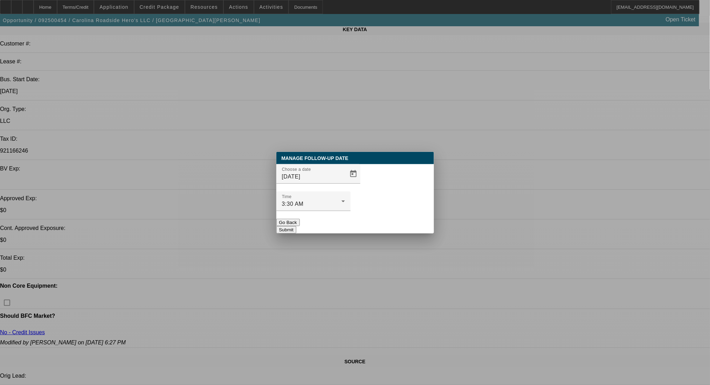
click at [296, 226] on button "Submit" at bounding box center [286, 229] width 20 height 7
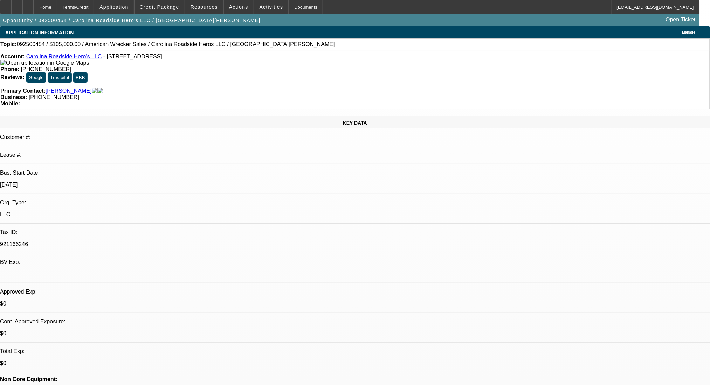
scroll to position [93, 0]
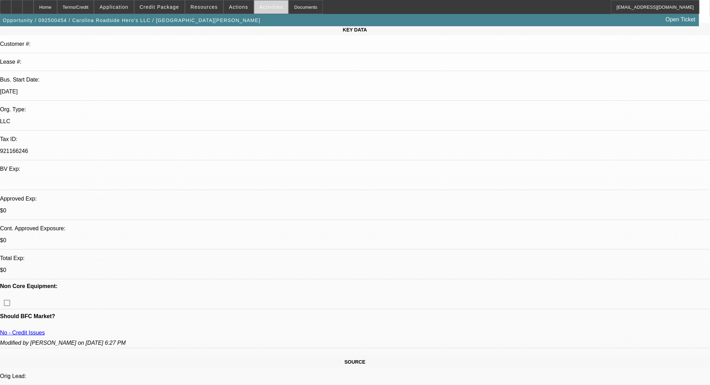
click at [260, 8] on span "Activities" at bounding box center [272, 7] width 24 height 6
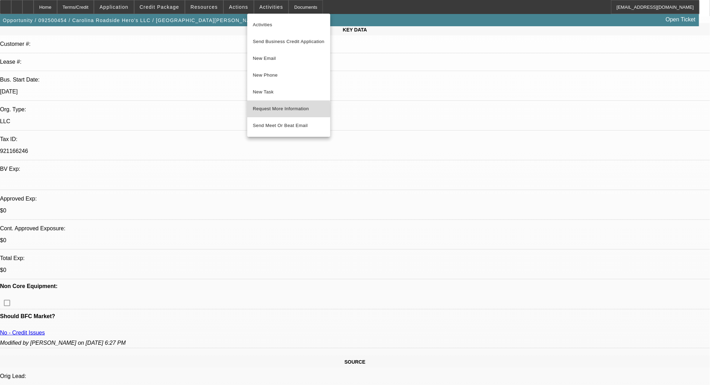
click at [262, 110] on span "Request More Information" at bounding box center [289, 109] width 72 height 8
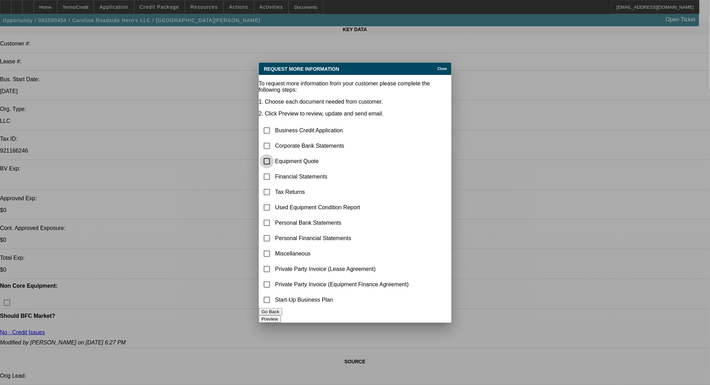
click at [274, 154] on input "checkbox" at bounding box center [267, 161] width 14 height 14
checkbox input "true"
click at [281, 316] on button "Preview" at bounding box center [270, 319] width 22 height 7
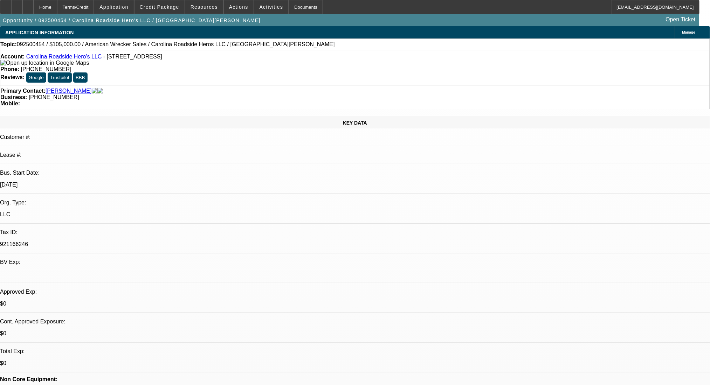
radio input "false"
radio input "true"
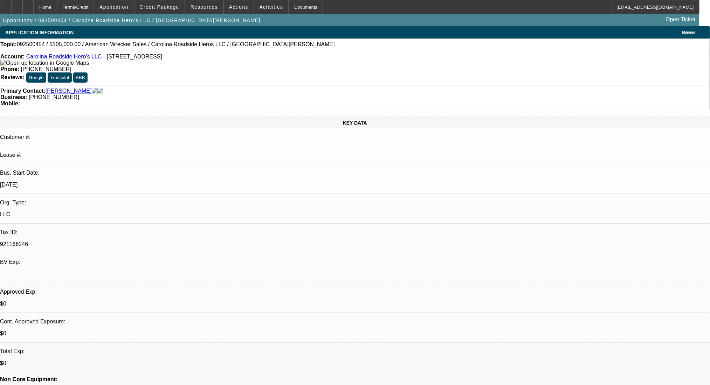
type textarea "looking for used around $75k"
radio input "true"
select select "0"
select select "2"
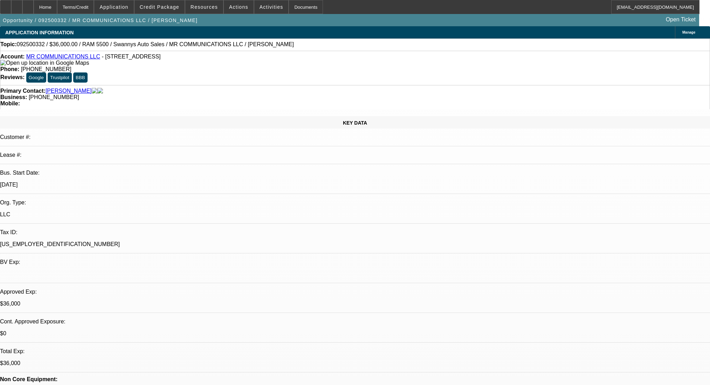
select select "2"
select select "0"
select select "6"
select select "0"
select select "2"
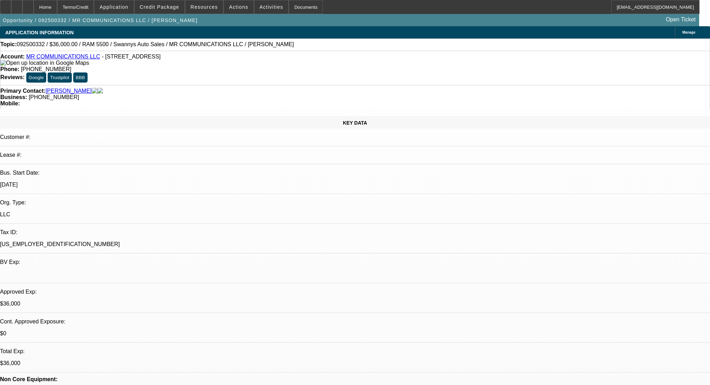
select select "2"
select select "0"
select select "6"
select select "0"
select select "2"
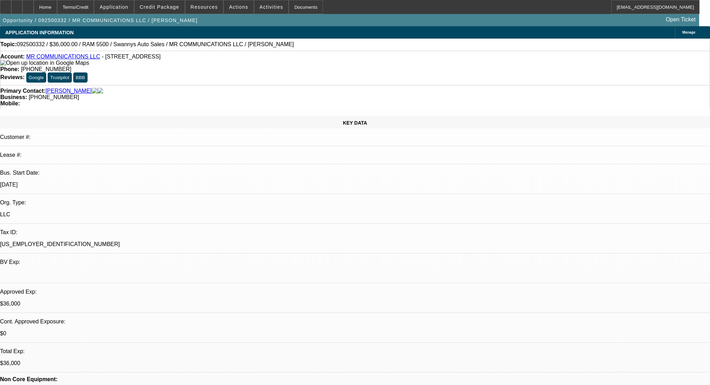
select select "2"
select select "0"
select select "6"
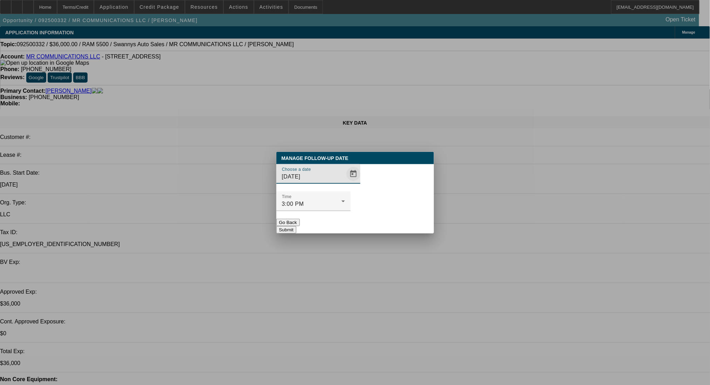
click at [345, 182] on span "Open calendar" at bounding box center [353, 174] width 17 height 17
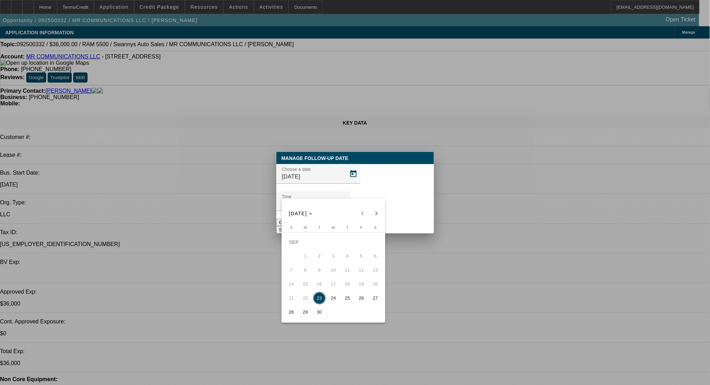
click at [350, 298] on span "25" at bounding box center [347, 298] width 13 height 13
type input "[DATE]"
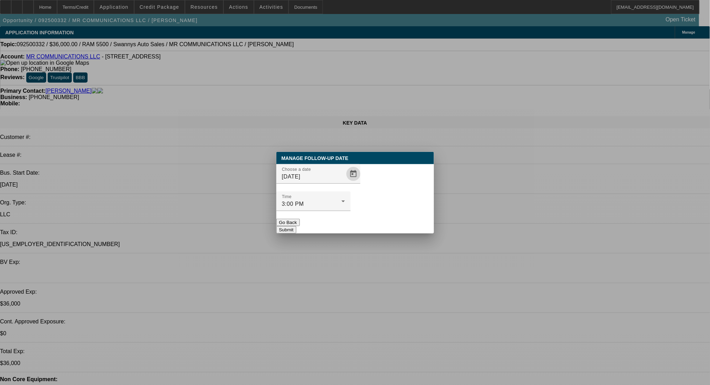
click at [296, 226] on button "Submit" at bounding box center [286, 229] width 20 height 7
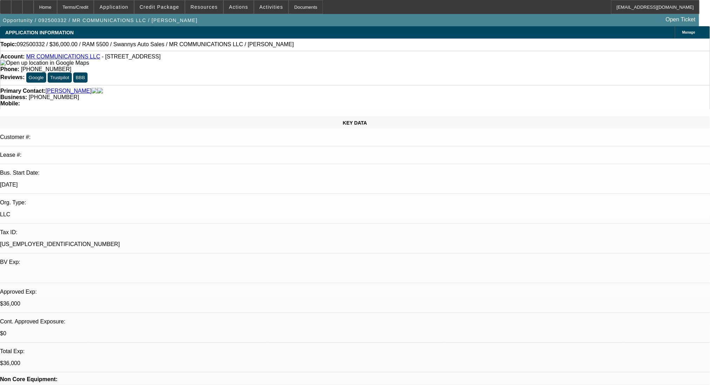
drag, startPoint x: 240, startPoint y: 154, endPoint x: 292, endPoint y: 160, distance: 52.5
drag, startPoint x: 293, startPoint y: 163, endPoint x: 191, endPoint y: 152, distance: 102.1
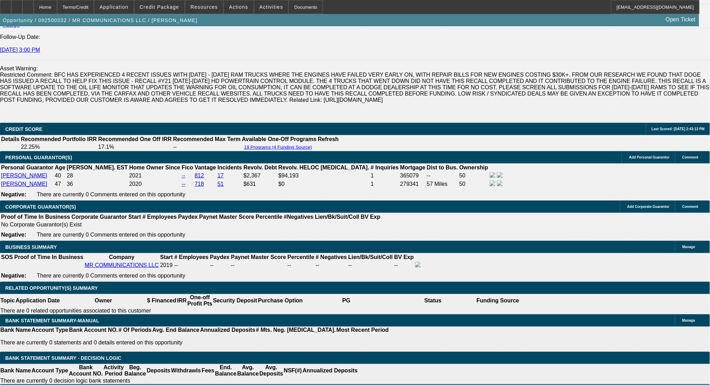
scroll to position [1074, 0]
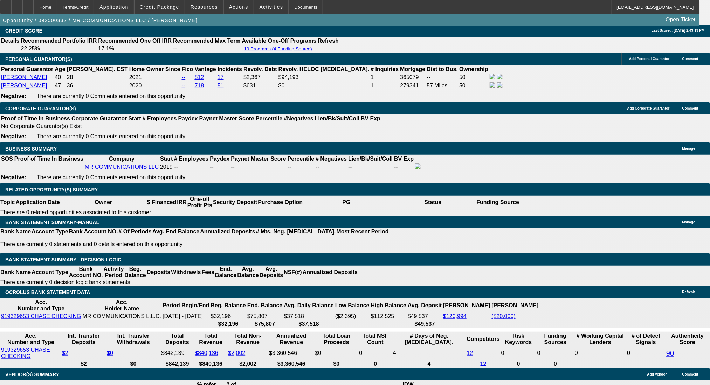
drag, startPoint x: 480, startPoint y: 227, endPoint x: 677, endPoint y: 228, distance: 196.8
drag, startPoint x: 480, startPoint y: 227, endPoint x: 598, endPoint y: 244, distance: 118.6
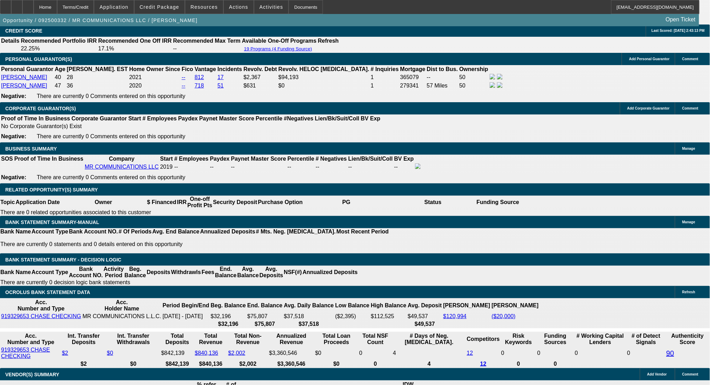
drag, startPoint x: 480, startPoint y: 228, endPoint x: 665, endPoint y: 236, distance: 185.1
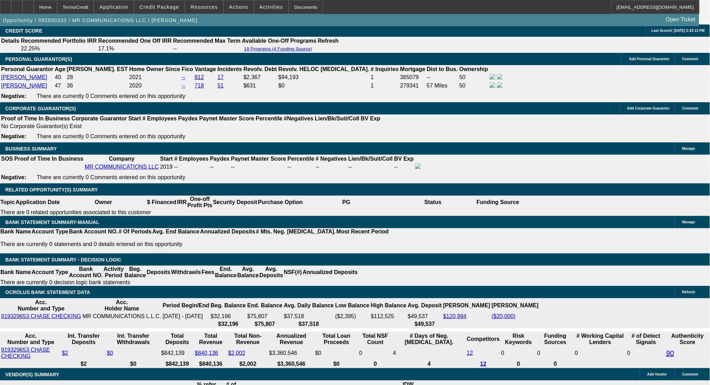
drag, startPoint x: 541, startPoint y: 230, endPoint x: 547, endPoint y: 228, distance: 7.0
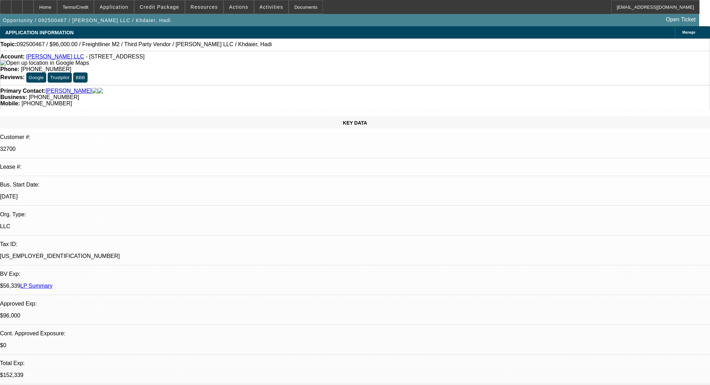
select select "0"
select select "2"
select select "0.1"
select select "4"
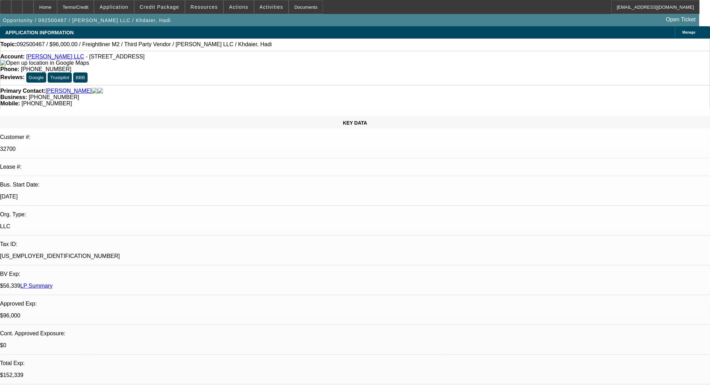
select select "0"
select select "2"
select select "0.1"
select select "4"
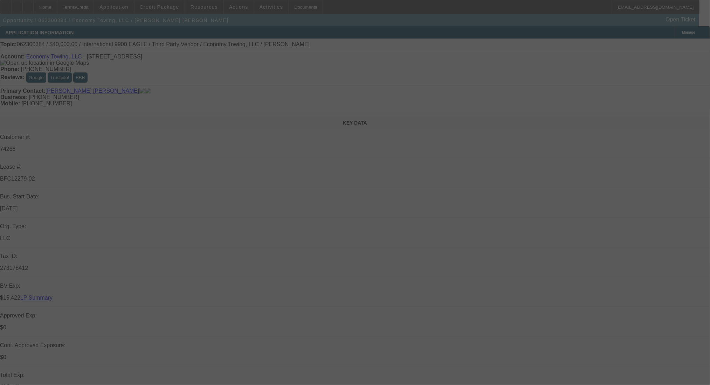
select select "0"
select select "2"
select select "0"
select select "6"
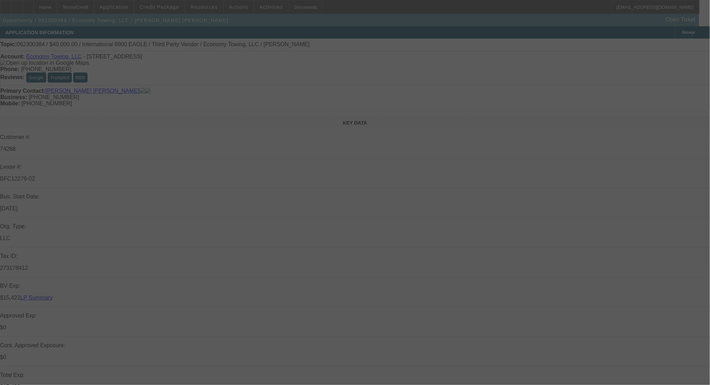
select select "0"
select select "2"
select select "0"
select select "6"
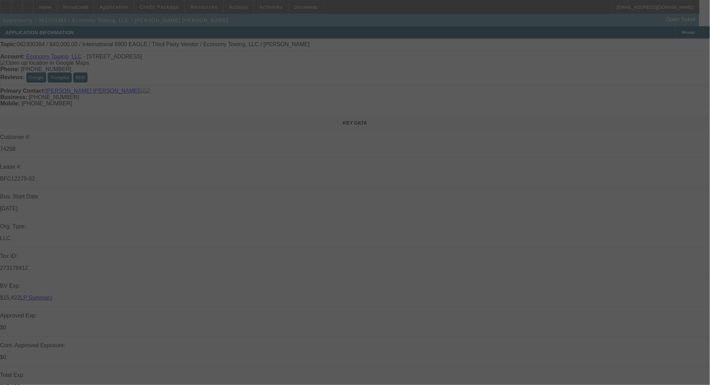
select select "0"
select select "2"
select select "0"
select select "6"
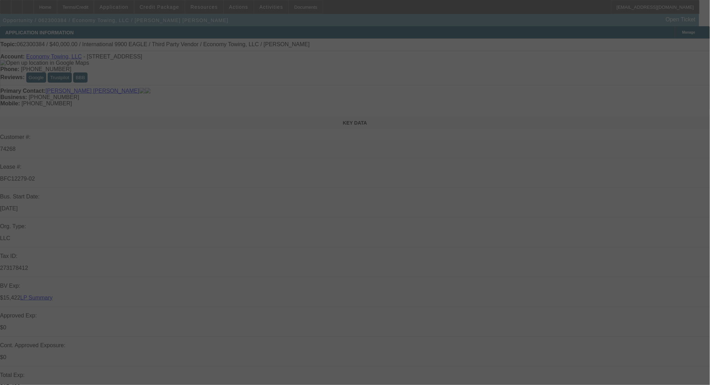
select select "0"
select select "2"
select select "0"
select select "6"
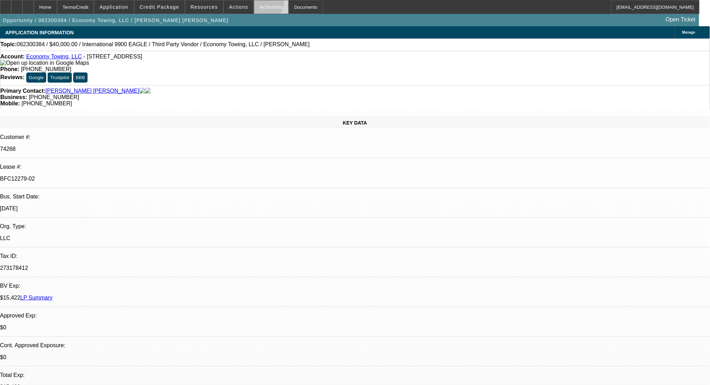
click at [260, 5] on span "Activities" at bounding box center [272, 7] width 24 height 6
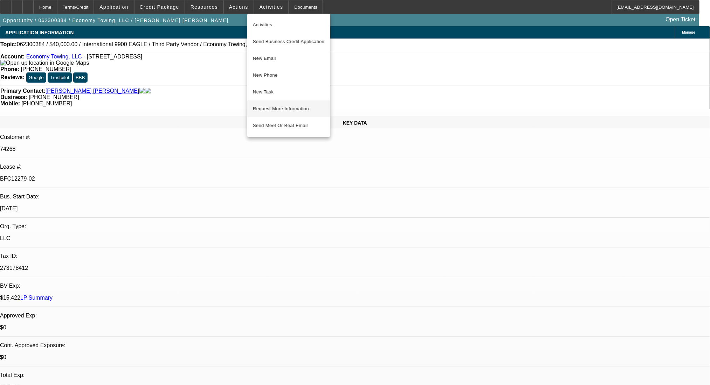
click at [277, 109] on span "Request More Information" at bounding box center [289, 109] width 72 height 8
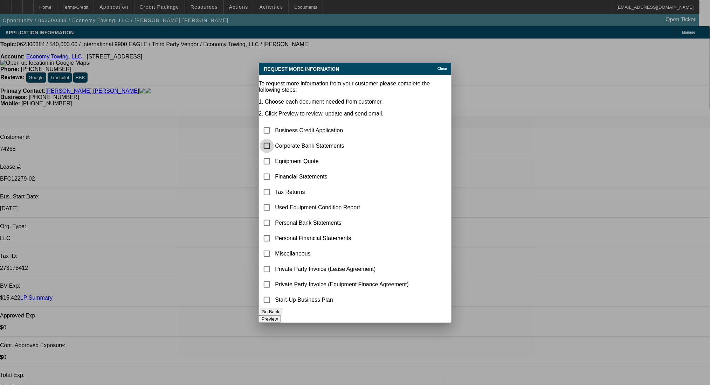
click at [274, 139] on input "checkbox" at bounding box center [267, 146] width 14 height 14
checkbox input "true"
click at [282, 316] on button "Go Back" at bounding box center [270, 311] width 23 height 7
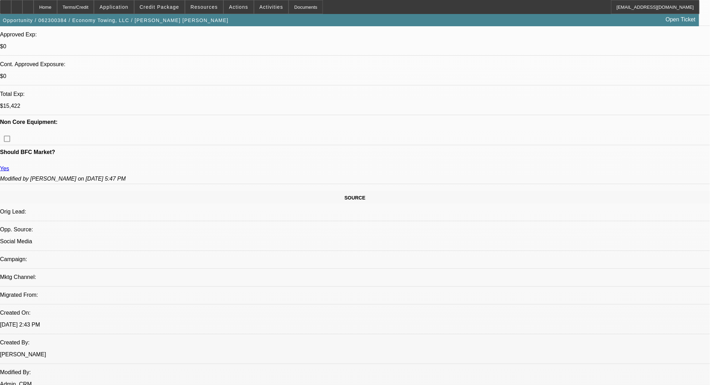
scroll to position [420, 0]
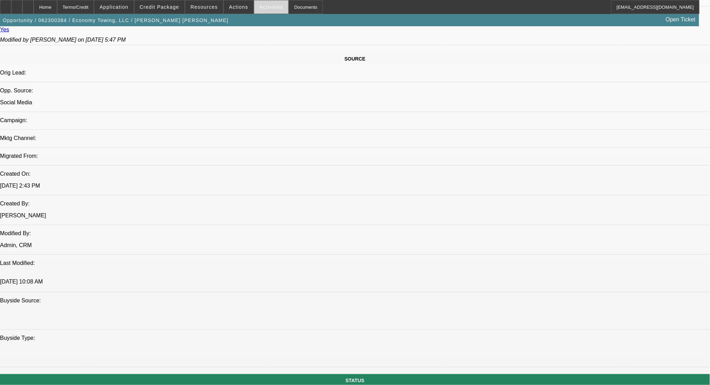
click at [254, 9] on span at bounding box center [271, 7] width 34 height 17
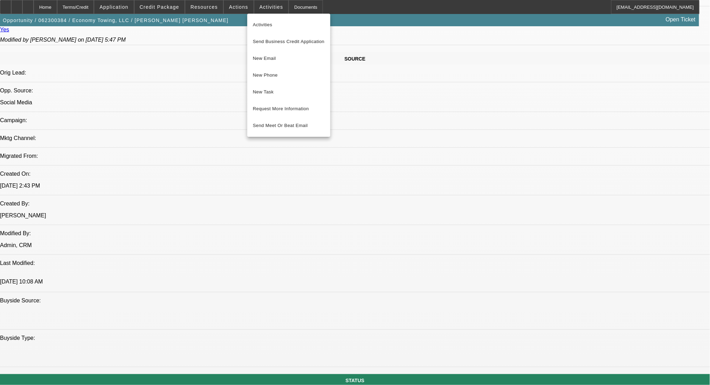
click at [233, 30] on div at bounding box center [355, 192] width 710 height 385
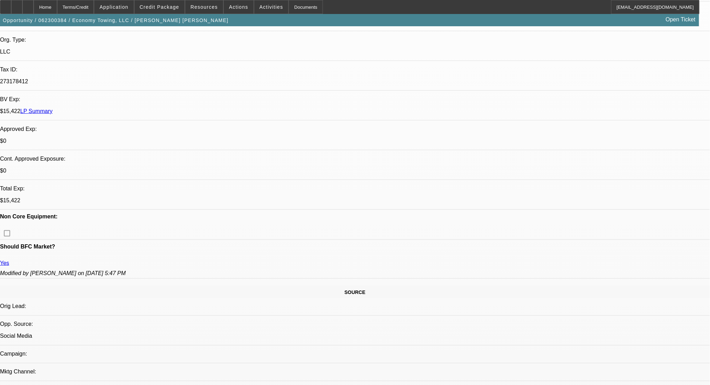
scroll to position [0, 0]
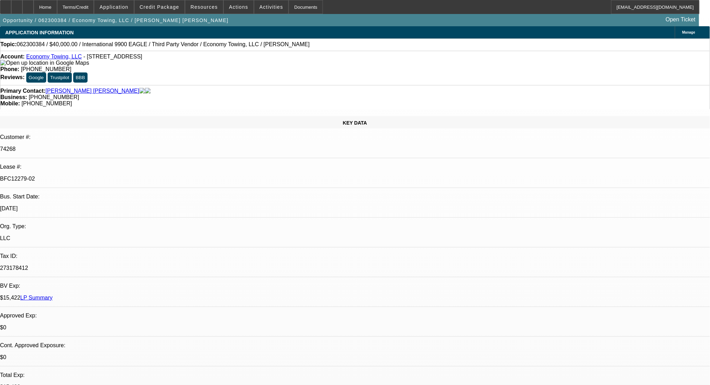
click at [40, 60] on link "Economy Towing, LLC" at bounding box center [54, 57] width 56 height 6
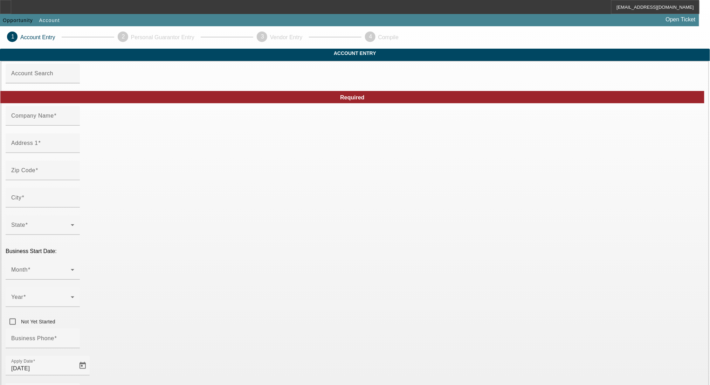
type input "Economy Towing, LLC"
type input "[STREET_ADDRESS]"
type input "20111"
type input "[GEOGRAPHIC_DATA]"
type input "[PHONE_NUMBER]"
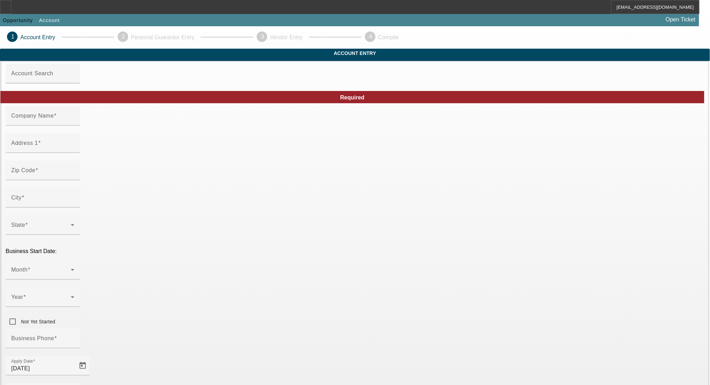
type input "[EMAIL_ADDRESS][DOMAIN_NAME]"
type input "[GEOGRAPHIC_DATA]"
type input "273178412"
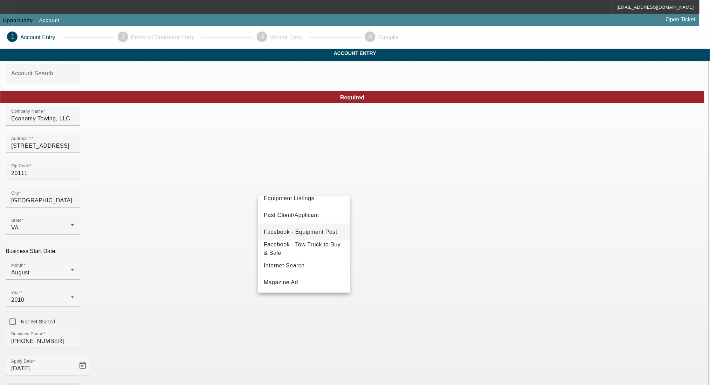
scroll to position [47, 0]
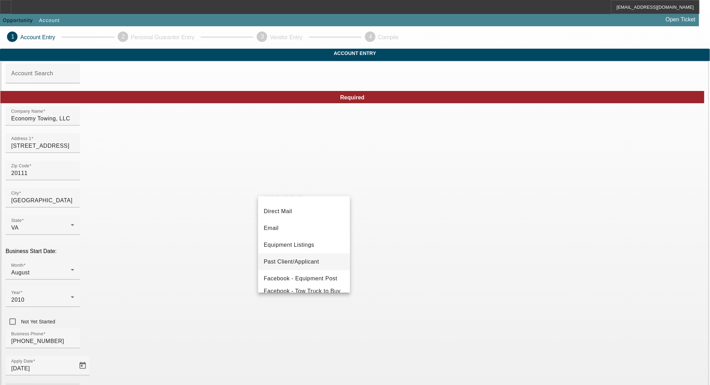
click at [304, 262] on span "Past Client/Applicant" at bounding box center [291, 262] width 55 height 8
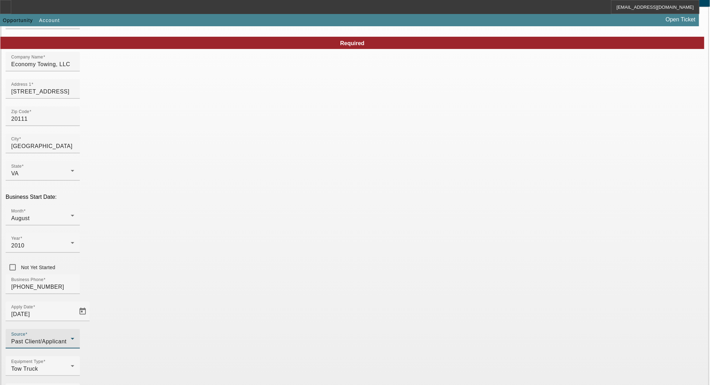
scroll to position [57, 0]
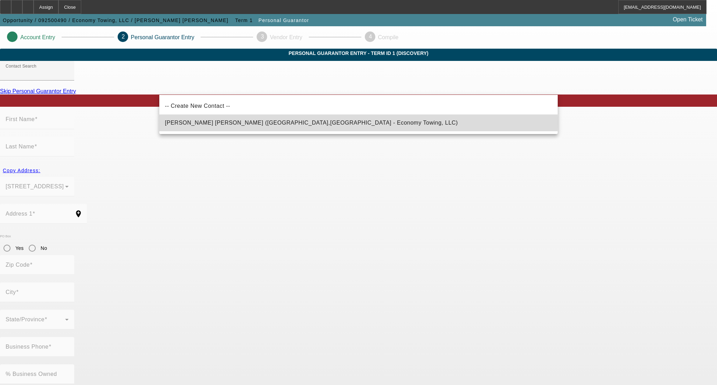
click at [272, 122] on span "[PERSON_NAME] [PERSON_NAME] ([GEOGRAPHIC_DATA],[GEOGRAPHIC_DATA] - Economy Towi…" at bounding box center [311, 123] width 293 height 6
type input "[PERSON_NAME] [PERSON_NAME] ([GEOGRAPHIC_DATA],[GEOGRAPHIC_DATA] - Economy Towi…"
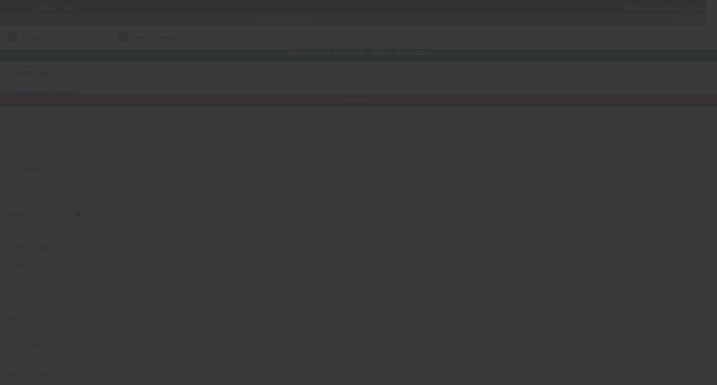
type input "[PERSON_NAME]"
type input "[STREET_ADDRESS]"
radio input "true"
type input "20109"
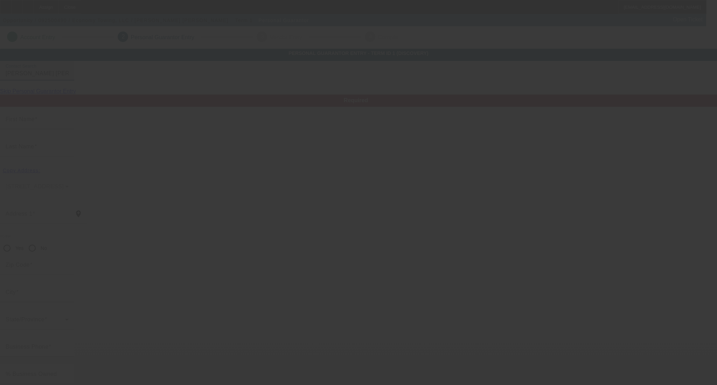
type input "Manassas"
type input "[PHONE_NUMBER]"
type input "100"
type input "577-37-8337"
type input "[EMAIL_ADDRESS][DOMAIN_NAME]"
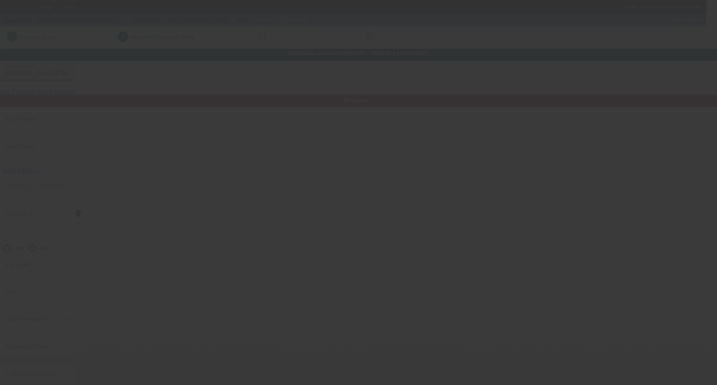
type input "[PHONE_NUMBER]"
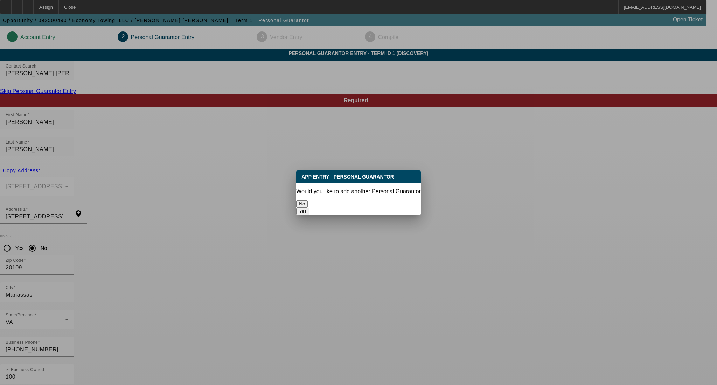
click at [308, 200] on button "No" at bounding box center [302, 203] width 12 height 7
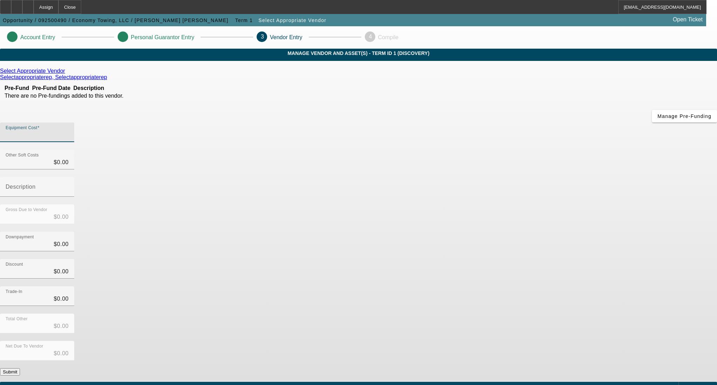
click at [69, 131] on input "Equipment Cost" at bounding box center [37, 135] width 63 height 8
type input "6"
type input "$6.00"
type input "65"
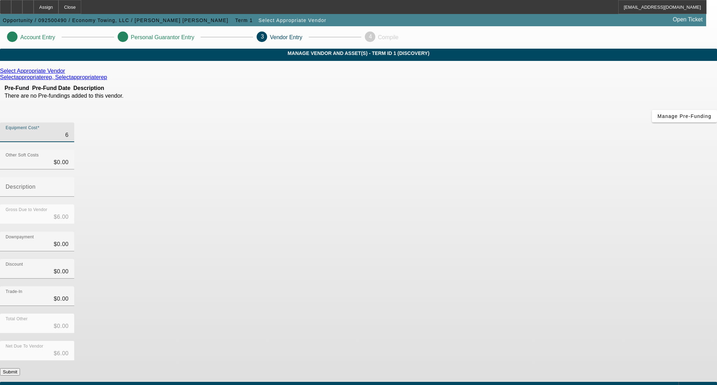
type input "$65.00"
type input "650"
type input "$650.00"
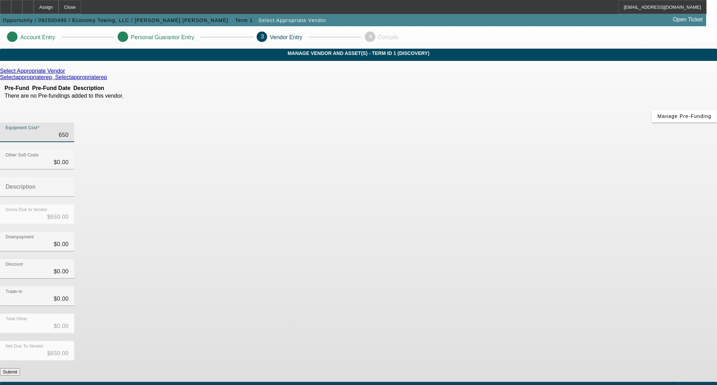
type input "6500"
type input "$6,500.00"
type input "65000"
type input "$65,000.00"
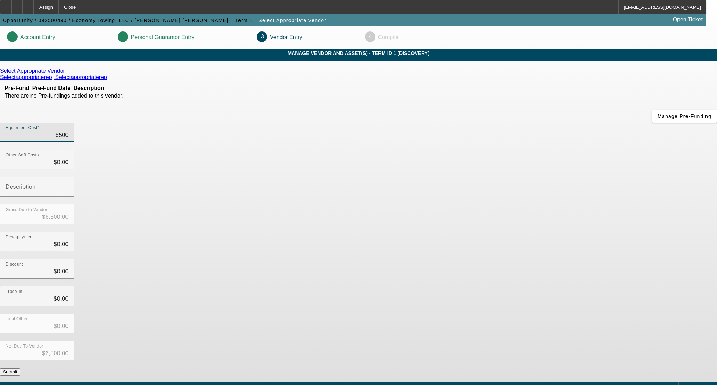
type input "$65,000.00"
click at [561, 259] on div "Discount $0.00" at bounding box center [358, 272] width 717 height 27
click at [20, 368] on button "Submit" at bounding box center [10, 371] width 20 height 7
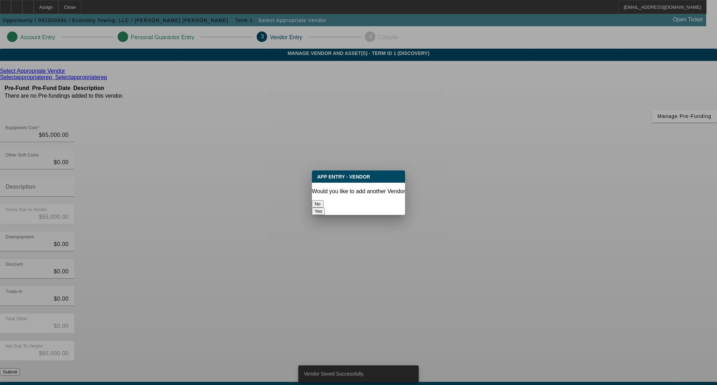
click at [324, 200] on button "No" at bounding box center [318, 203] width 12 height 7
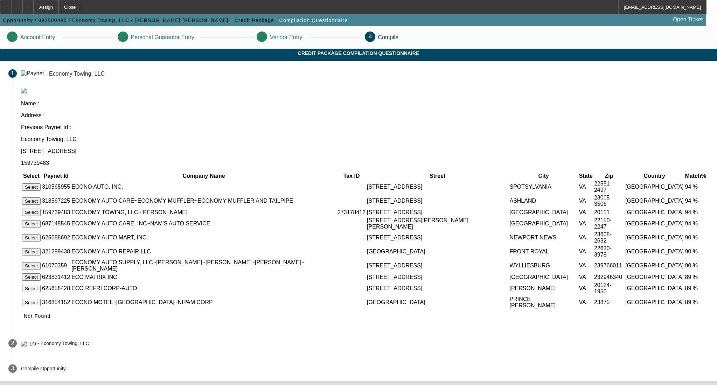
click at [51, 313] on span "Not Found" at bounding box center [37, 316] width 27 height 6
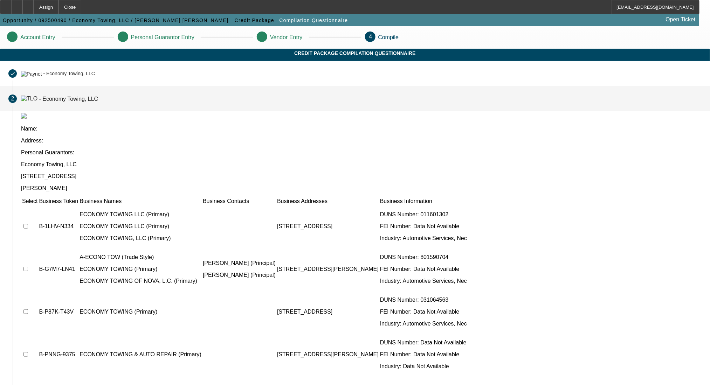
click at [28, 224] on input "checkbox" at bounding box center [25, 226] width 5 height 5
checkbox input "true"
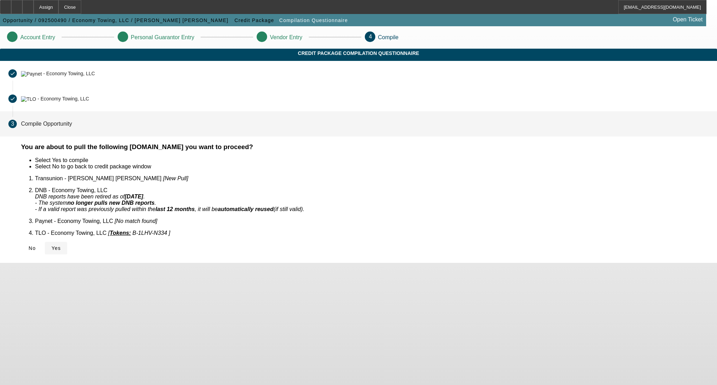
click at [67, 240] on span at bounding box center [56, 248] width 22 height 17
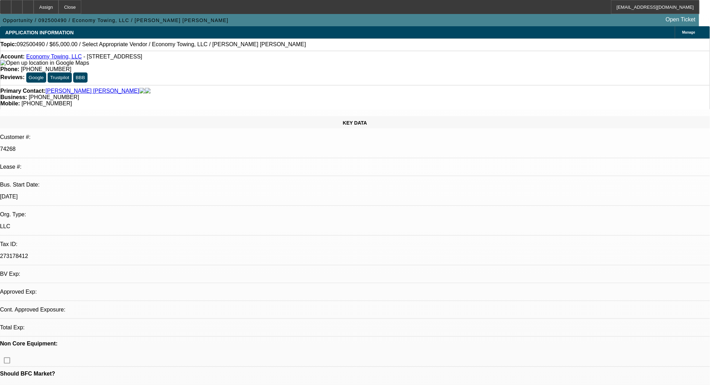
select select "0"
select select "2"
select select "0.1"
select select "4"
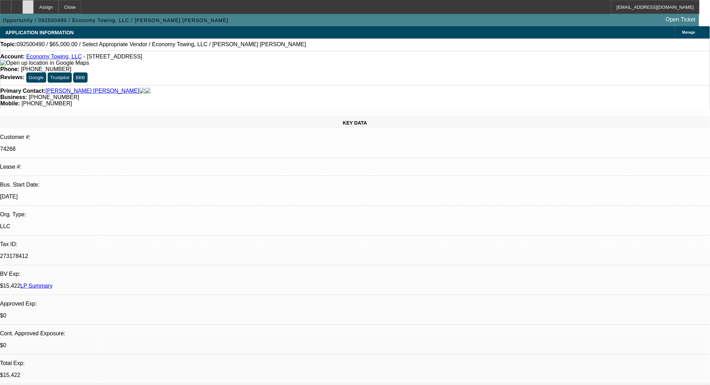
click at [34, 1] on div at bounding box center [27, 7] width 11 height 14
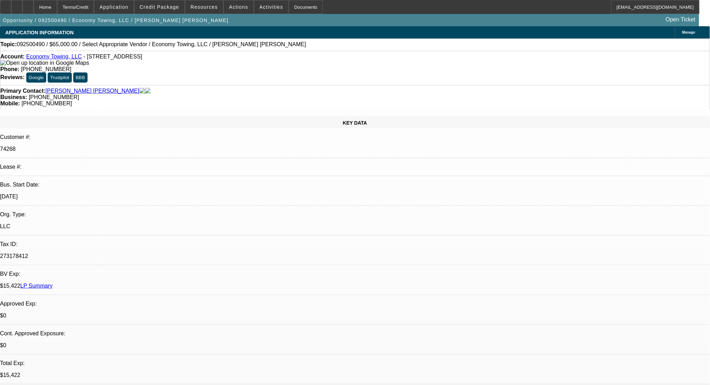
select select "0"
select select "2"
select select "0.1"
select select "4"
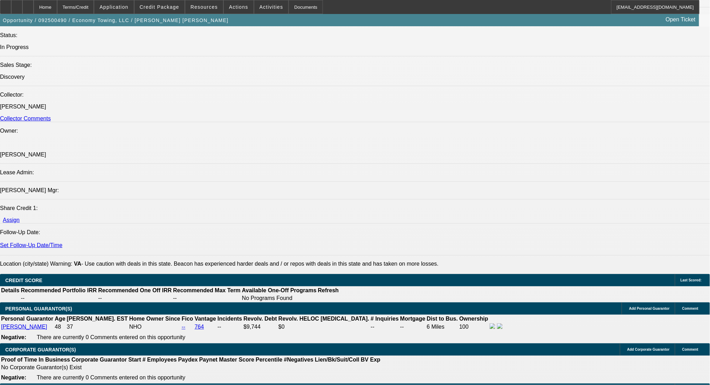
scroll to position [887, 0]
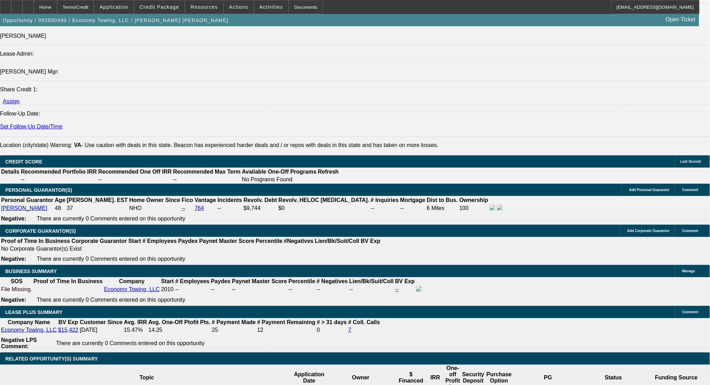
type input "36"
type input "1"
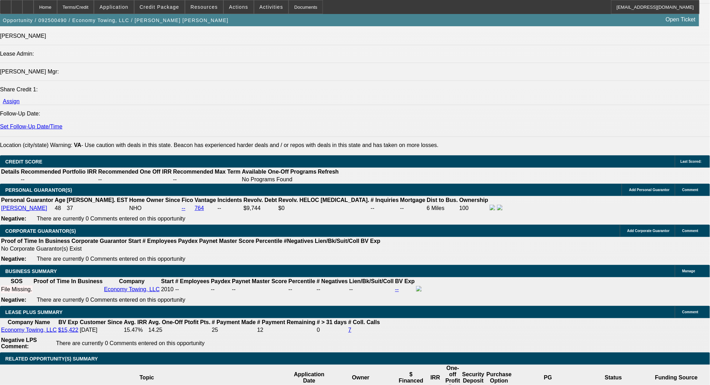
type input "$3,667.06"
type input "$1,833.53"
type input "15"
type input "$4,506.50"
type input "$2,253.25"
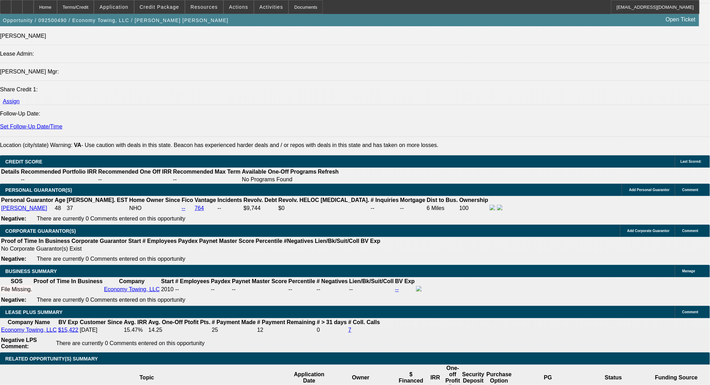
type input "15"
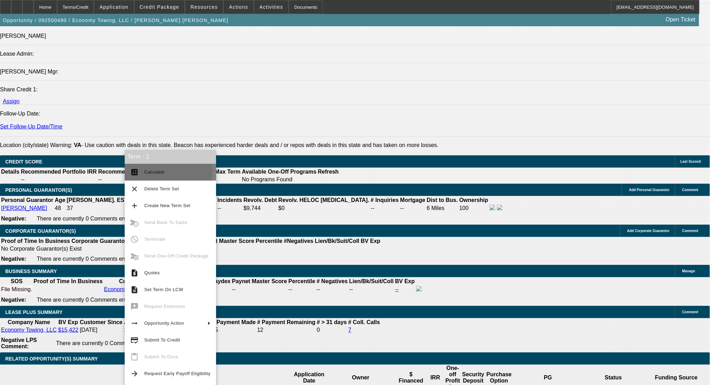
click at [142, 172] on button "calculate Calculate" at bounding box center [170, 172] width 91 height 17
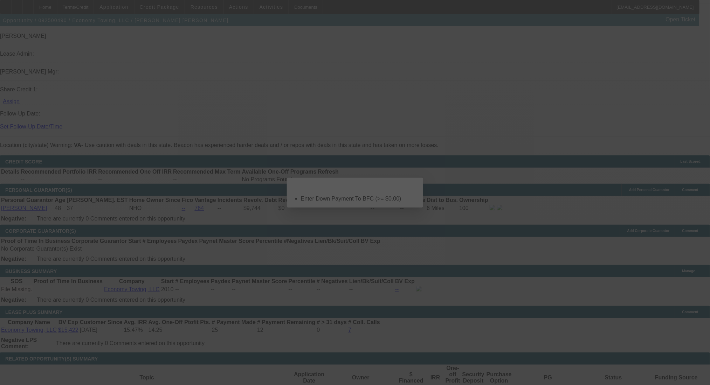
scroll to position [0, 0]
select select "0"
select select "2"
select select "0.1"
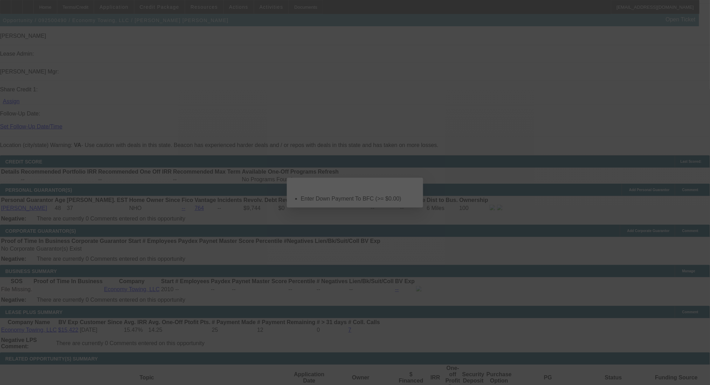
select select "4"
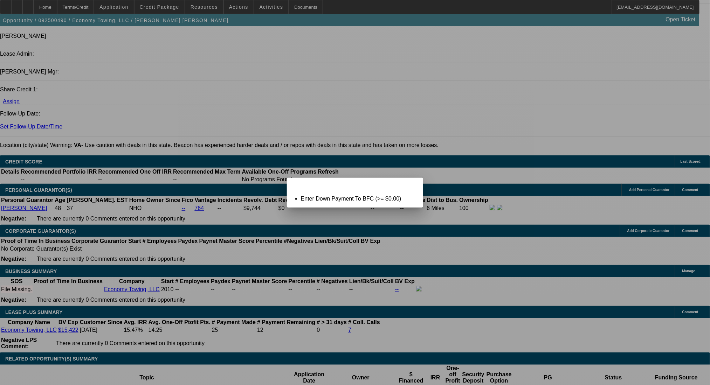
click at [419, 186] on div "Close" at bounding box center [415, 182] width 15 height 8
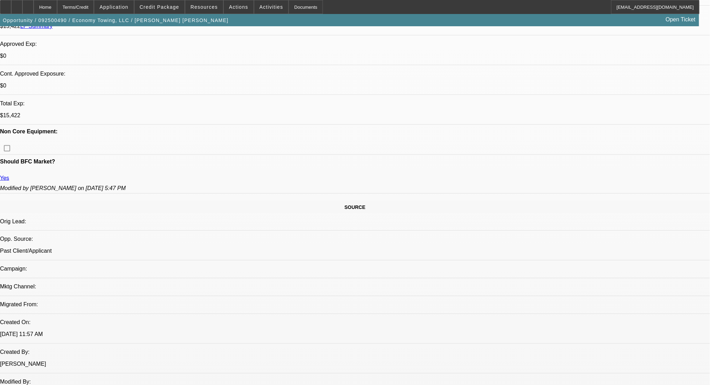
scroll to position [140, 0]
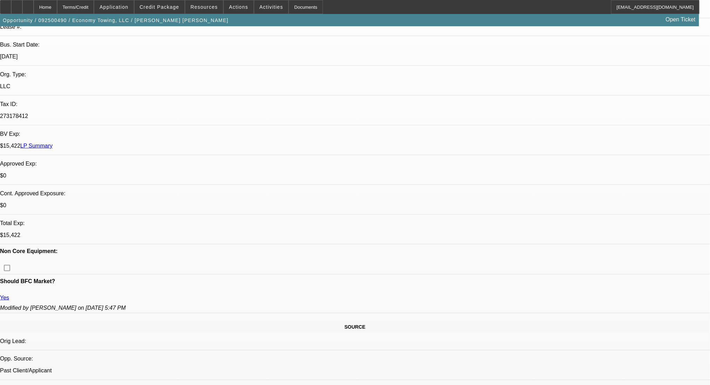
click at [261, 8] on span "Activities" at bounding box center [272, 7] width 24 height 6
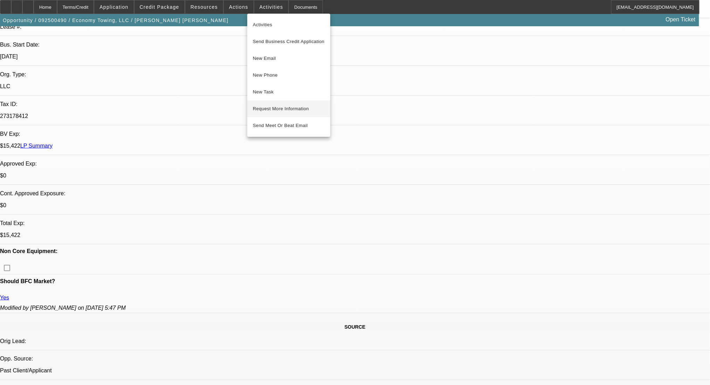
click at [281, 114] on button "Request More Information" at bounding box center [288, 109] width 83 height 17
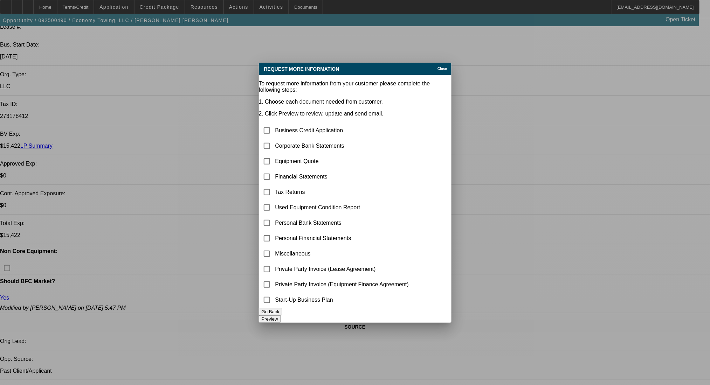
scroll to position [0, 0]
click at [274, 139] on input "checkbox" at bounding box center [267, 146] width 14 height 14
checkbox input "true"
click at [281, 316] on button "Preview" at bounding box center [270, 319] width 22 height 7
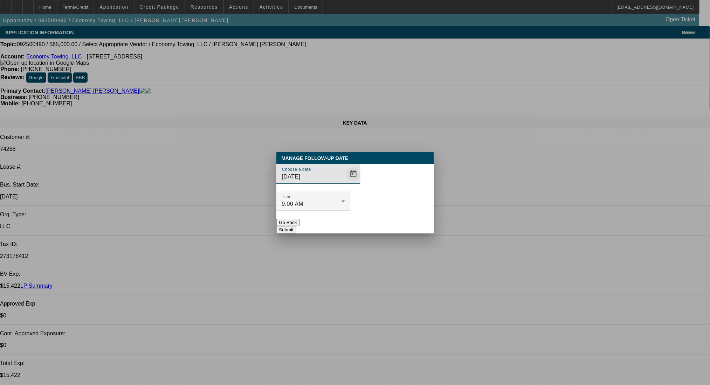
click at [345, 182] on span "Open calendar" at bounding box center [353, 174] width 17 height 17
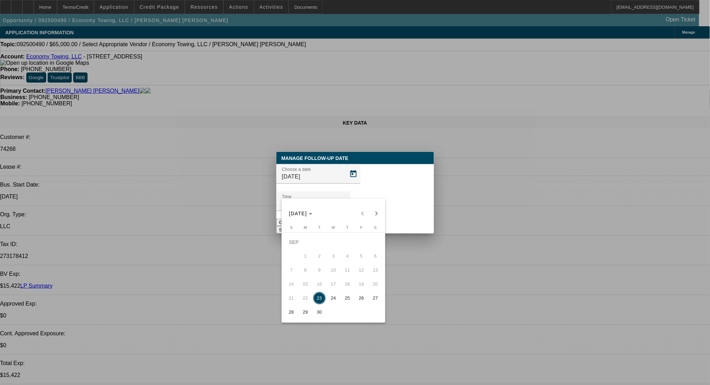
click at [348, 302] on span "25" at bounding box center [347, 298] width 13 height 13
type input "9/25/2025"
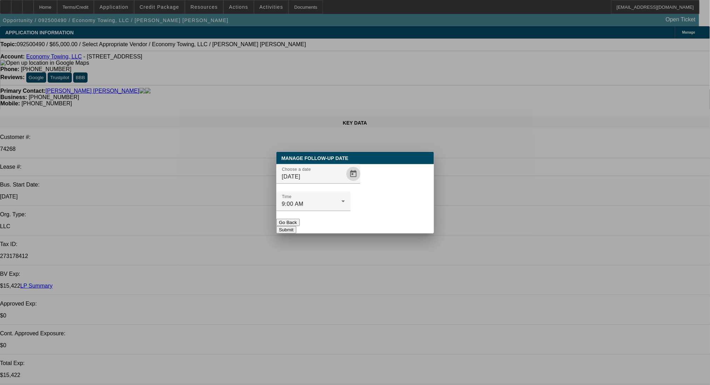
click at [351, 211] on div at bounding box center [313, 215] width 74 height 8
click at [296, 226] on button "Submit" at bounding box center [286, 229] width 20 height 7
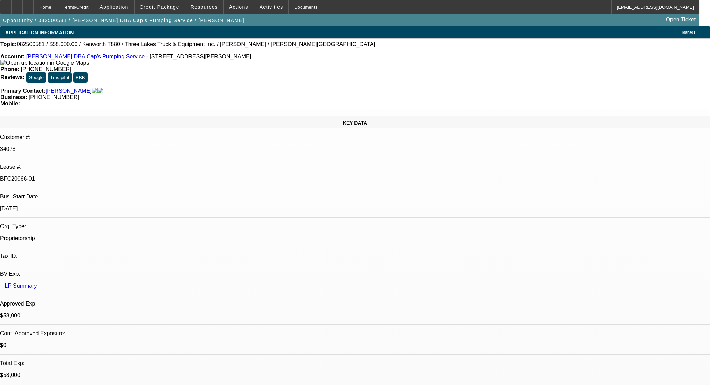
select select "0"
select select "9"
select select "0"
select select "6"
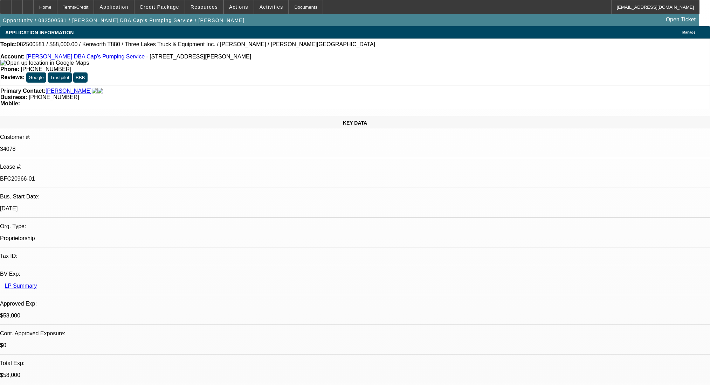
select select "0"
select select "9"
select select "0"
select select "6"
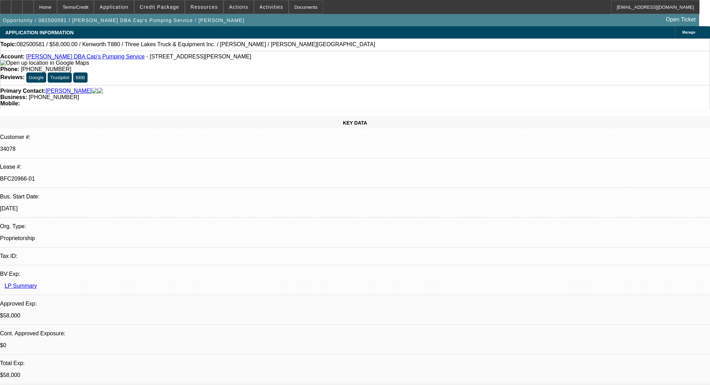
select select "0"
select select "9"
select select "0.1"
select select "4"
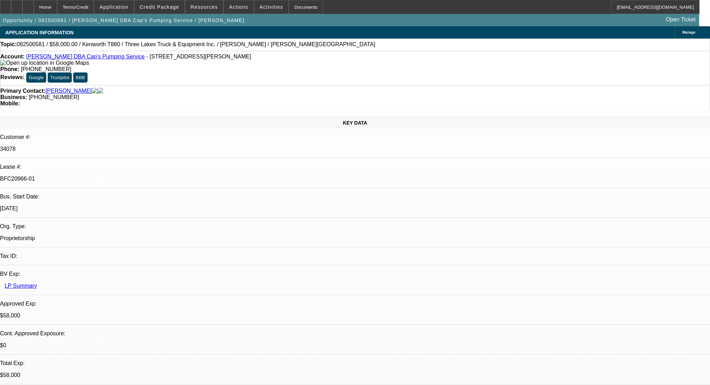
select select "0"
select select "0.1"
select select "4"
click at [34, 3] on div at bounding box center [27, 7] width 11 height 14
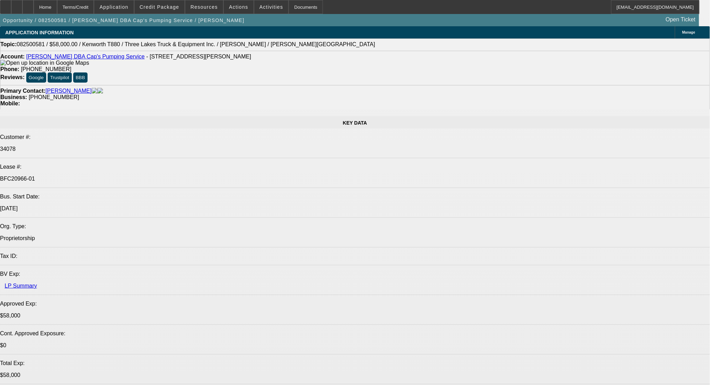
select select "0"
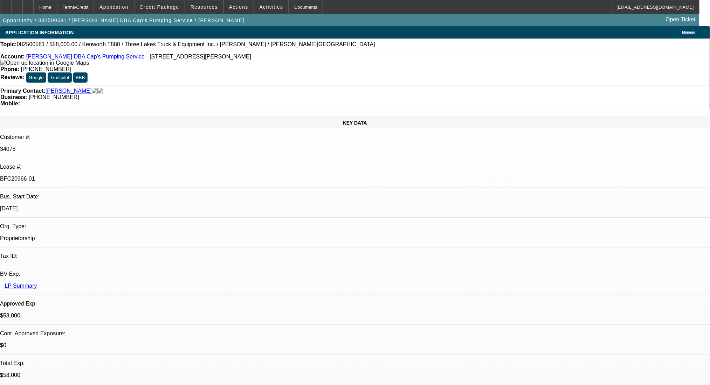
select select "0"
select select "9"
select select "0"
select select "6"
select select "0"
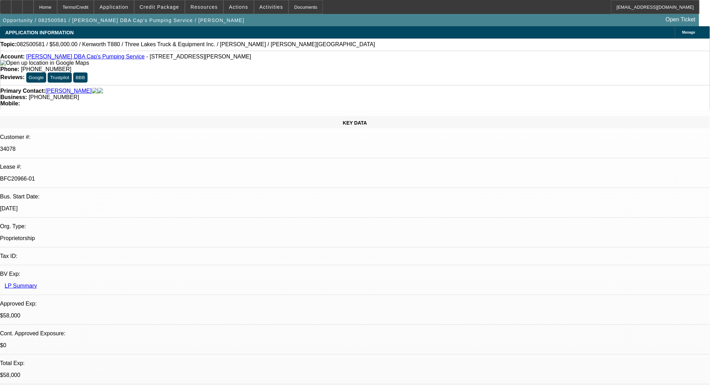
select select "0"
select select "9"
select select "0"
select select "6"
select select "0"
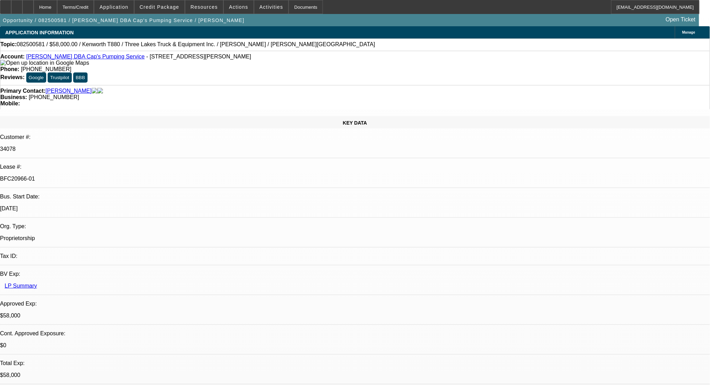
select select "0"
select select "9"
select select "0.1"
select select "4"
select select "0"
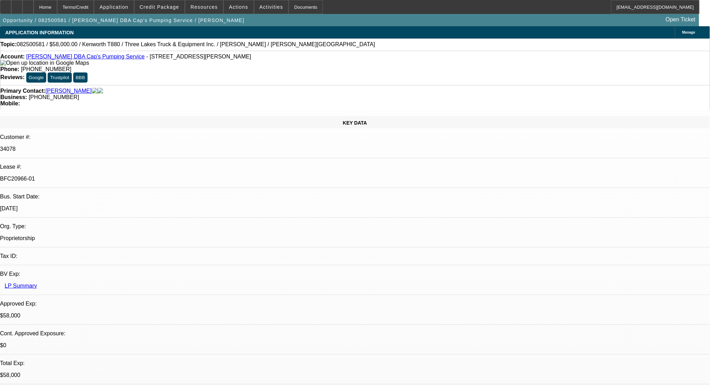
select select "0"
select select "0.1"
select select "4"
click at [6, 5] on icon at bounding box center [6, 5] width 0 height 0
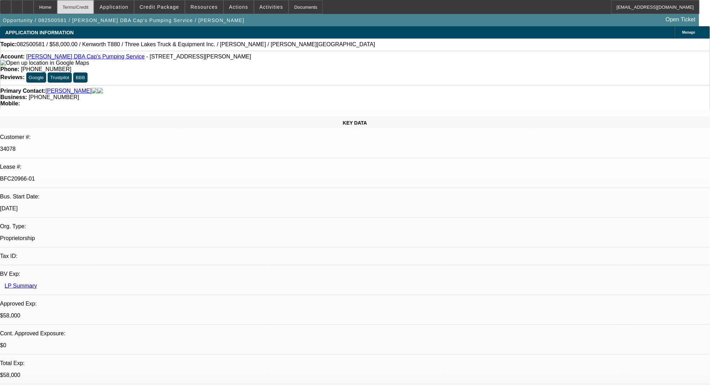
click at [94, 6] on div "Terms/Credit" at bounding box center [75, 7] width 37 height 14
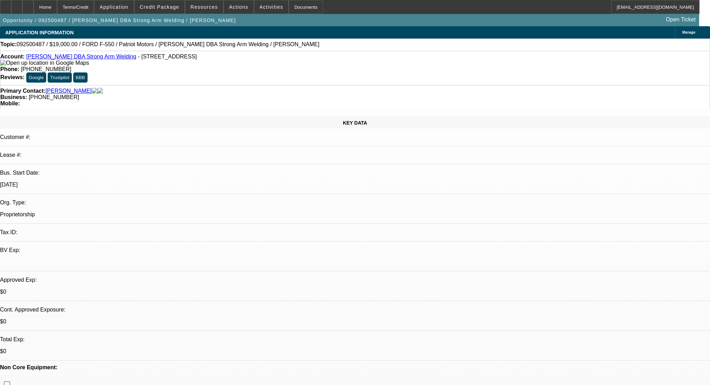
select select "0"
select select "2"
select select "0.1"
select select "4"
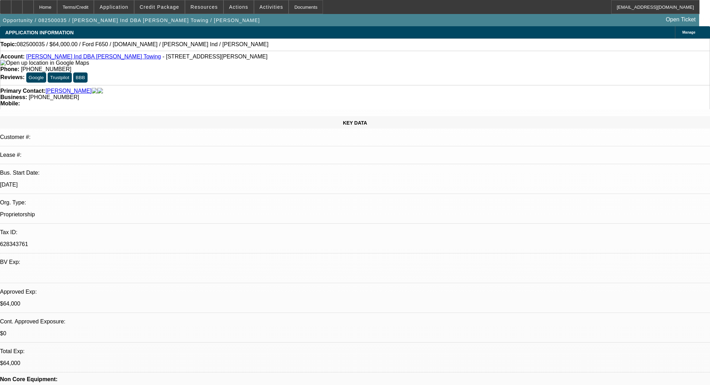
select select "0"
select select "2"
select select "0"
select select "6"
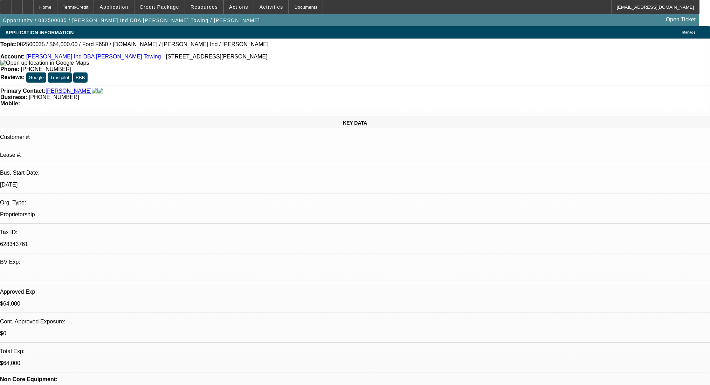
select select "0"
select select "2"
select select "0"
select select "6"
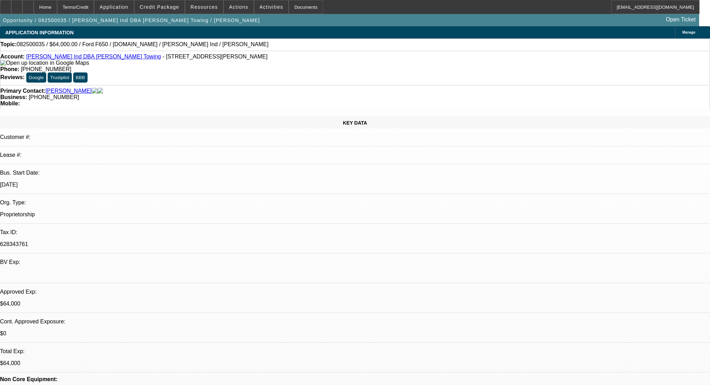
select select "0"
select select "2"
select select "0"
select select "6"
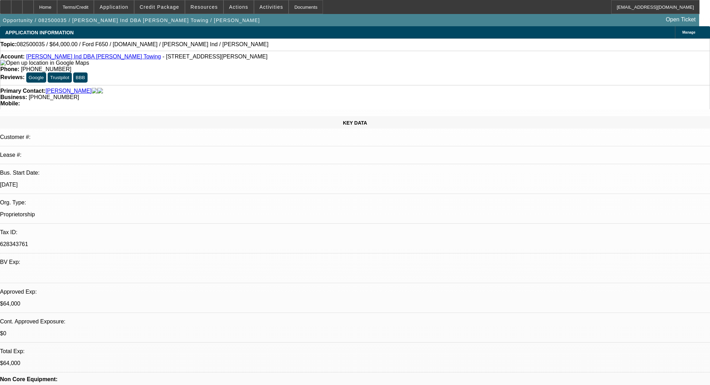
select select "0"
select select "2"
select select "0"
select select "6"
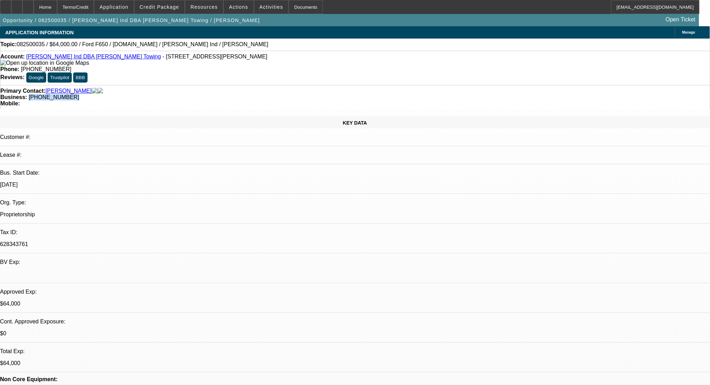
drag, startPoint x: 310, startPoint y: 76, endPoint x: 265, endPoint y: 81, distance: 44.7
click at [265, 94] on div "Business: (214) 684-2104" at bounding box center [354, 97] width 709 height 6
copy span "(214) 684-2104"
click at [94, 9] on div "Terms/Credit" at bounding box center [75, 7] width 37 height 14
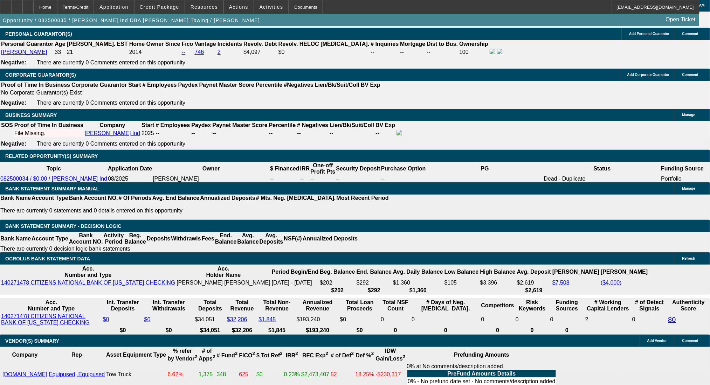
scroll to position [996, 0]
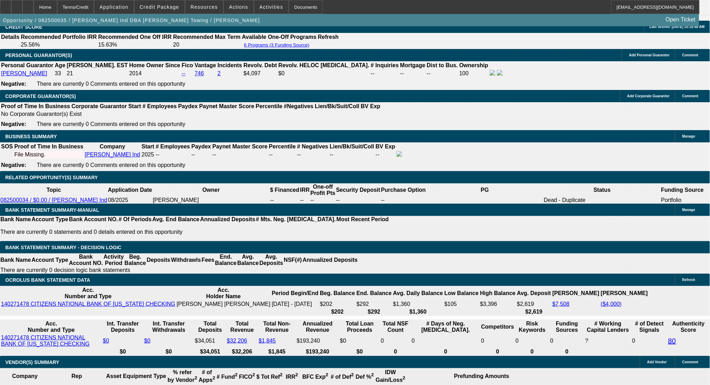
select select "0.1"
select select "2"
select select "0"
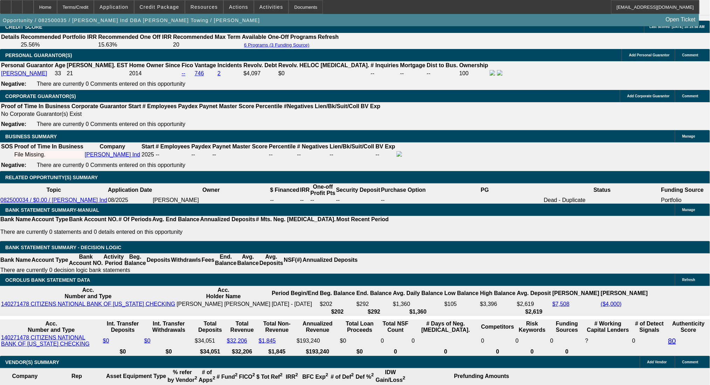
select select "6"
select select "0"
select select "2"
select select "0"
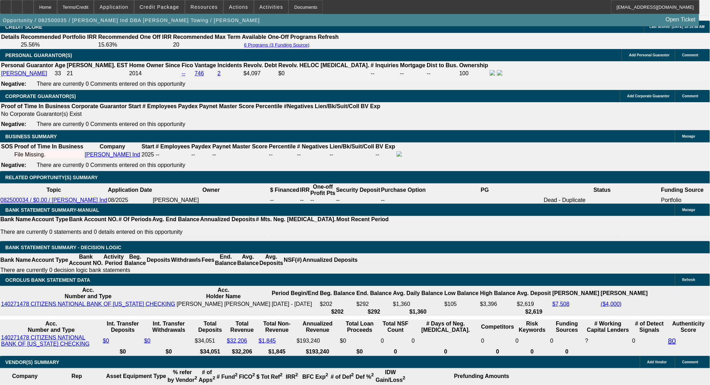
select select "6"
select select "0"
select select "2"
select select "0"
select select "6"
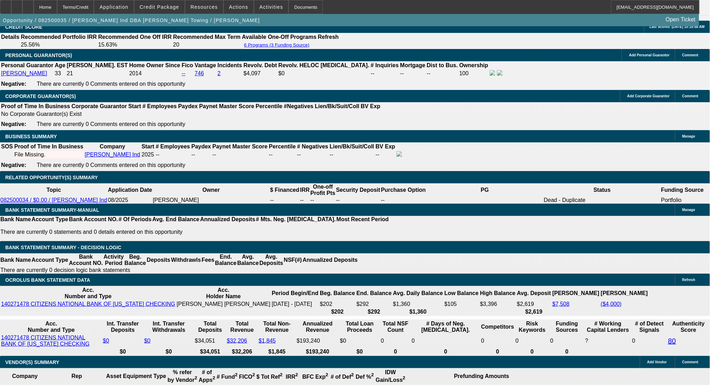
select select "2"
select select "0"
select select "6"
select select "0"
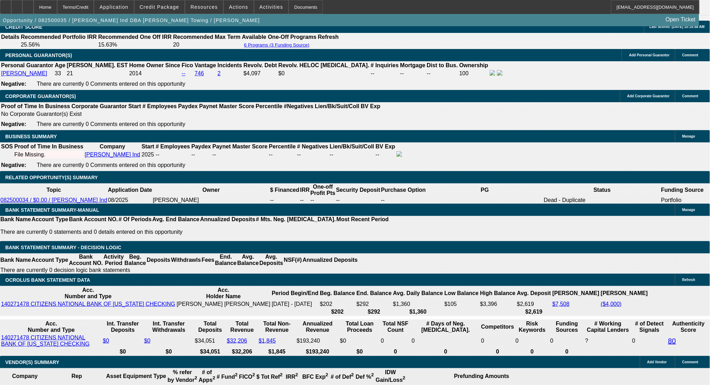
select select "2"
select select "0"
select select "6"
select select "0"
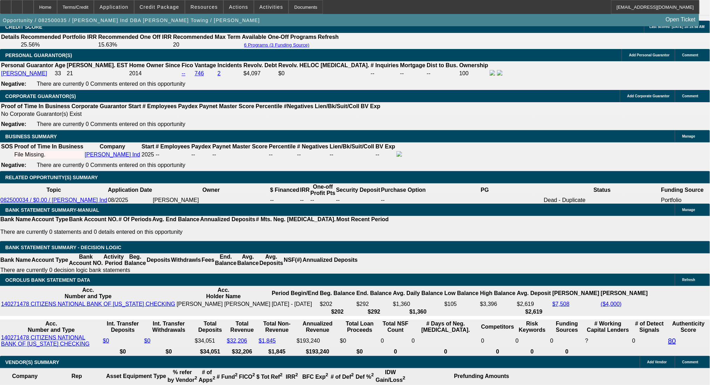
select select "2"
select select "0"
select select "6"
select select "0"
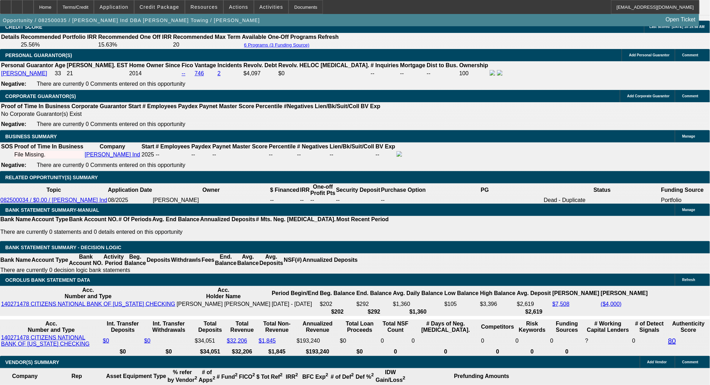
select select "2"
select select "0"
select select "6"
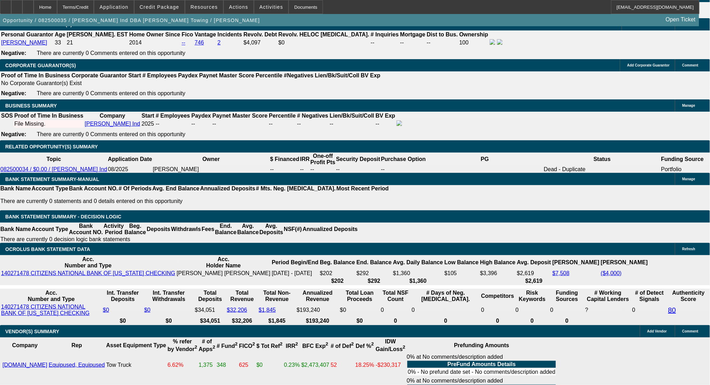
scroll to position [1043, 0]
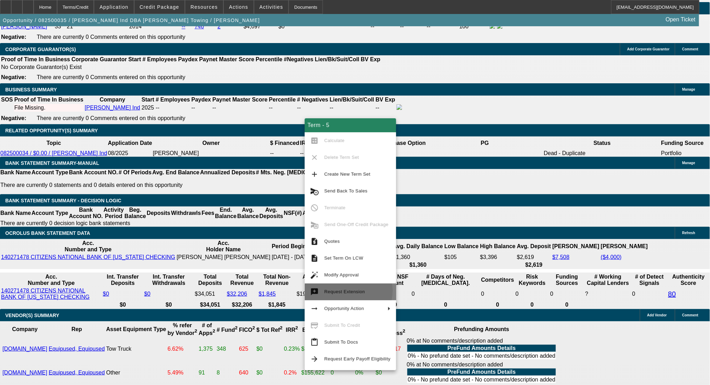
click at [343, 291] on span "Request Extension" at bounding box center [344, 291] width 41 height 5
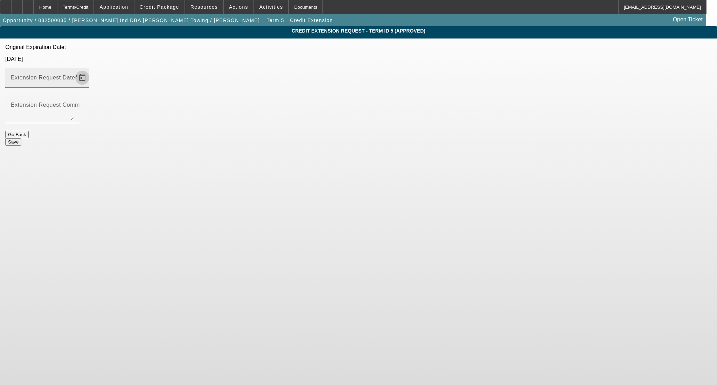
click at [91, 69] on span "Open calendar" at bounding box center [82, 77] width 17 height 17
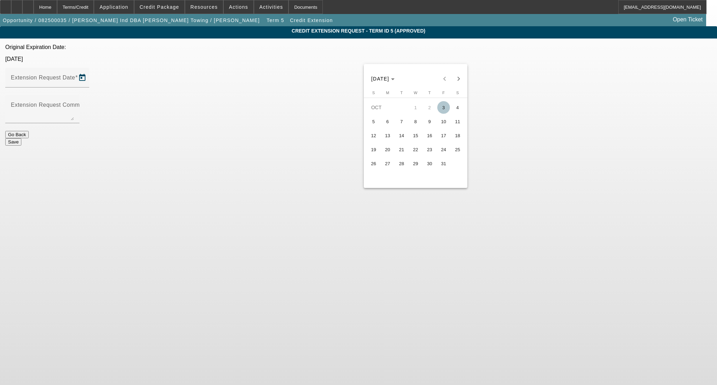
click at [440, 170] on span "31" at bounding box center [443, 163] width 13 height 13
type input "10/31/2025"
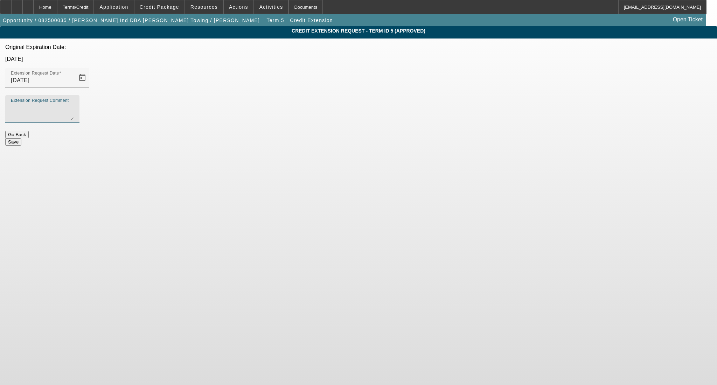
click at [74, 104] on textarea "Extension Request Comment" at bounding box center [42, 112] width 63 height 17
drag, startPoint x: 388, startPoint y: 82, endPoint x: 256, endPoint y: 77, distance: 132.8
click at [256, 77] on div "Credit Extension Request - Term ID 5 (Approved) Original Expiration Date: 10/03…" at bounding box center [358, 85] width 717 height 119
type textarea "requesting extension"
click at [21, 138] on button "Save" at bounding box center [13, 141] width 16 height 7
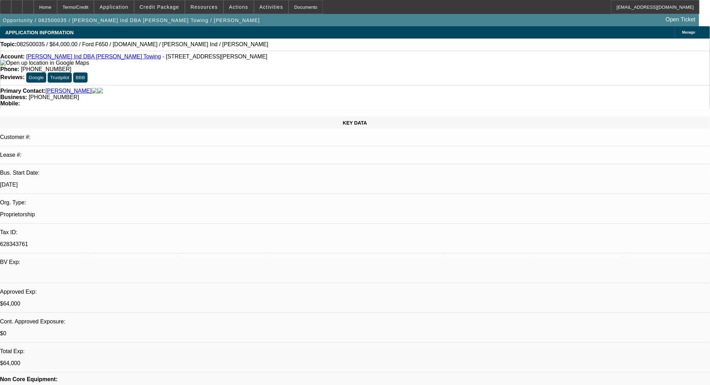
select select "0"
select select "2"
select select "0"
select select "6"
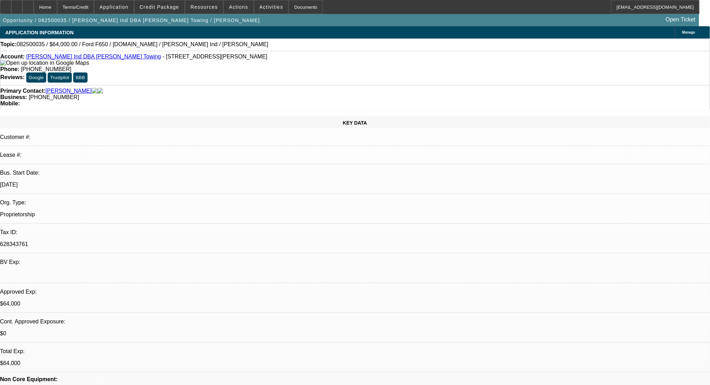
select select "0"
select select "2"
select select "0"
select select "6"
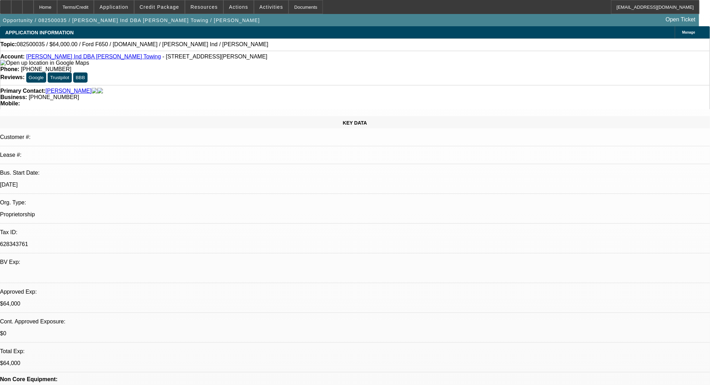
select select "0"
select select "2"
select select "0"
select select "6"
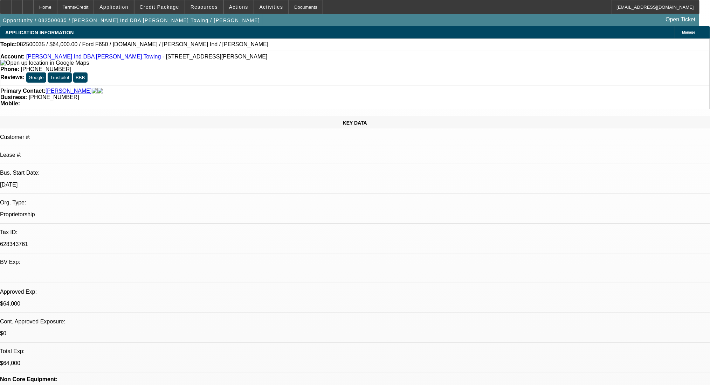
select select "0"
select select "2"
select select "0"
select select "6"
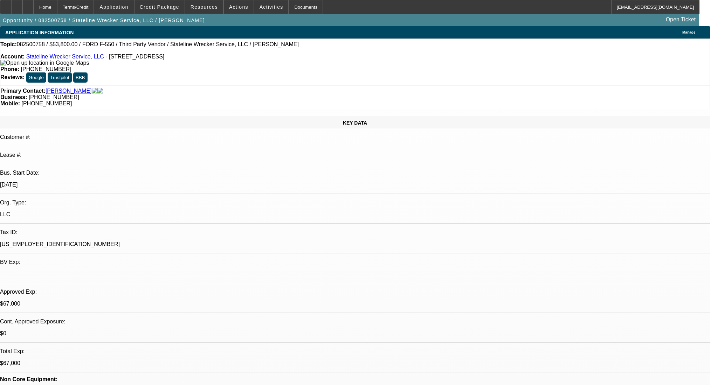
select select "0"
select select "2"
select select "0.1"
select select "4"
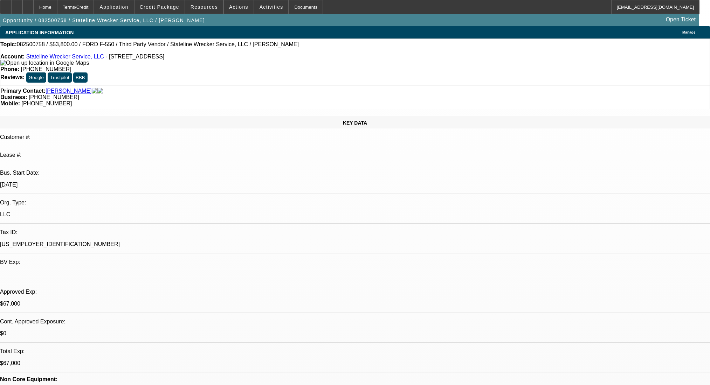
select select "0"
select select "2"
select select "0.1"
select select "4"
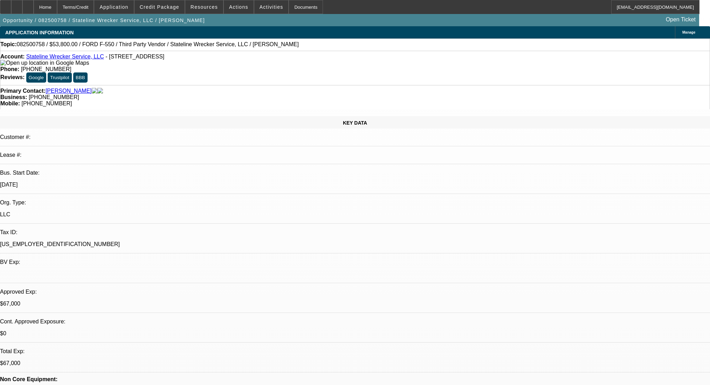
select select "0"
select select "2"
select select "0.1"
select select "4"
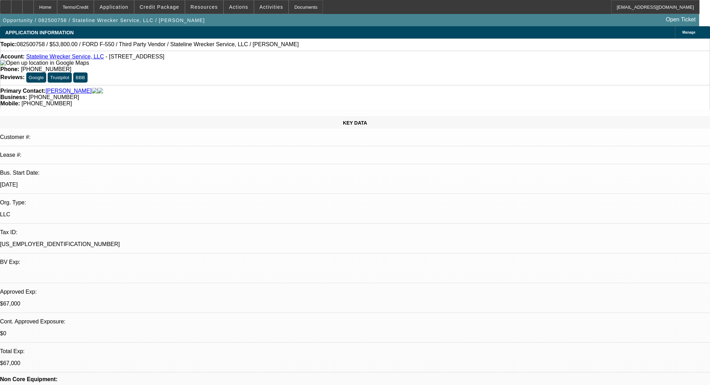
select select "0"
select select "2"
select select "0.1"
select select "4"
click at [83, 2] on div "Terms/Credit" at bounding box center [75, 7] width 37 height 14
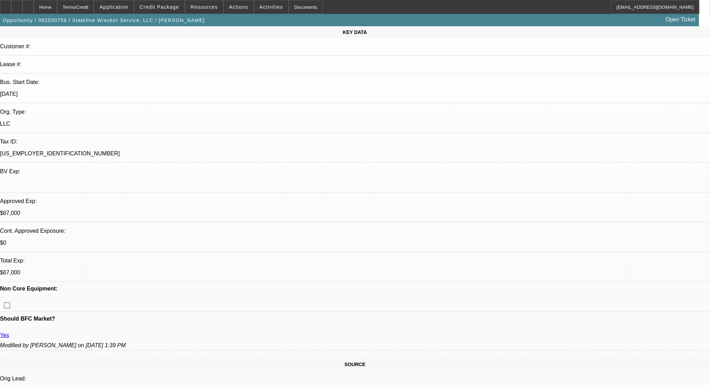
scroll to position [41, 0]
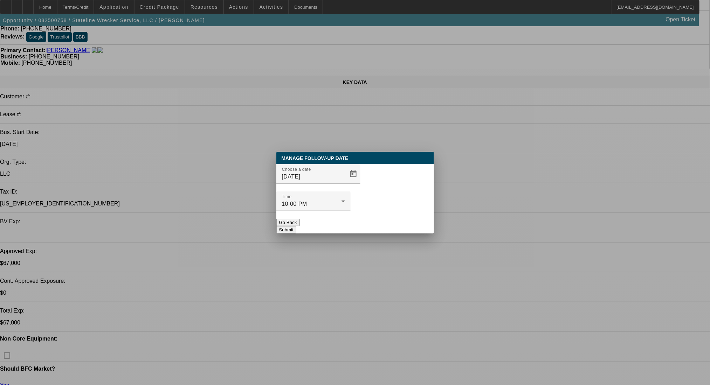
scroll to position [0, 0]
click at [345, 182] on span "Open calendar" at bounding box center [353, 174] width 17 height 17
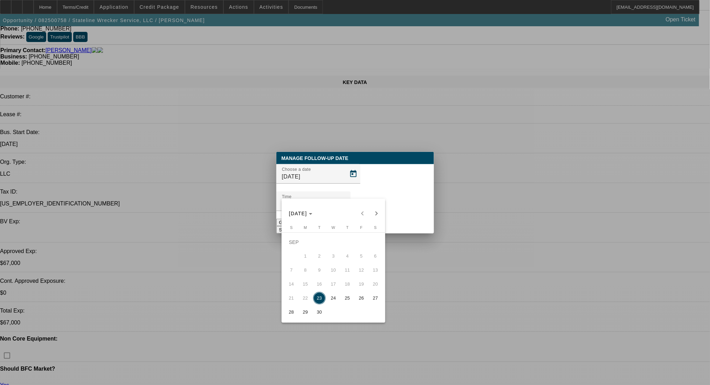
click at [337, 302] on span "24" at bounding box center [333, 298] width 13 height 13
type input "[DATE]"
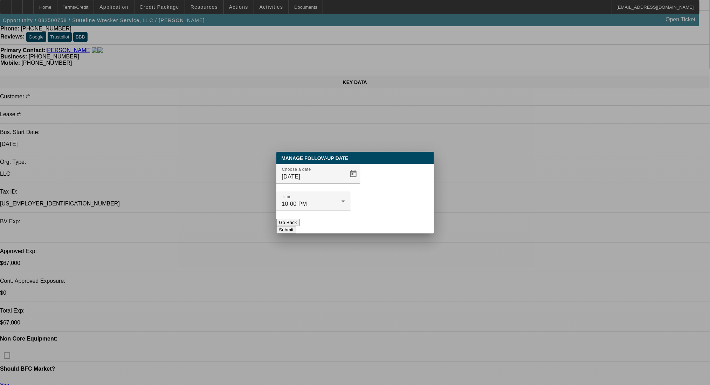
click at [296, 226] on button "Submit" at bounding box center [286, 229] width 20 height 7
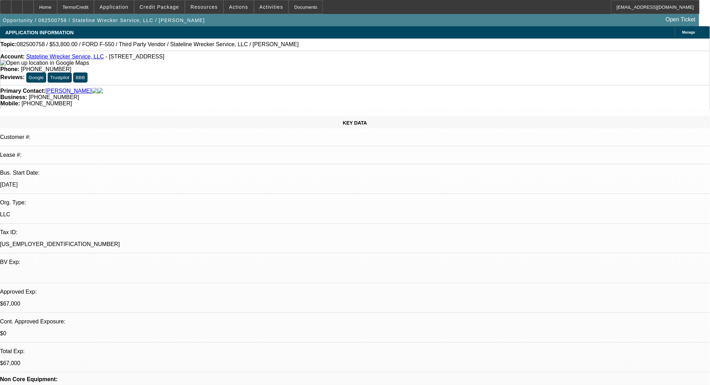
scroll to position [41, 0]
